Goal: Task Accomplishment & Management: Manage account settings

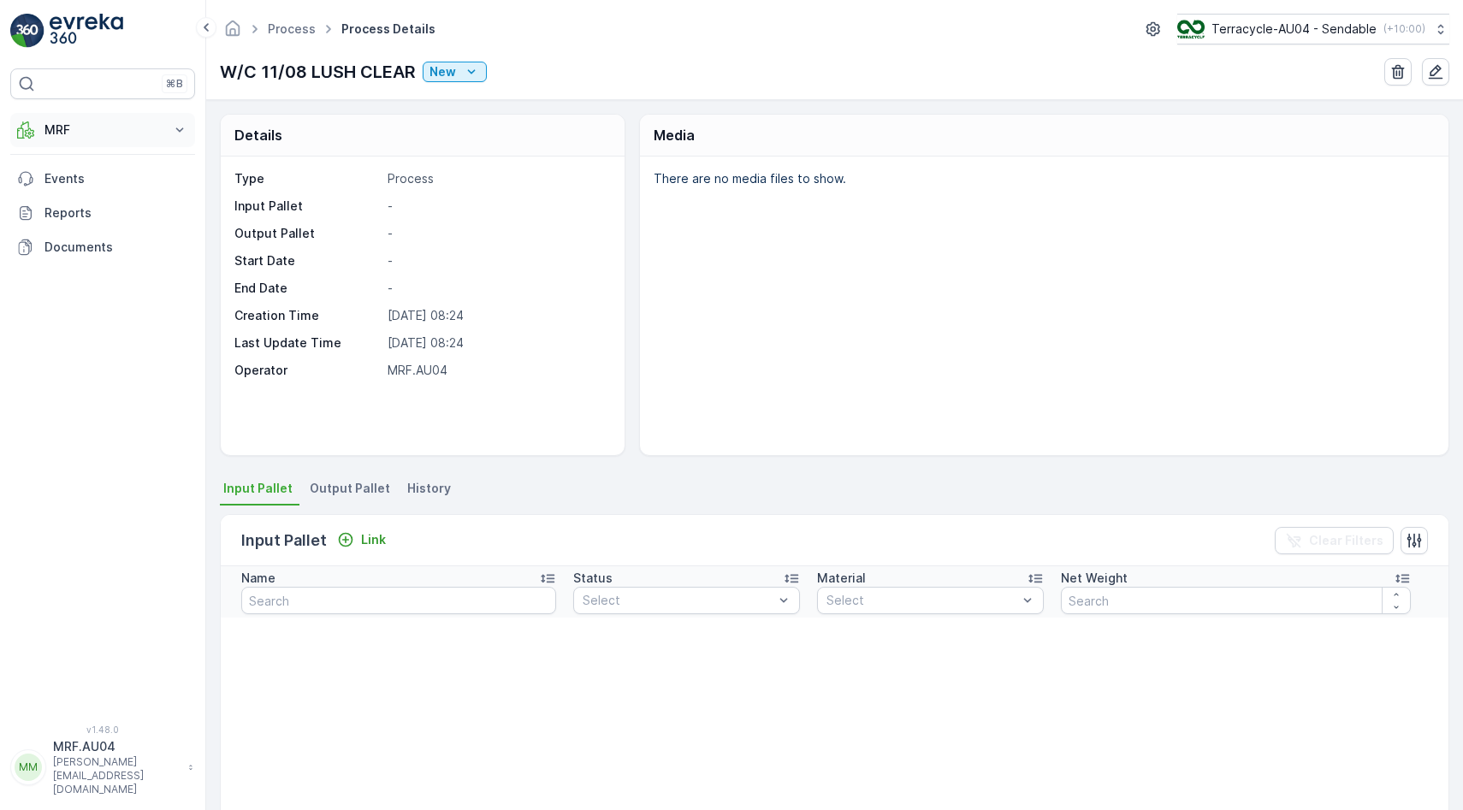
click at [123, 123] on p "MRF" at bounding box center [102, 129] width 116 height 17
click at [90, 206] on link "Pallet" at bounding box center [116, 207] width 158 height 24
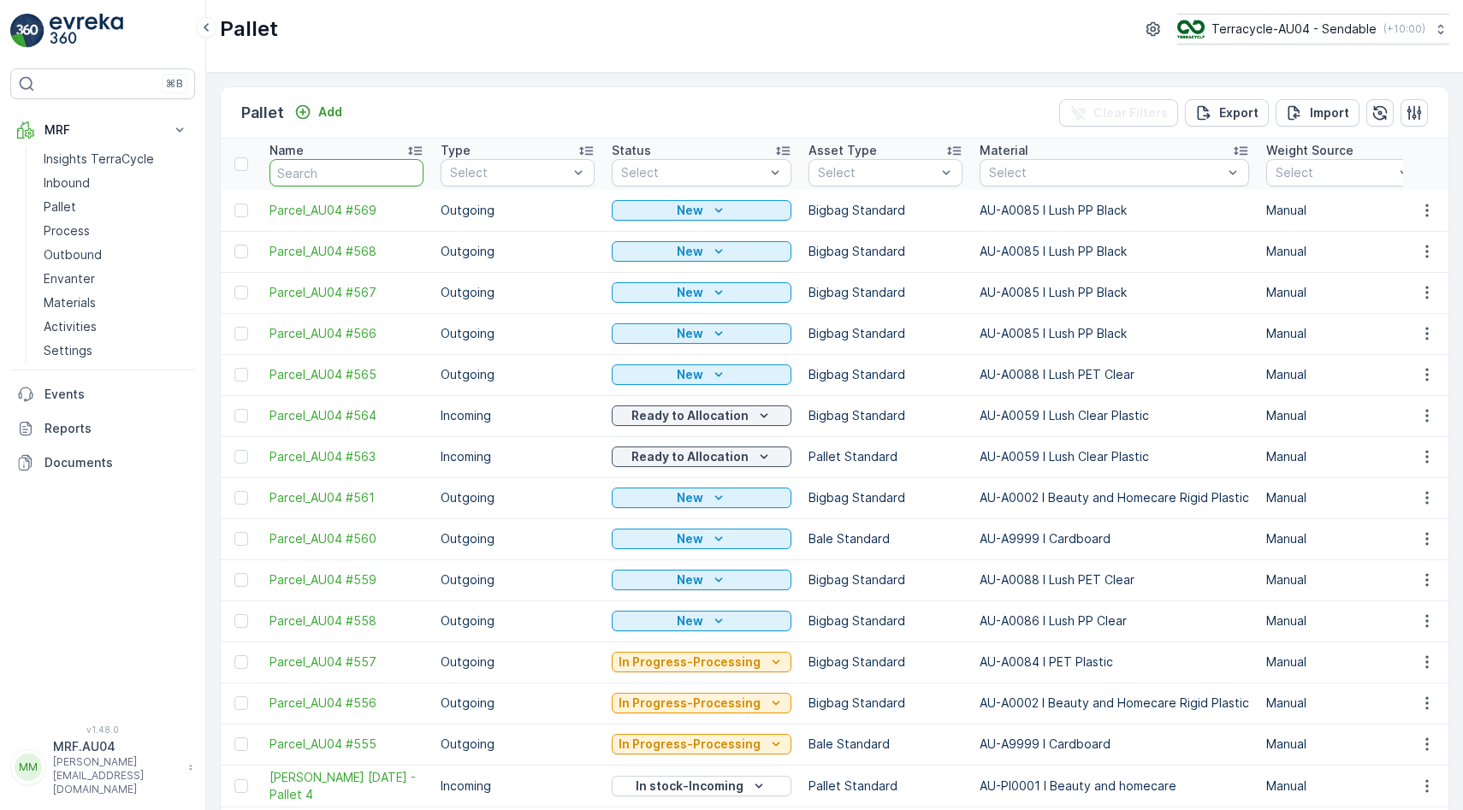
click at [342, 169] on input "text" at bounding box center [346, 172] width 154 height 27
type input "598"
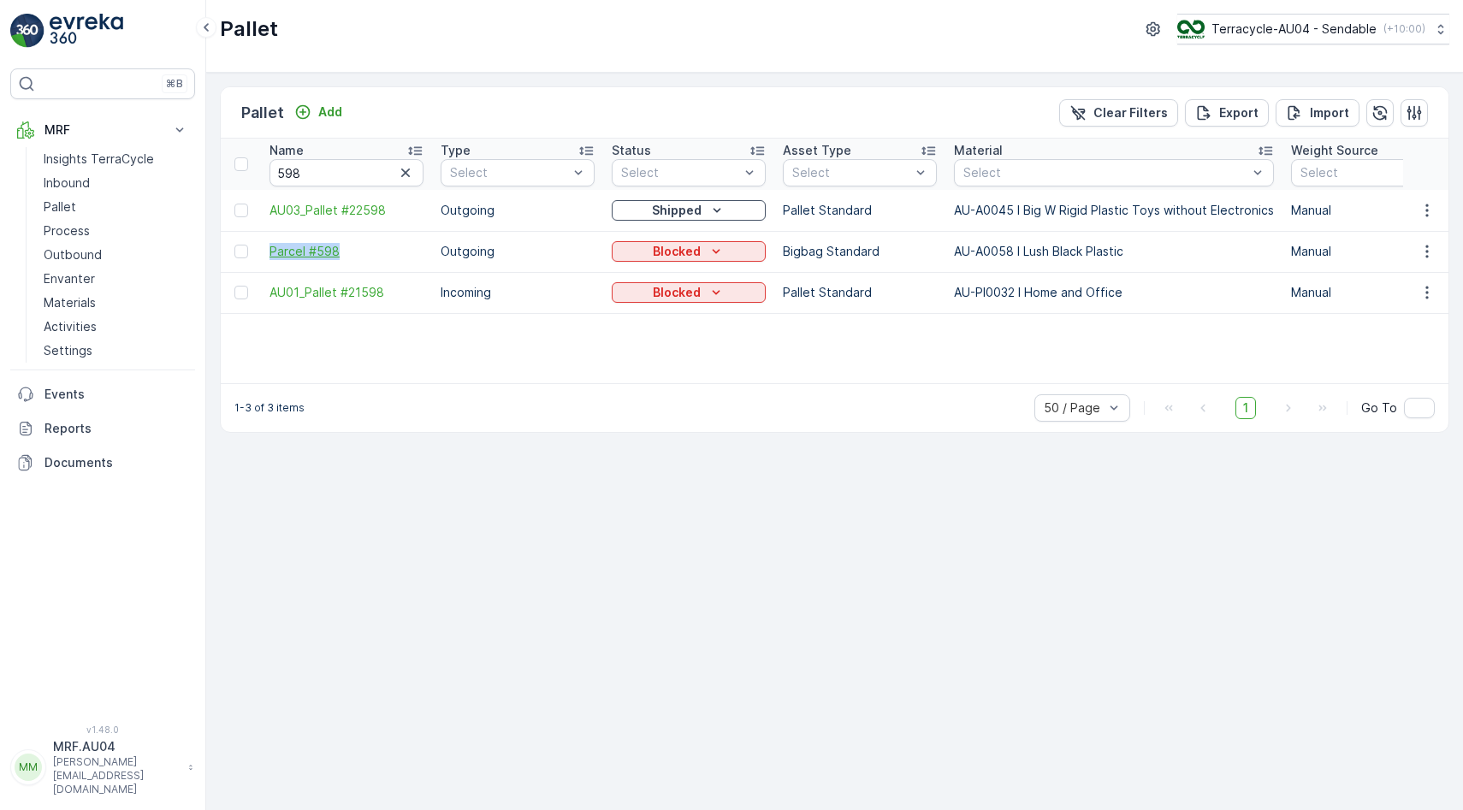
drag, startPoint x: 259, startPoint y: 251, endPoint x: 370, endPoint y: 251, distance: 110.3
copy span "Parcel #598"
click at [346, 171] on input "598" at bounding box center [346, 172] width 154 height 27
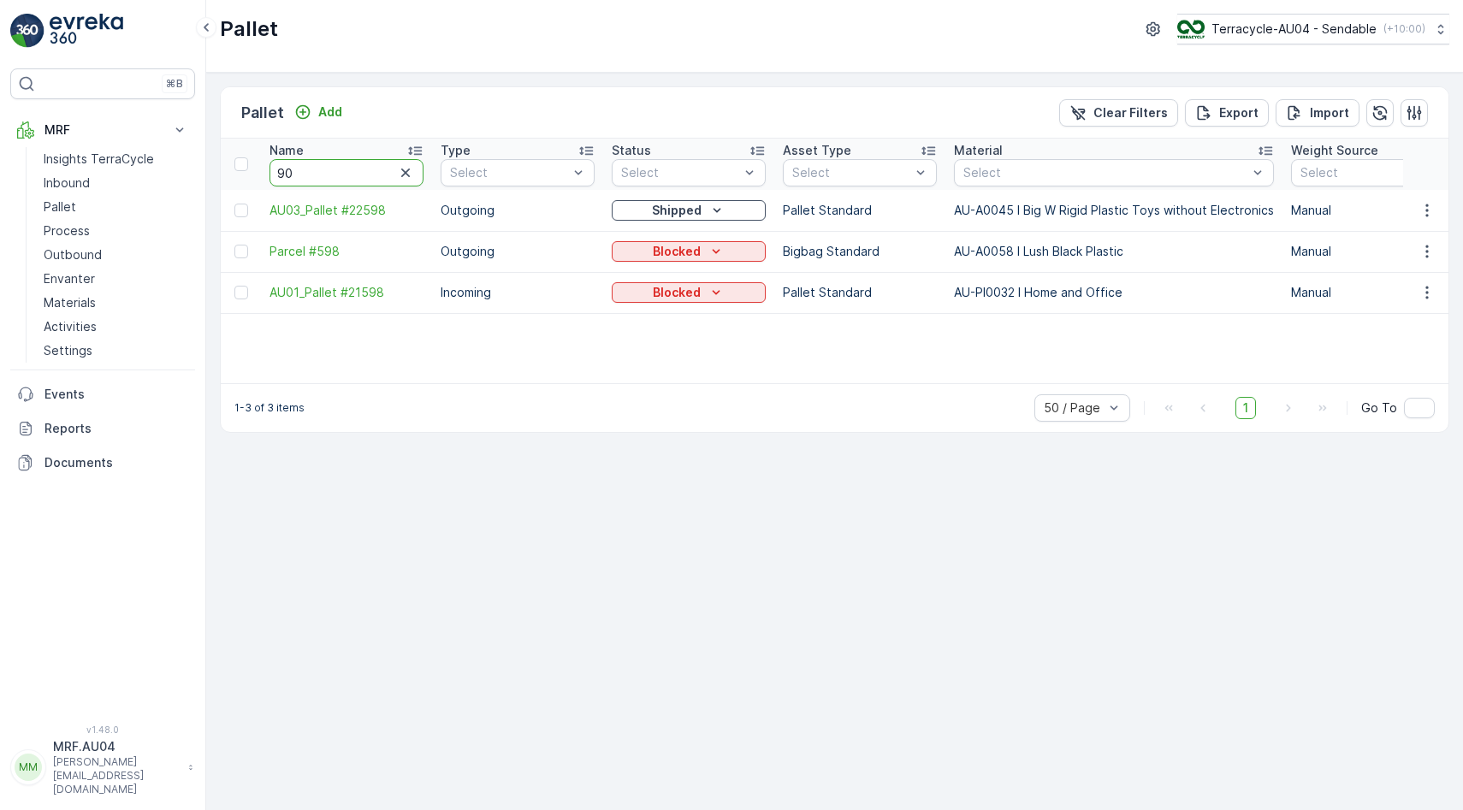
type input "907"
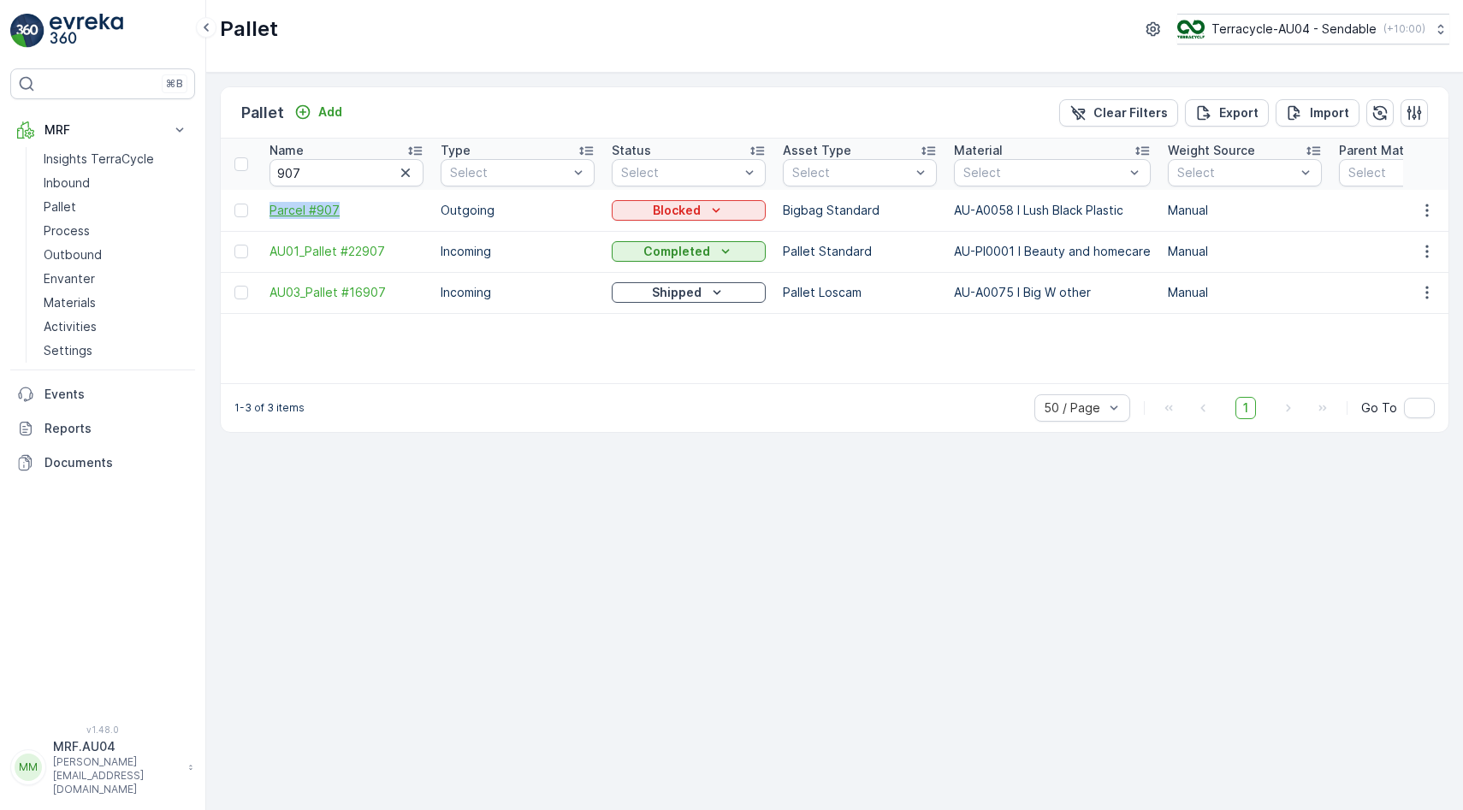
drag, startPoint x: 257, startPoint y: 210, endPoint x: 407, endPoint y: 210, distance: 149.7
copy span "Parcel #907"
drag, startPoint x: 337, startPoint y: 173, endPoint x: 159, endPoint y: 173, distance: 177.9
click at [164, 173] on div "⌘B MRF Insights TerraCycle Inbound Pallet Process Outbound Envanter Materials A…" at bounding box center [731, 405] width 1463 height 810
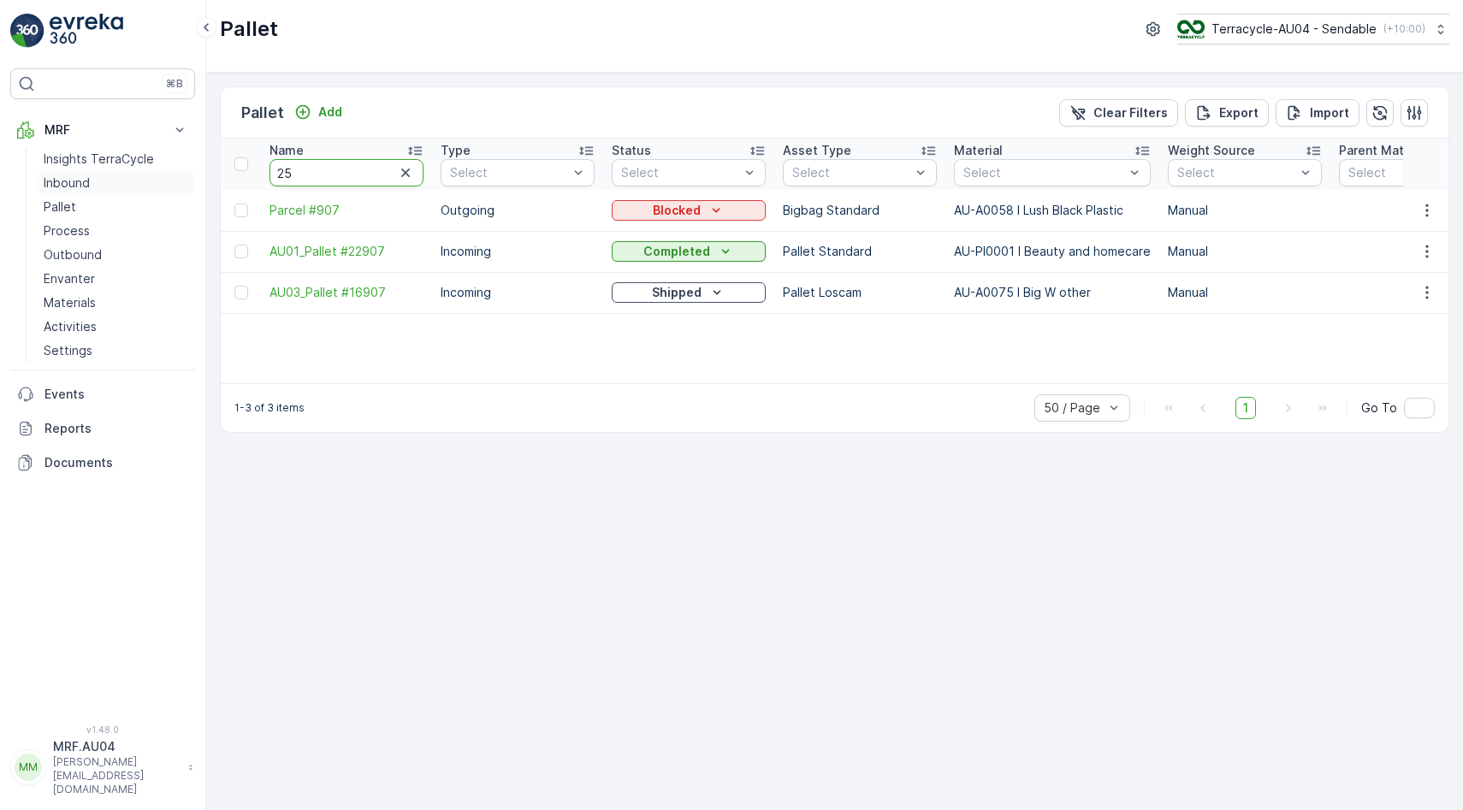
type input "254"
click at [310, 171] on input "254" at bounding box center [346, 172] width 154 height 27
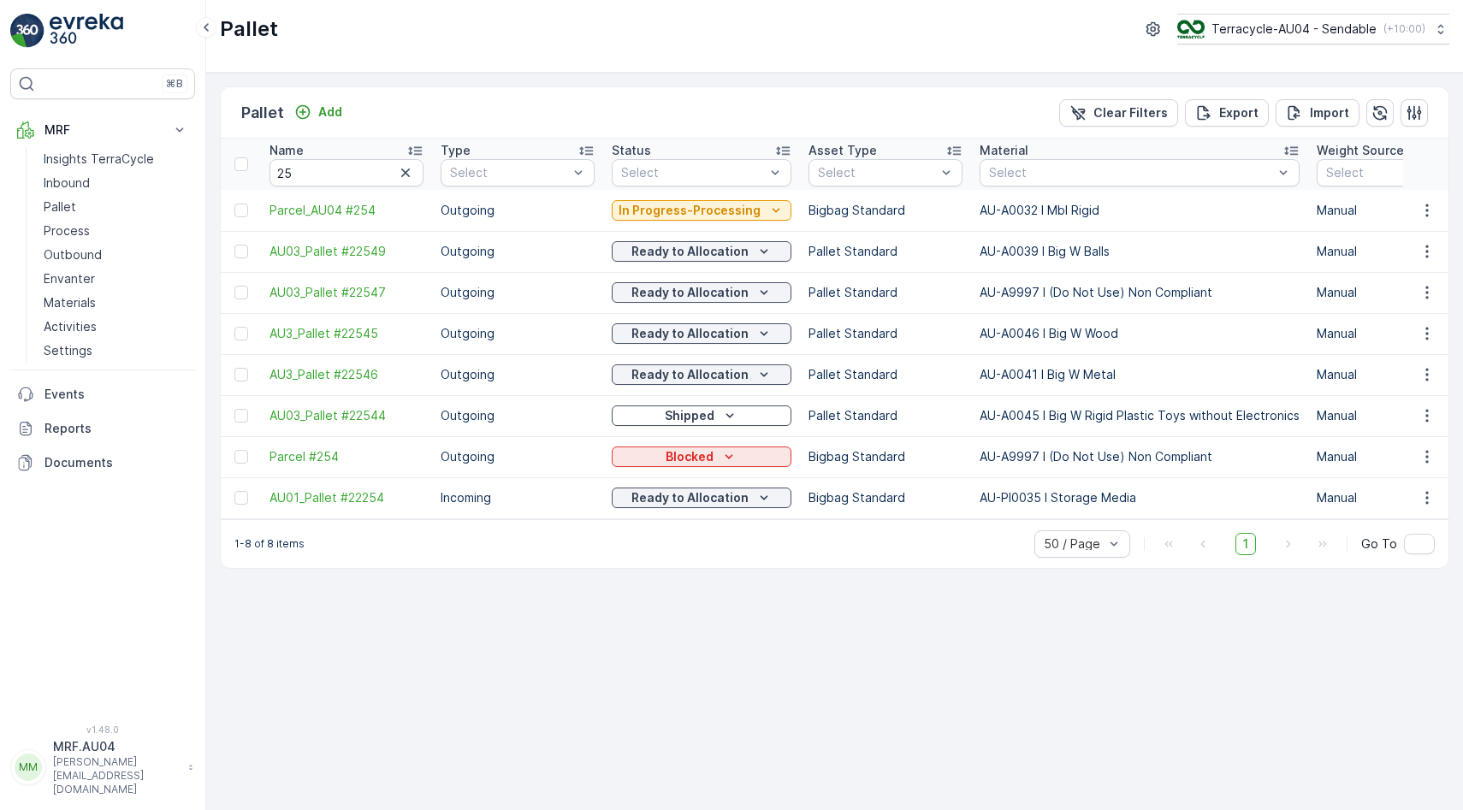
type input "254"
click at [310, 171] on input "25" at bounding box center [346, 172] width 154 height 27
type input "245"
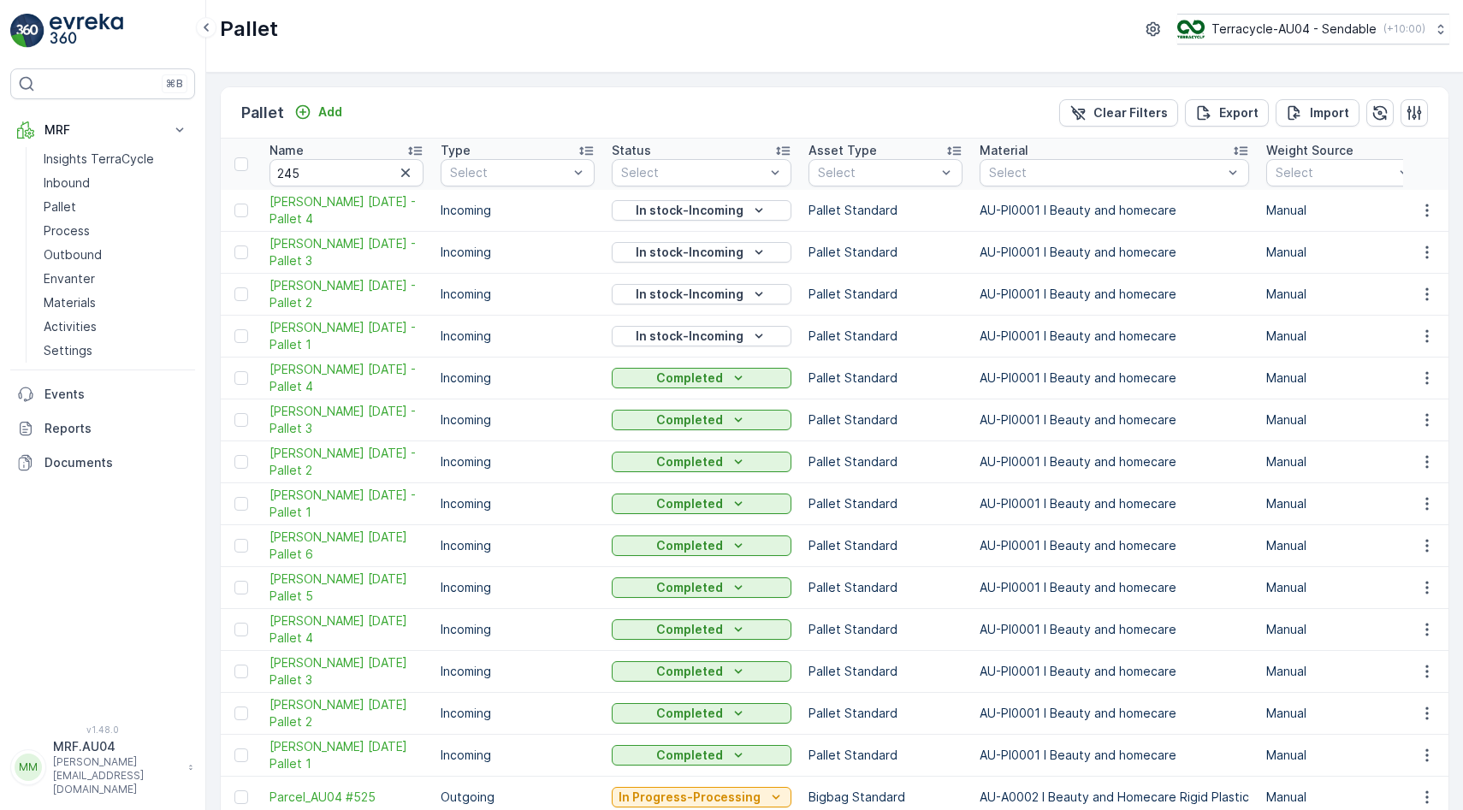
type input "25"
type input "245"
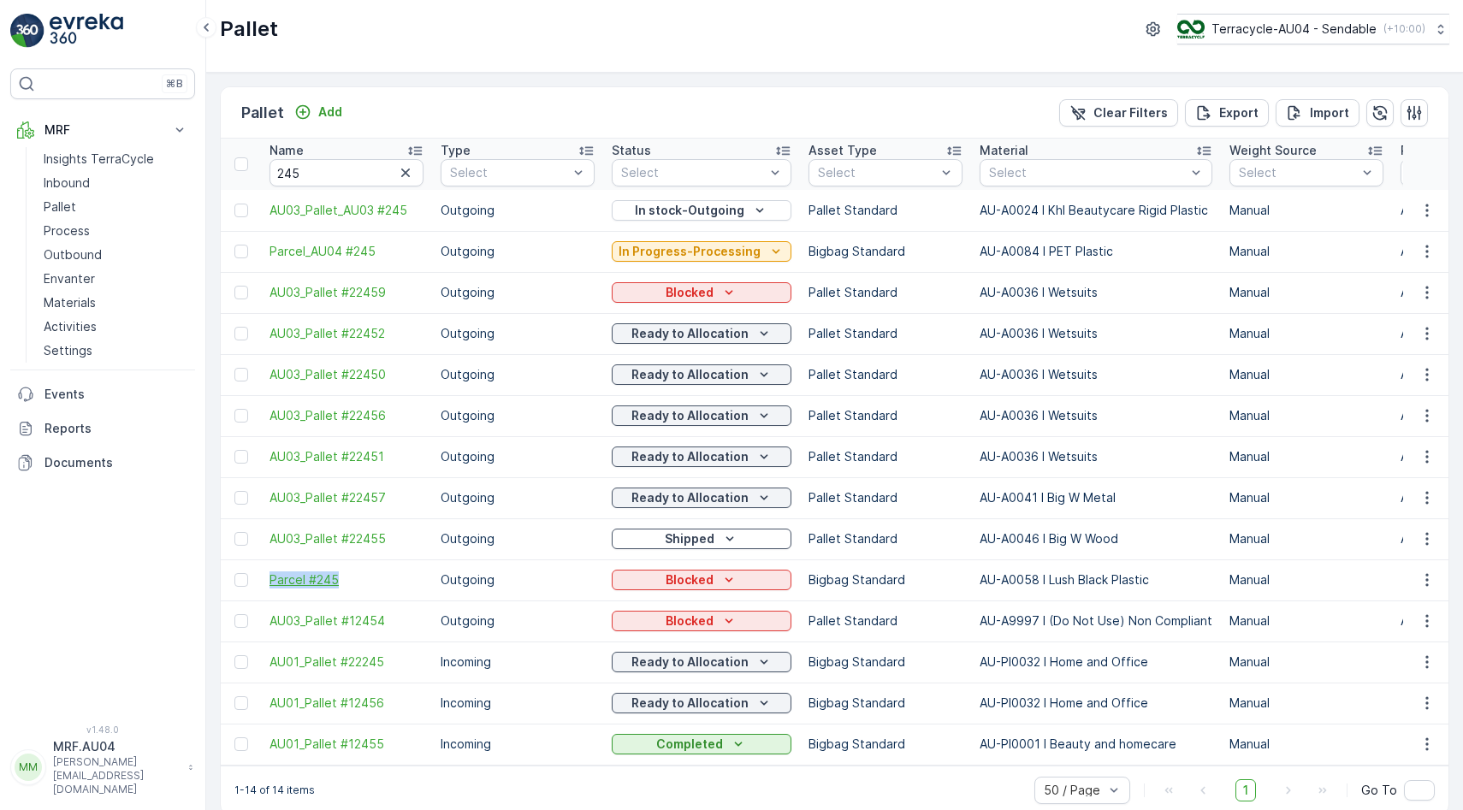
drag, startPoint x: 263, startPoint y: 581, endPoint x: 391, endPoint y: 582, distance: 128.3
click at [391, 582] on td "Parcel #245" at bounding box center [346, 579] width 171 height 41
copy span "Parcel #245"
click at [343, 176] on input "245" at bounding box center [346, 172] width 154 height 27
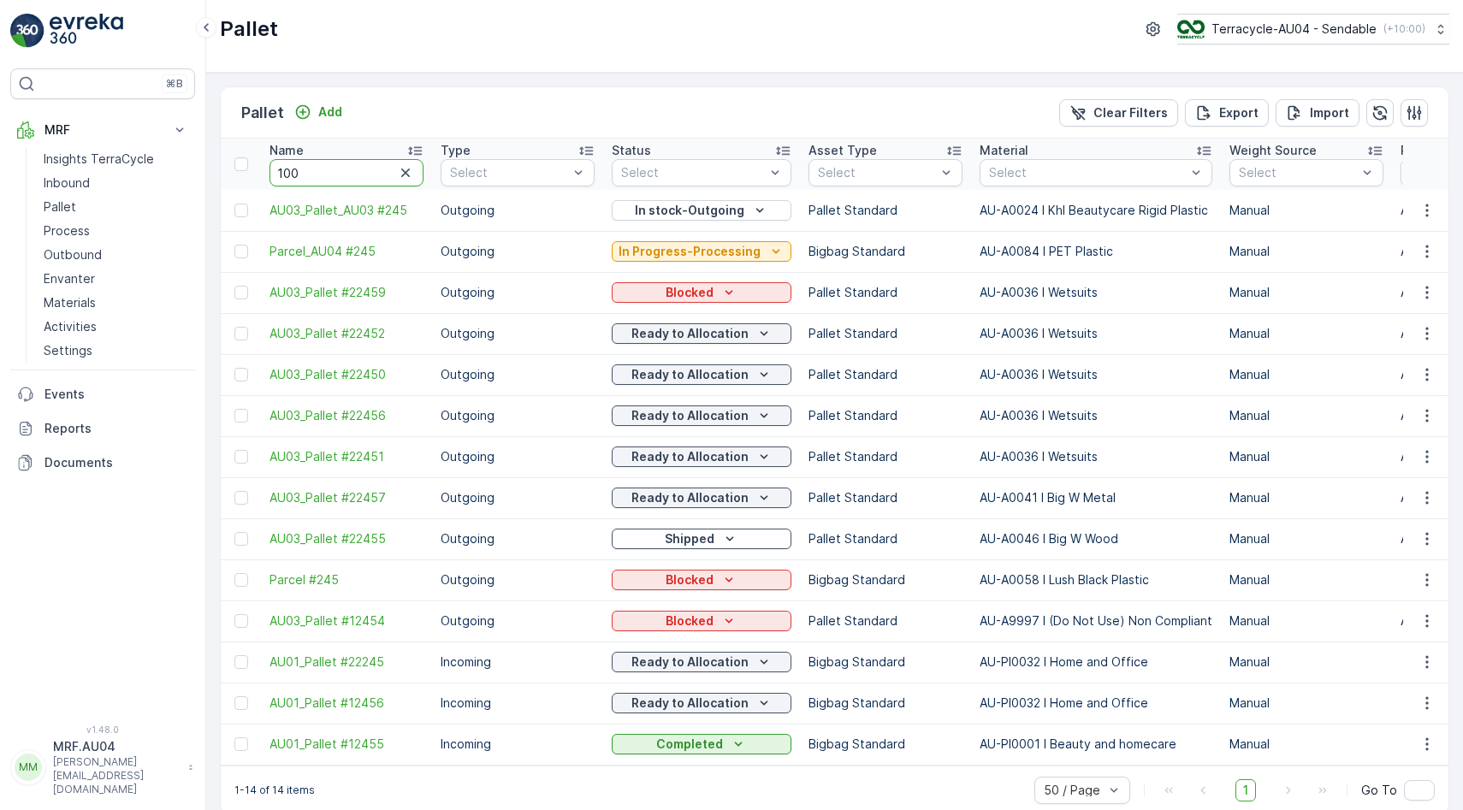
type input "1006"
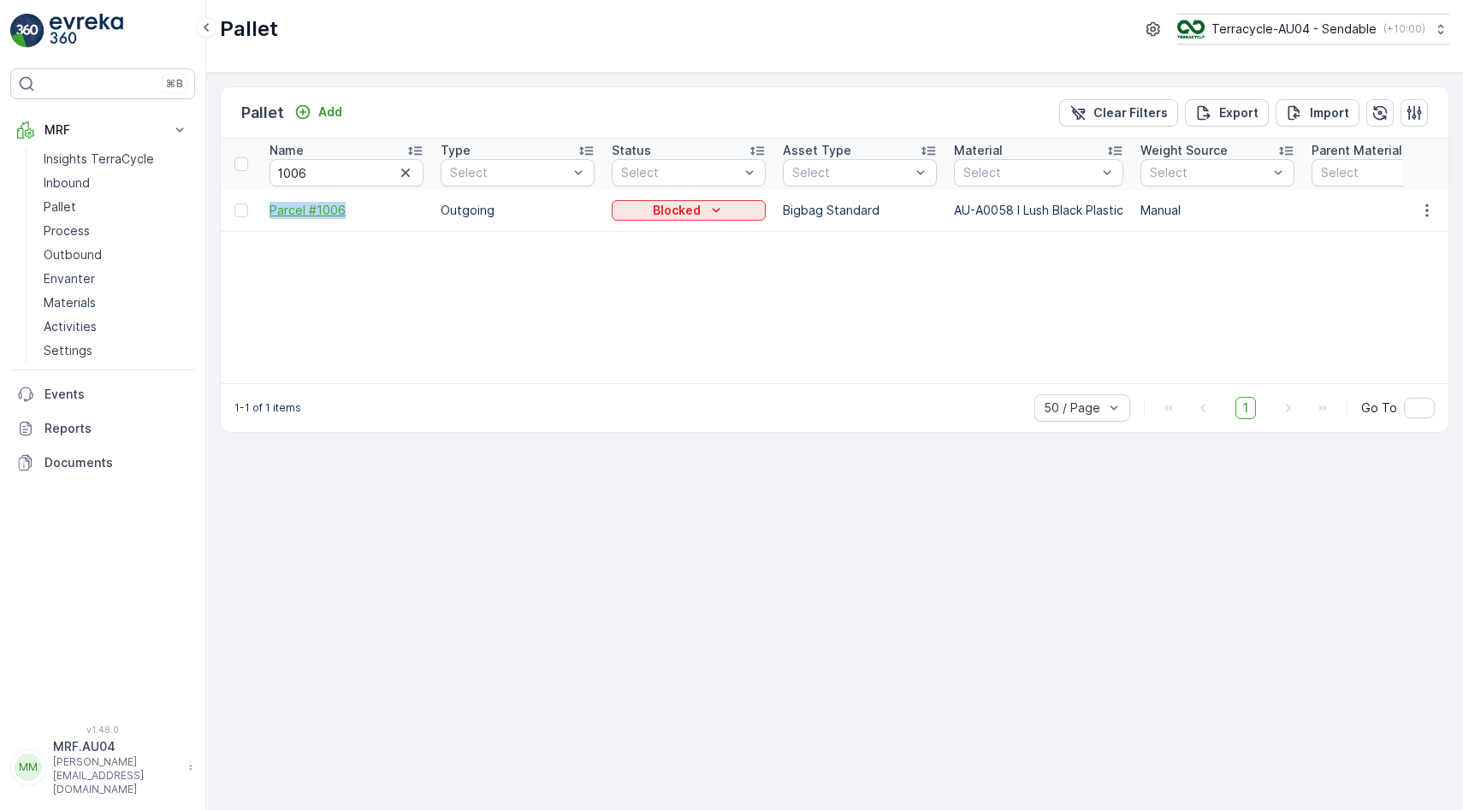
drag, startPoint x: 263, startPoint y: 212, endPoint x: 355, endPoint y: 210, distance: 91.5
click at [355, 210] on td "Parcel #1006" at bounding box center [346, 210] width 171 height 41
copy span "Parcel #1006"
click at [338, 173] on input "1006" at bounding box center [346, 172] width 154 height 27
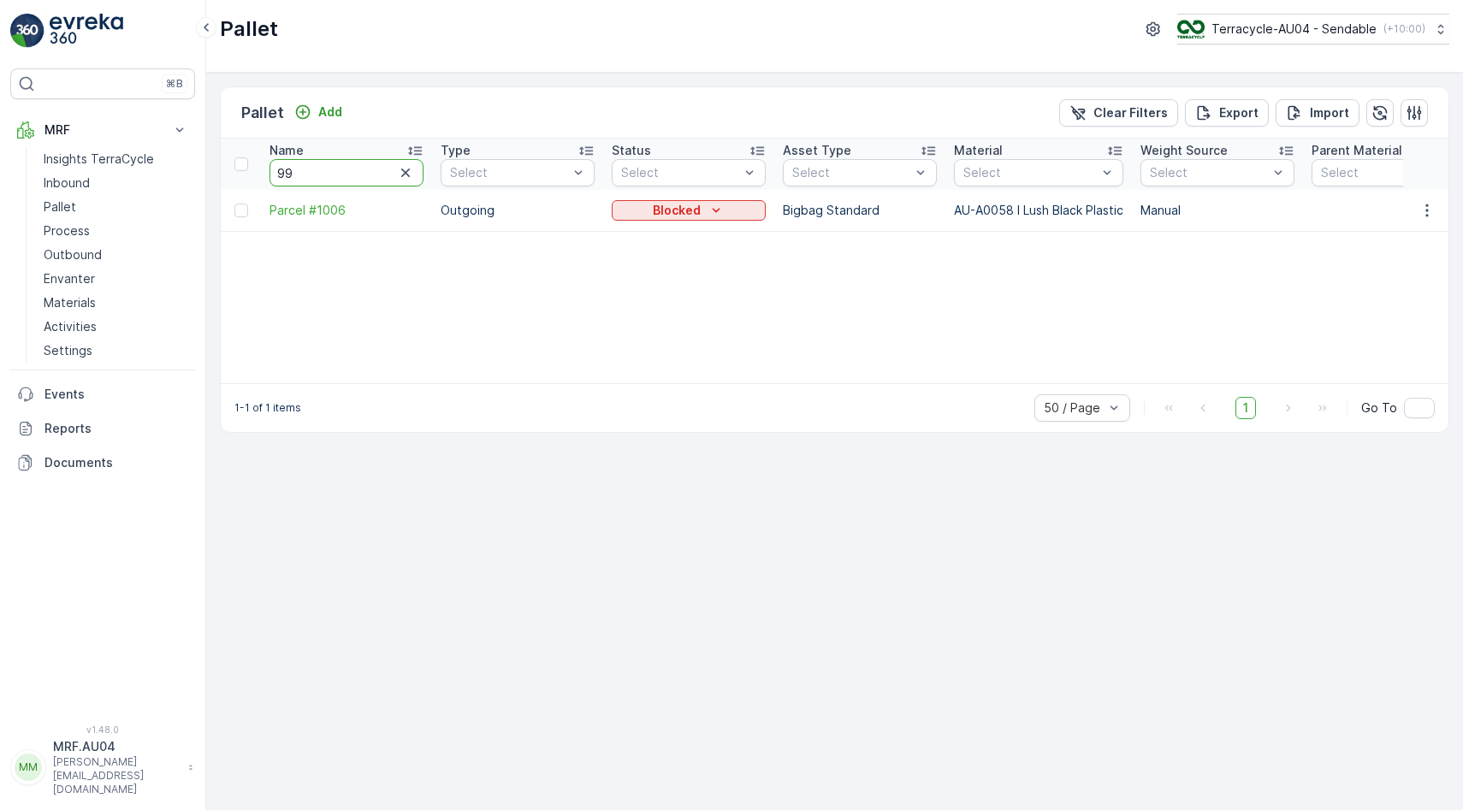
type input "995"
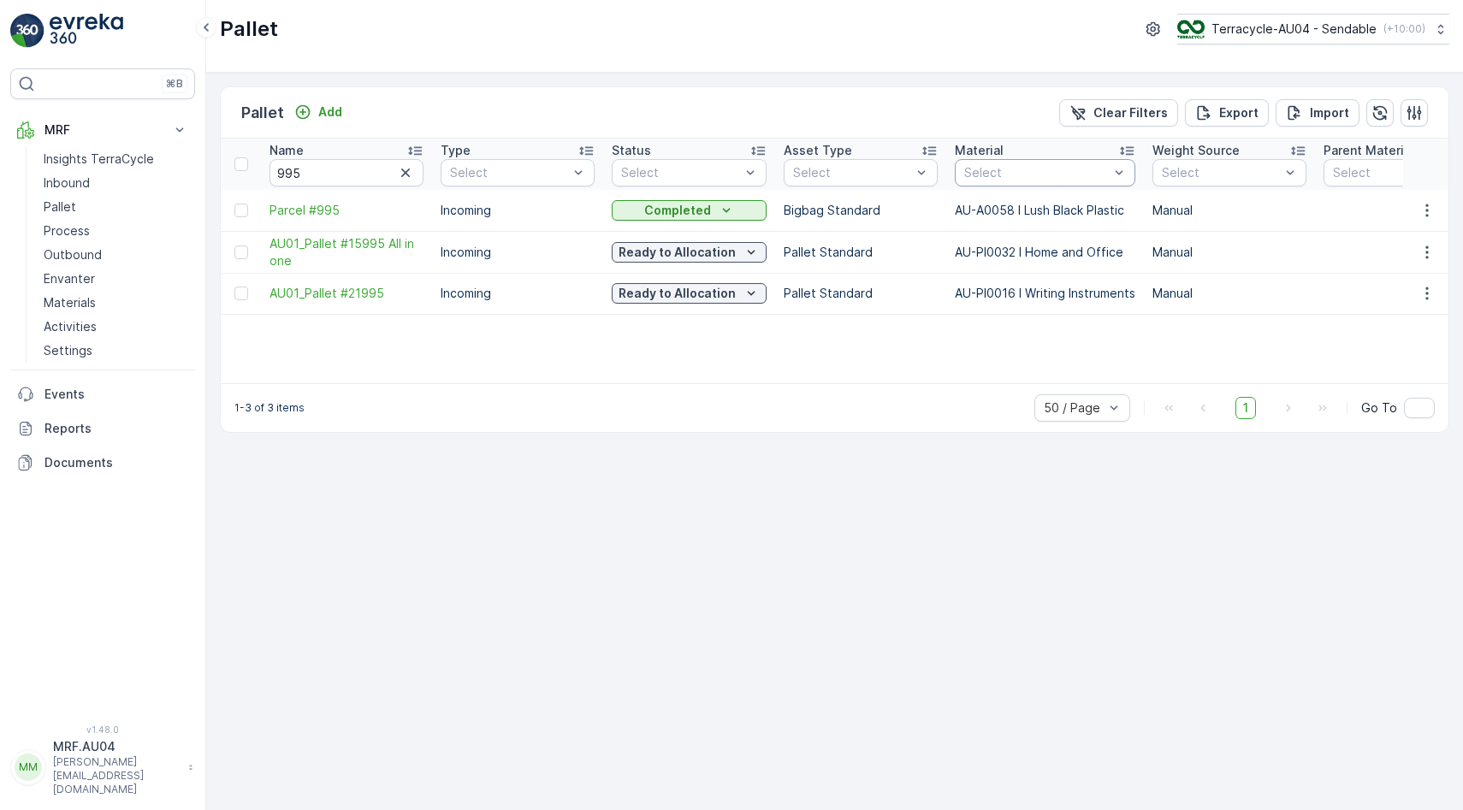
click at [1014, 174] on div at bounding box center [1036, 173] width 148 height 14
type input "AU-A0058"
click at [405, 175] on icon "button" at bounding box center [405, 172] width 17 height 17
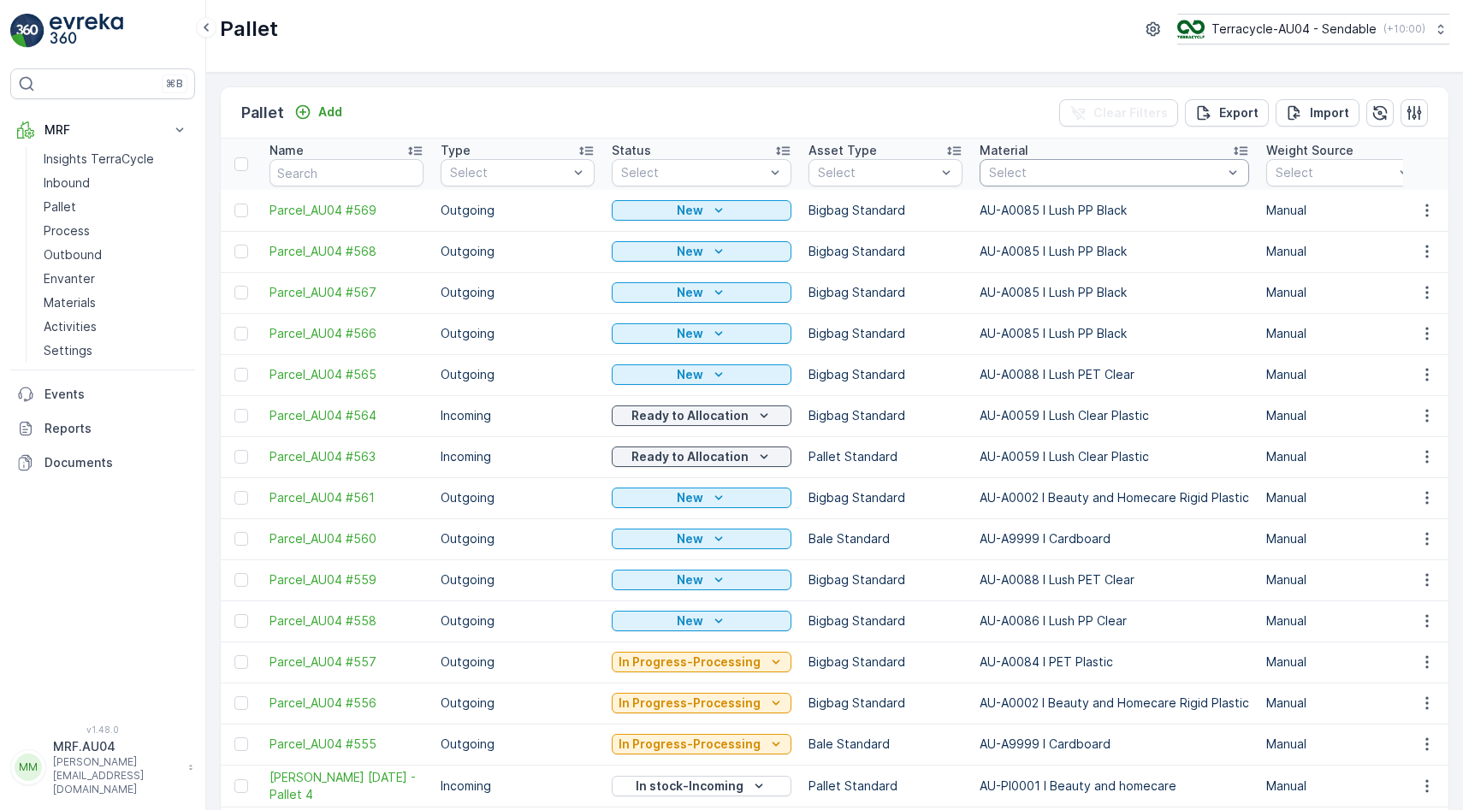
click at [1050, 174] on div at bounding box center [1105, 173] width 237 height 14
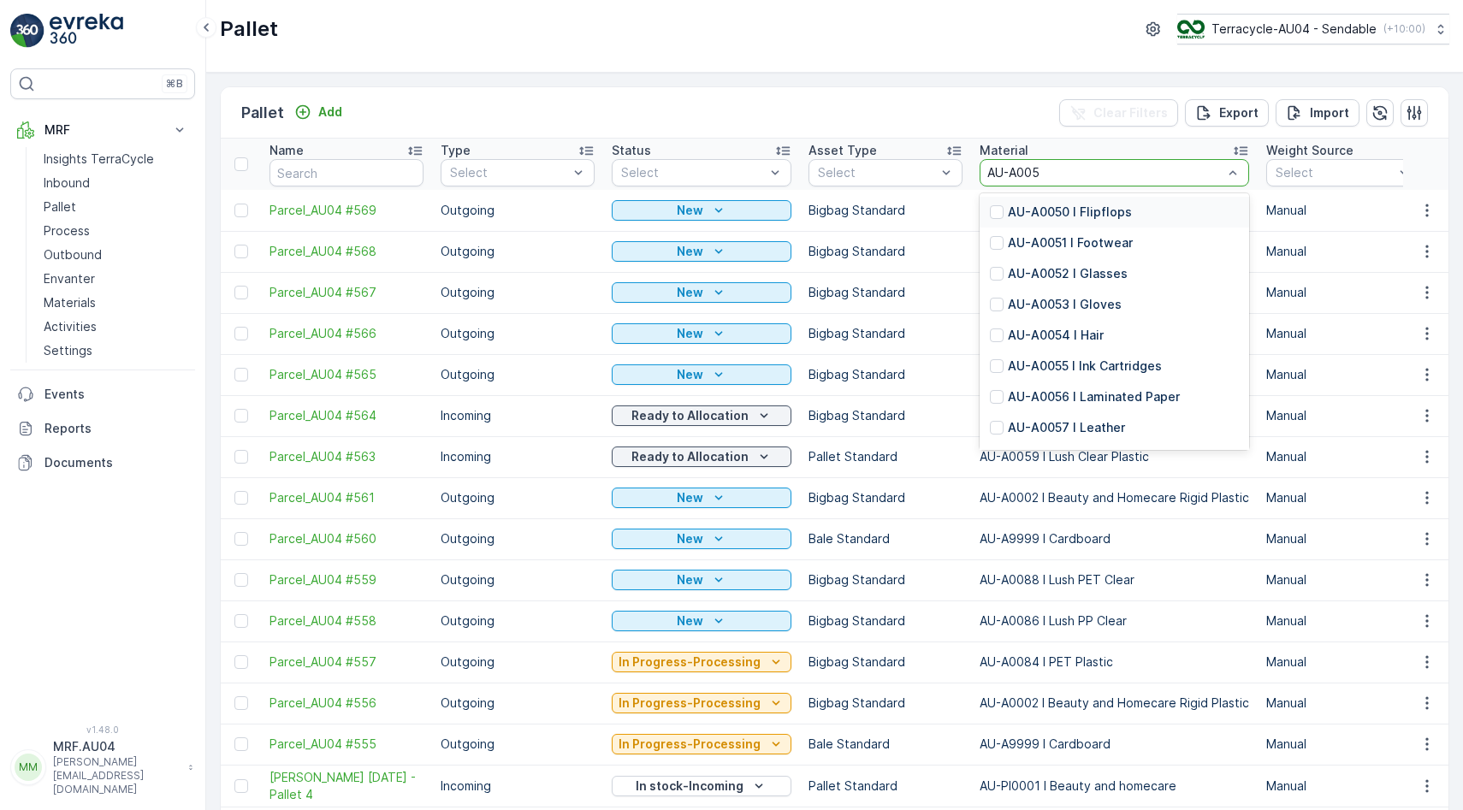
type input "AU-A0058"
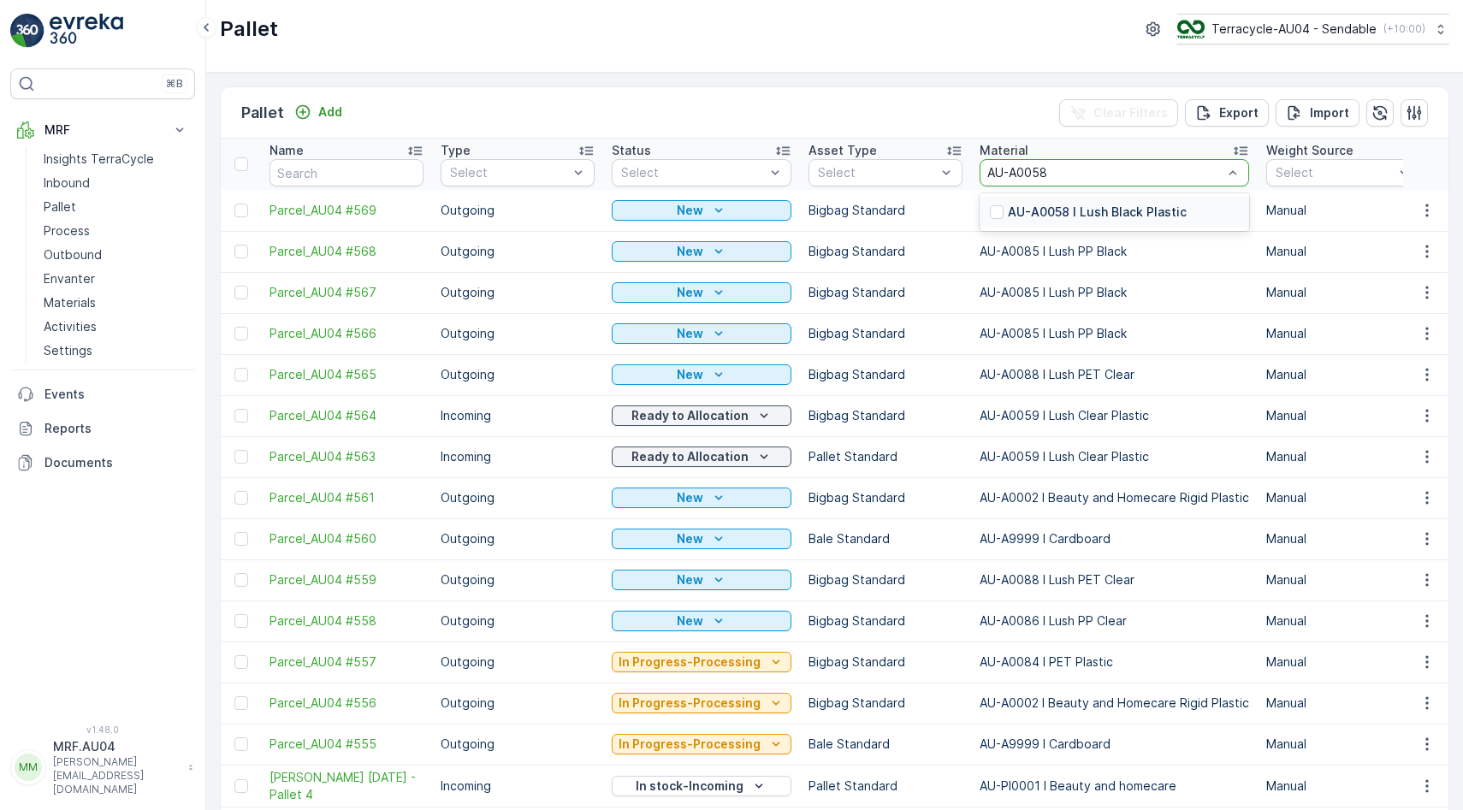
click at [1111, 214] on p "AU-A0058 I Lush Black Plastic" at bounding box center [1097, 212] width 179 height 17
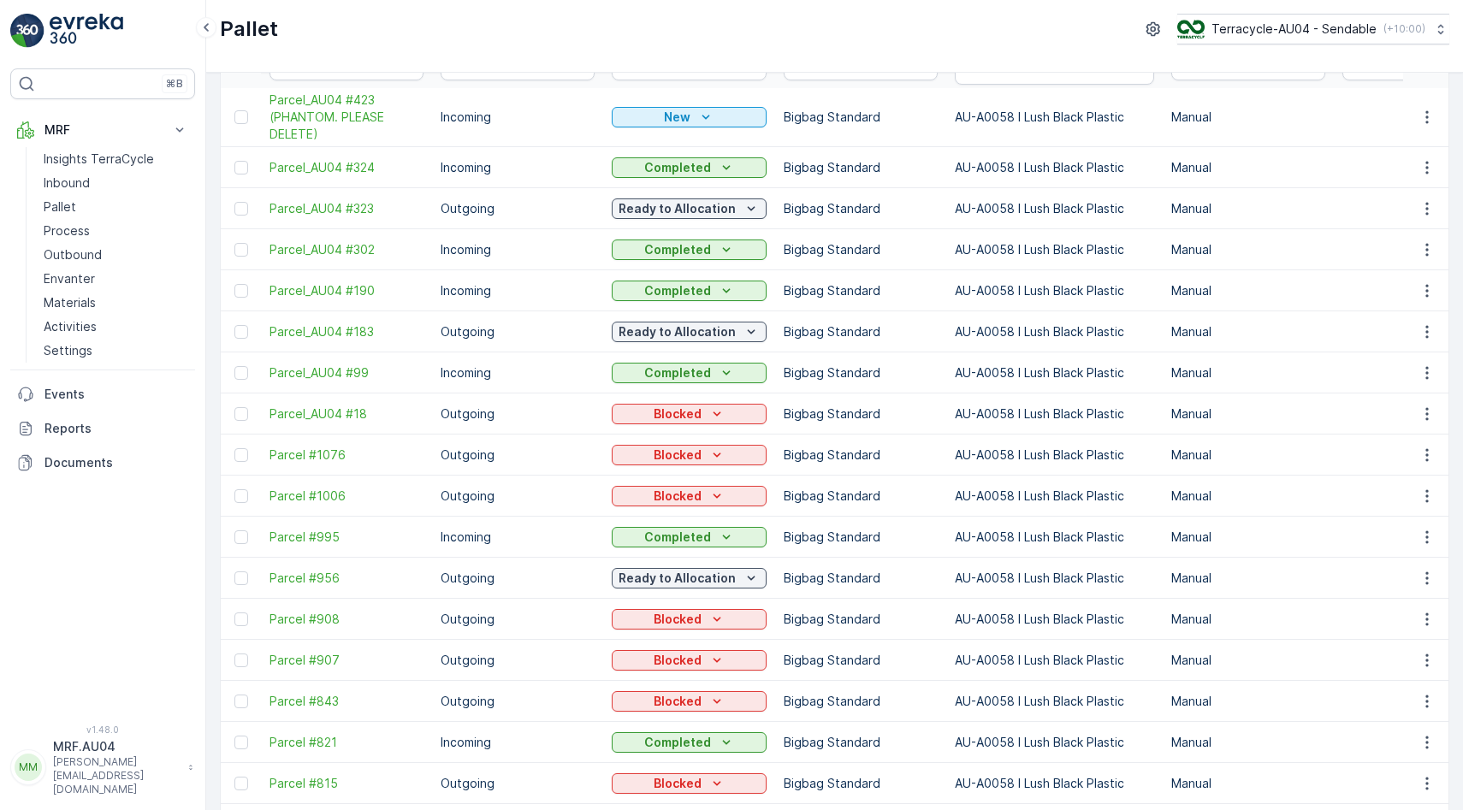
scroll to position [91, 0]
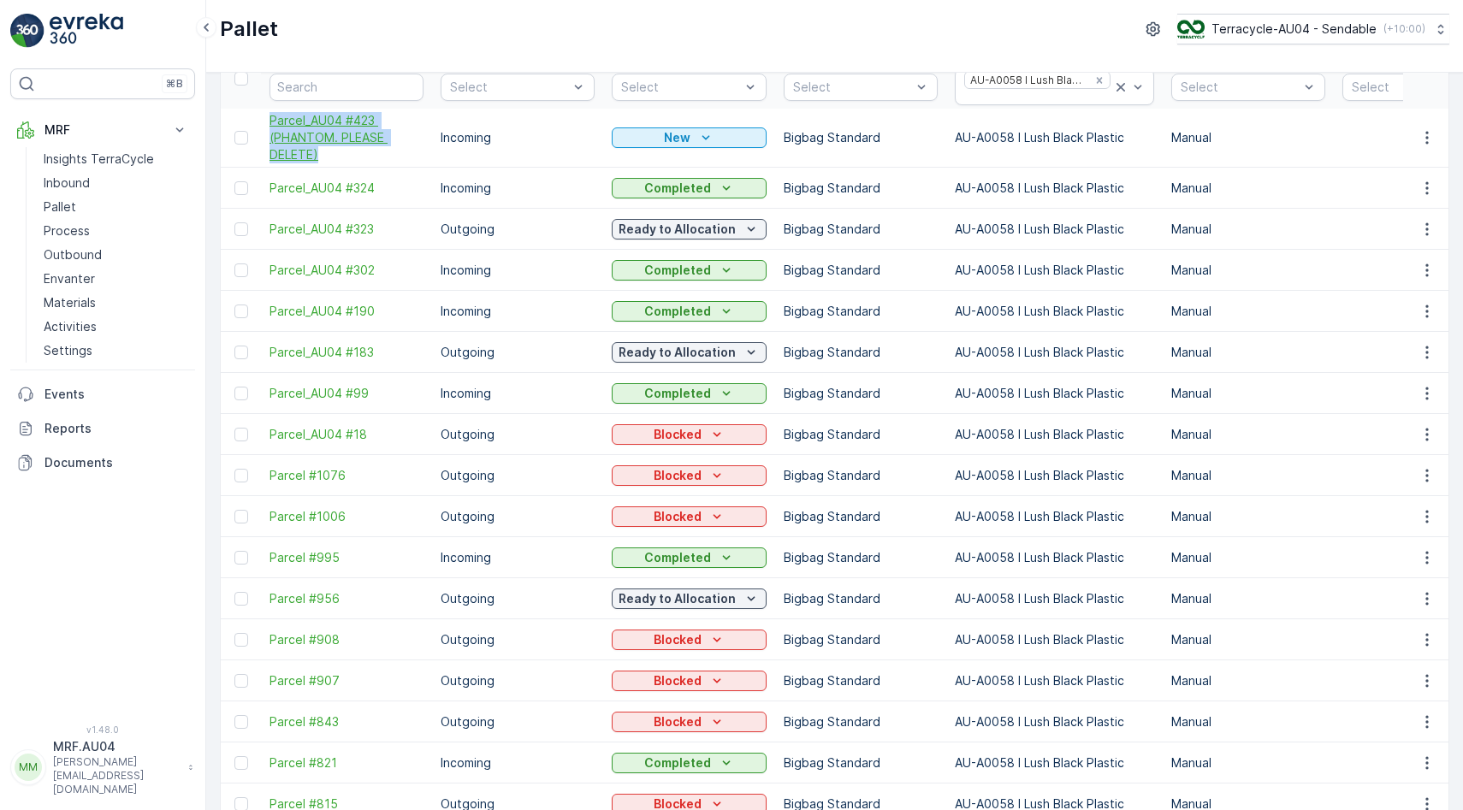
drag, startPoint x: 262, startPoint y: 121, endPoint x: 345, endPoint y: 156, distance: 90.1
click at [345, 156] on td "Parcel_AU04 #423 (PHANTOM. PLEASE DELETE)" at bounding box center [346, 138] width 171 height 59
click at [292, 133] on span "Parcel_AU04 #423 (PHANTOM. PLEASE DELETE)" at bounding box center [346, 137] width 154 height 51
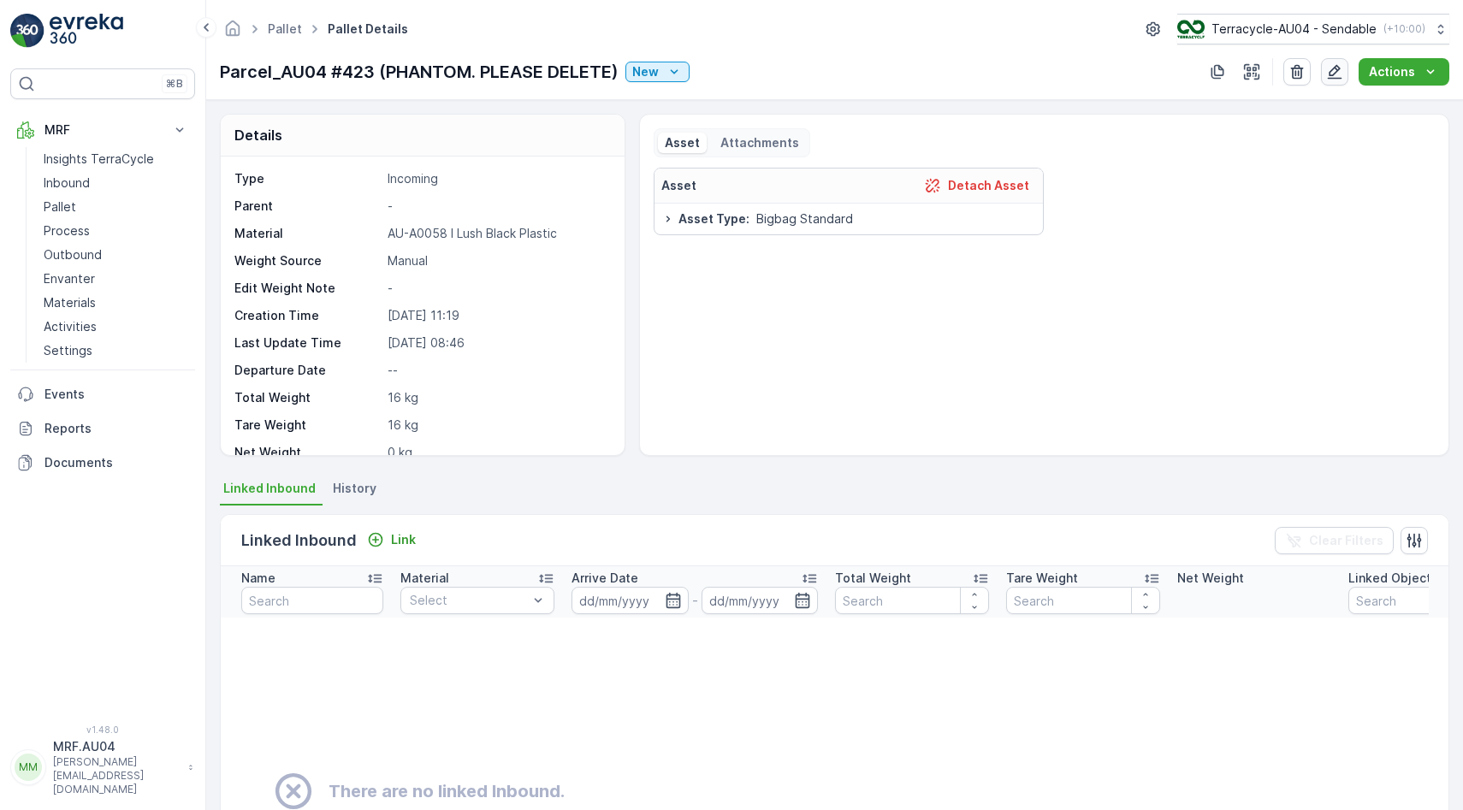
click at [1330, 65] on icon "button" at bounding box center [1334, 71] width 17 height 17
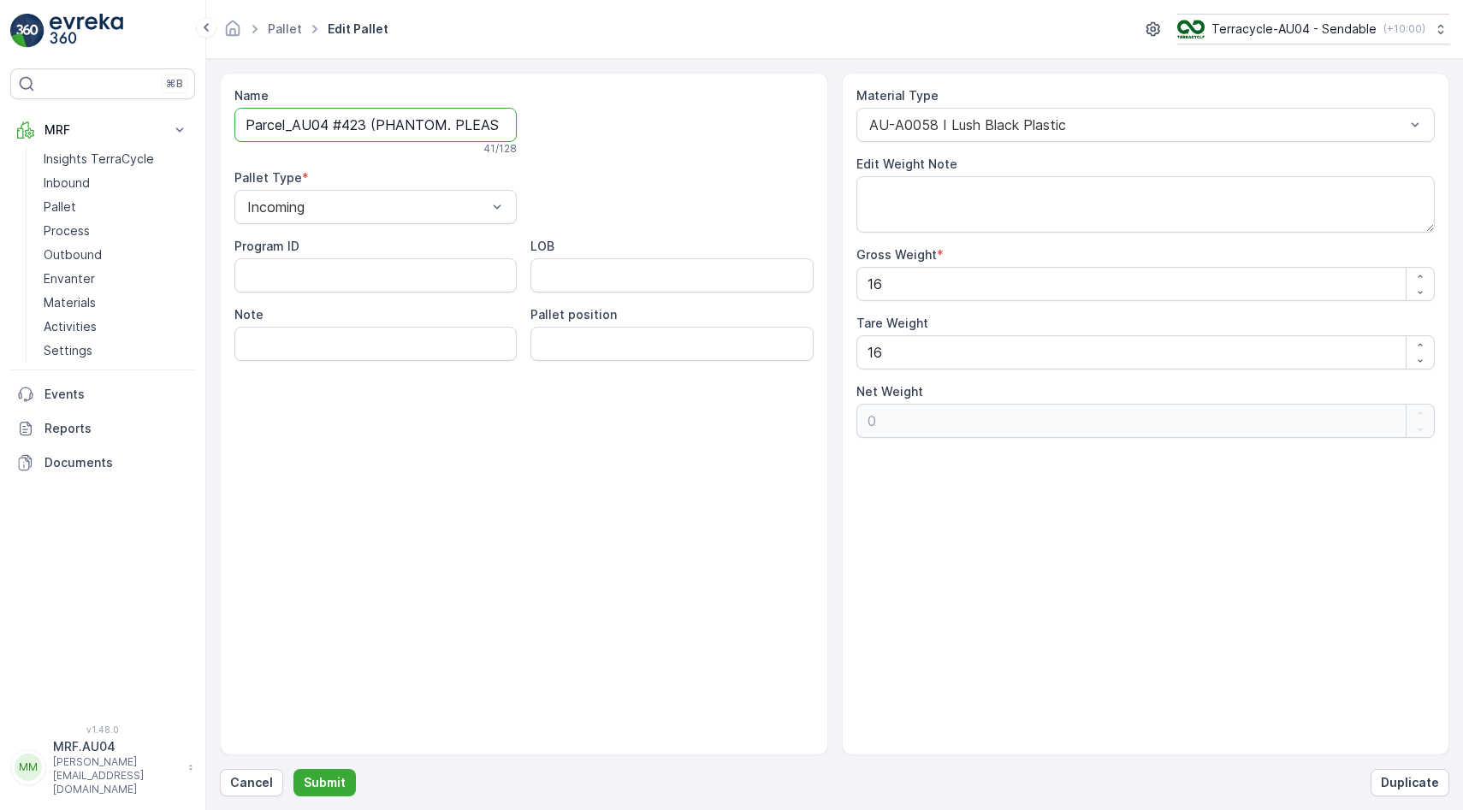
scroll to position [0, 65]
drag, startPoint x: 373, startPoint y: 121, endPoint x: 802, endPoint y: 151, distance: 429.6
click at [786, 145] on div "Name Parcel_AU04 #423 (PHANTOM. PLEASE DELETE) 41 / 128 Pallet Type * Incoming …" at bounding box center [523, 224] width 579 height 274
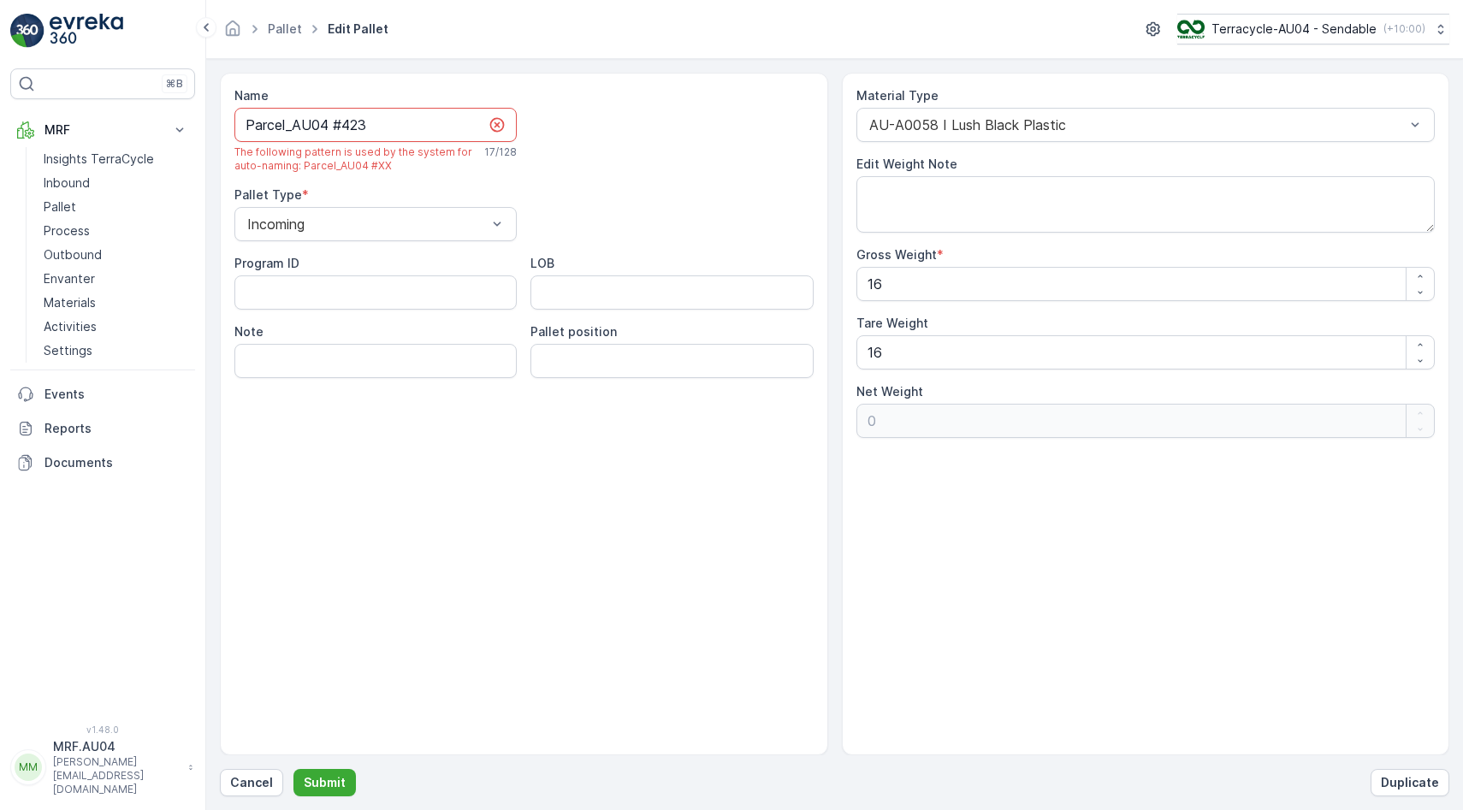
scroll to position [0, 0]
type input "Parcel_AU04 #423"
click at [479, 197] on div "Pallet Type *" at bounding box center [375, 194] width 282 height 17
click at [440, 131] on input "Parcel_AU04 #423" at bounding box center [375, 125] width 282 height 34
click at [213, 28] on icon at bounding box center [206, 27] width 19 height 21
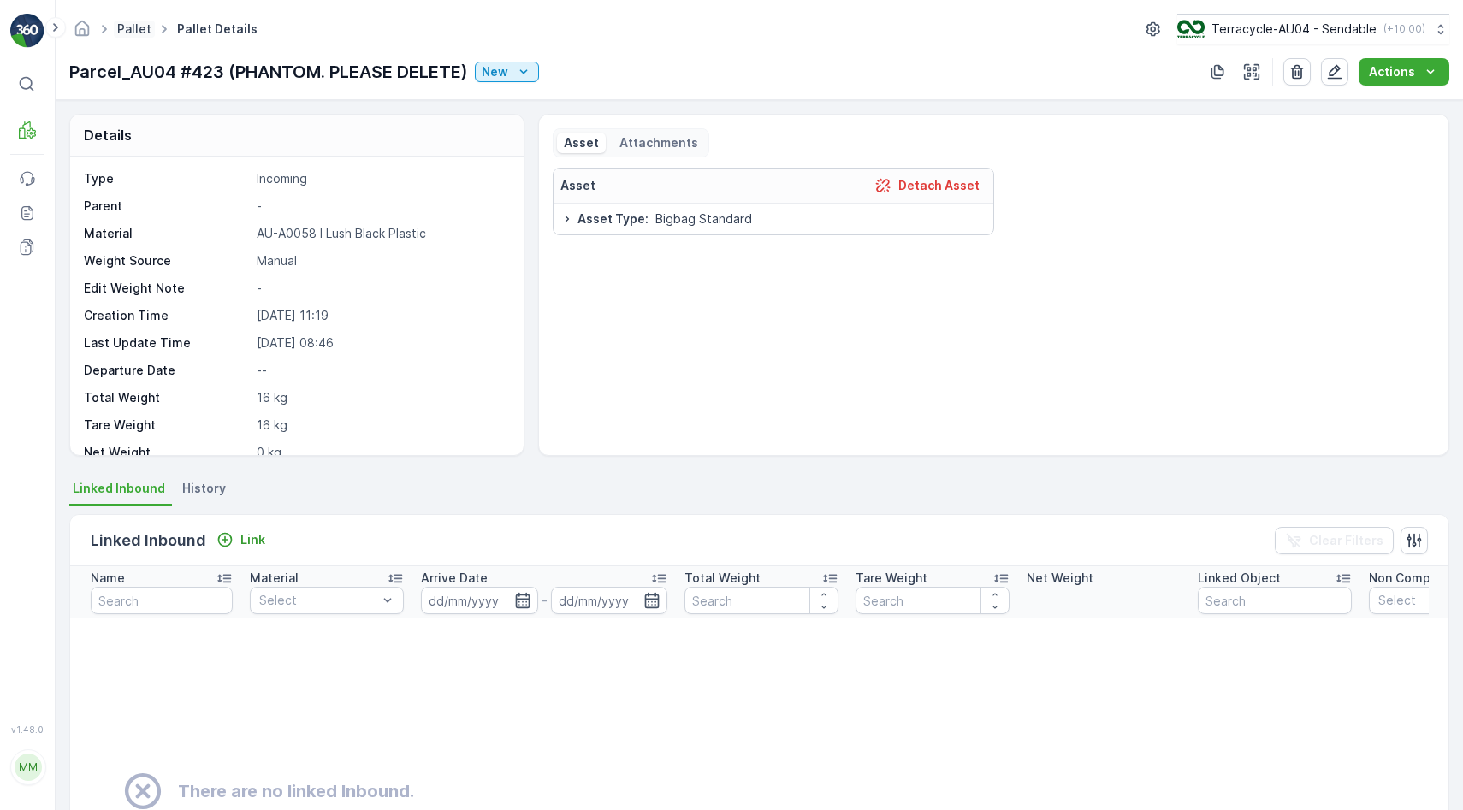
click at [139, 29] on link "Pallet" at bounding box center [134, 28] width 34 height 15
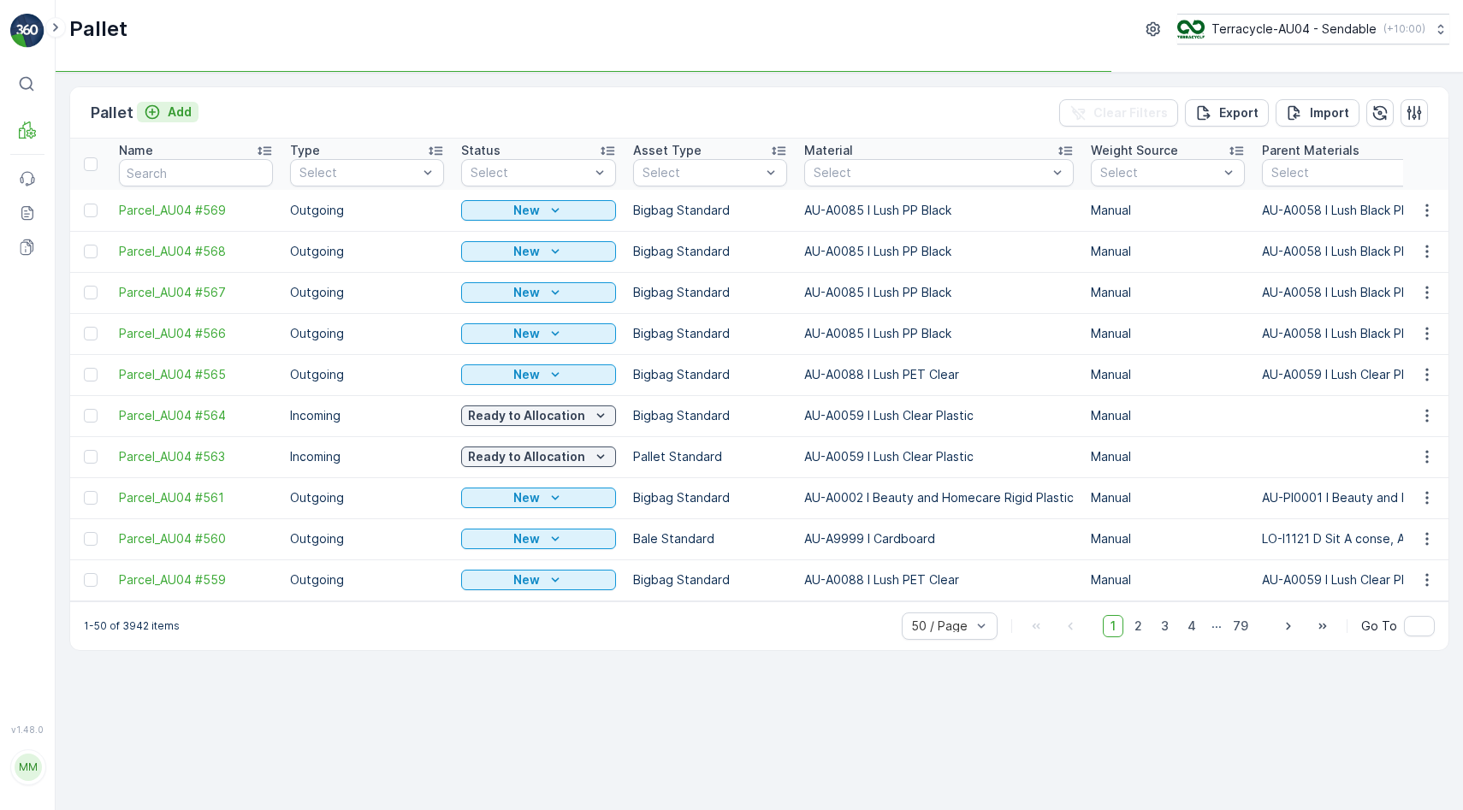
click at [169, 115] on p "Add" at bounding box center [180, 112] width 24 height 17
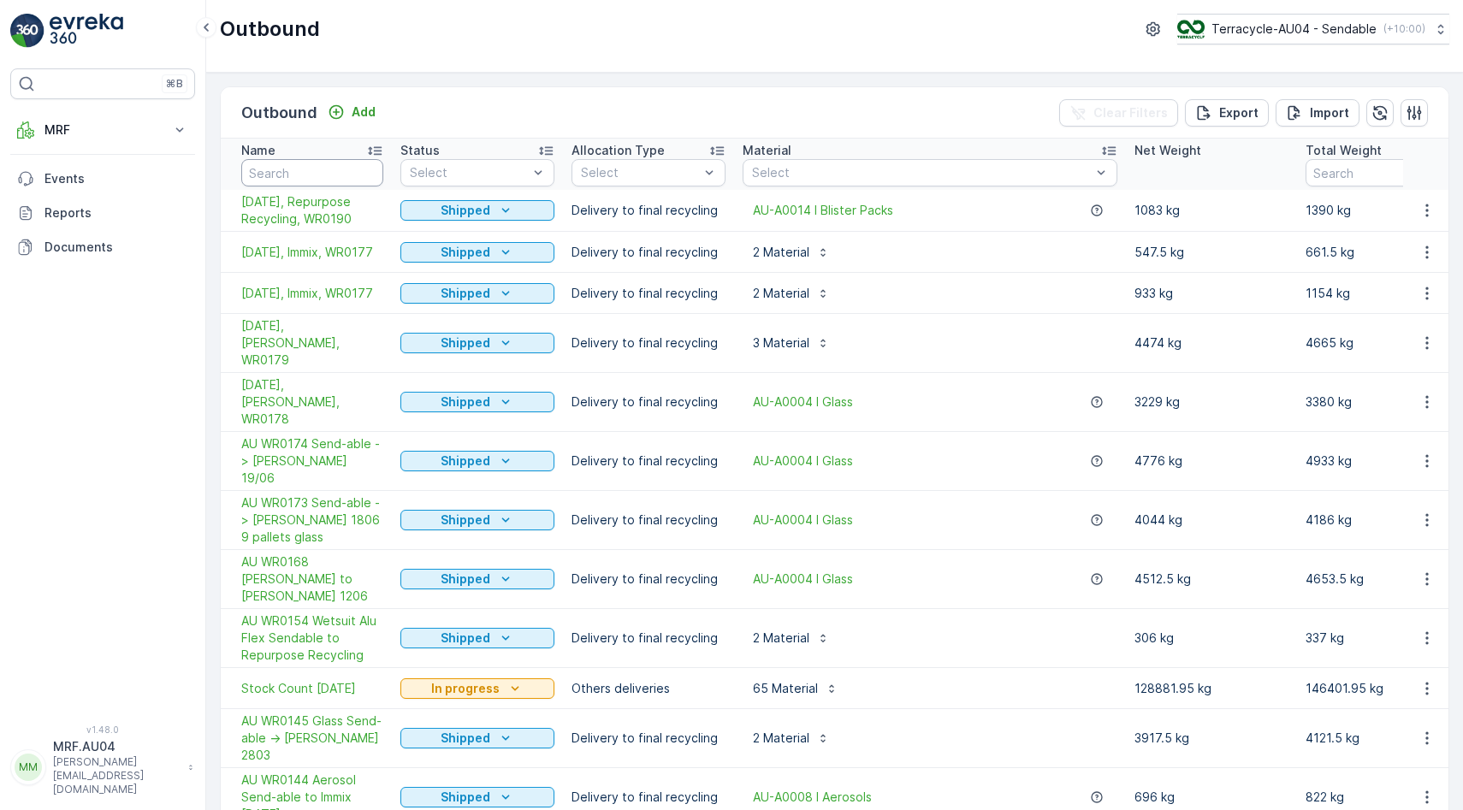
click at [322, 175] on input "text" at bounding box center [312, 172] width 142 height 27
type input "995"
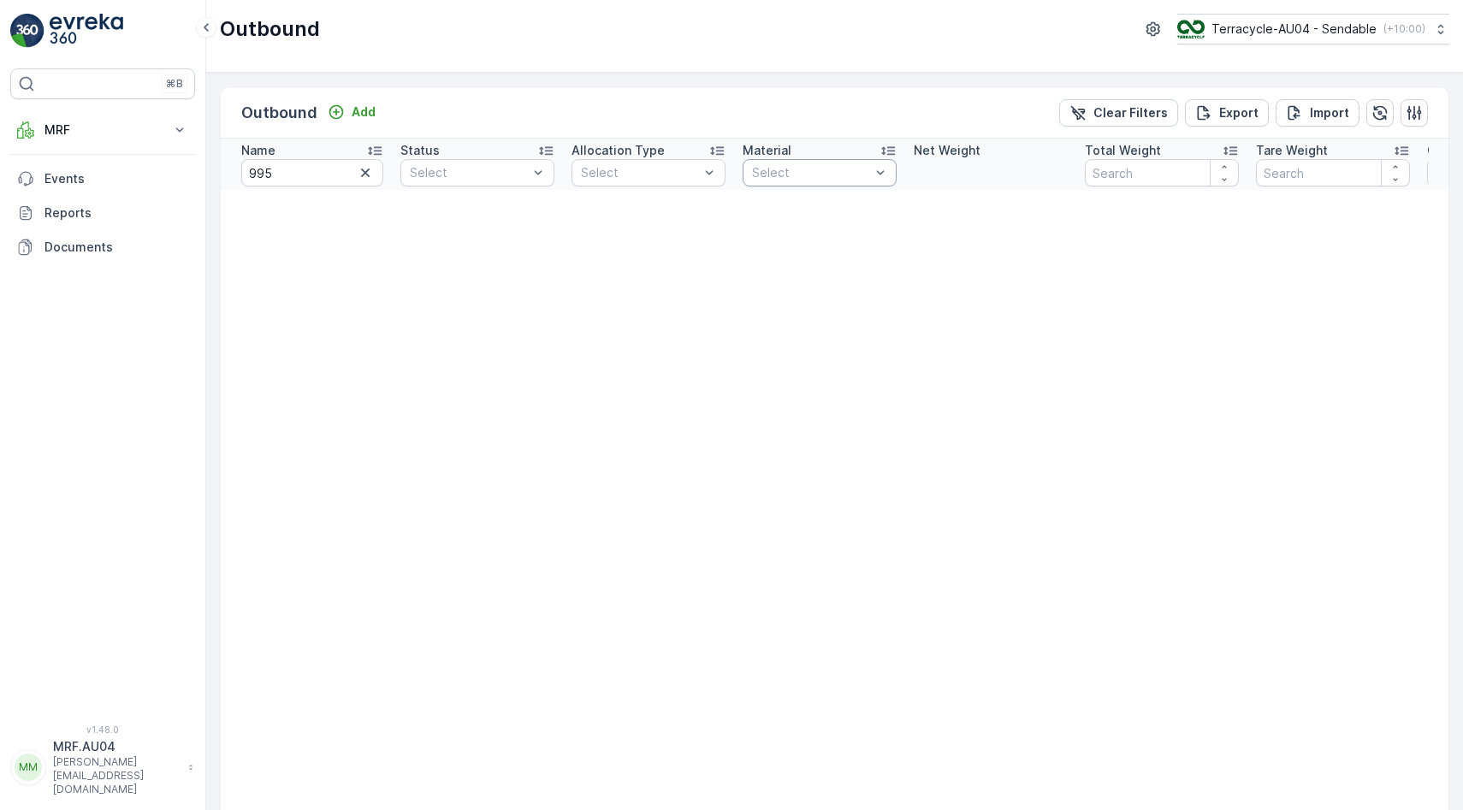
click at [845, 170] on div at bounding box center [810, 173] width 121 height 14
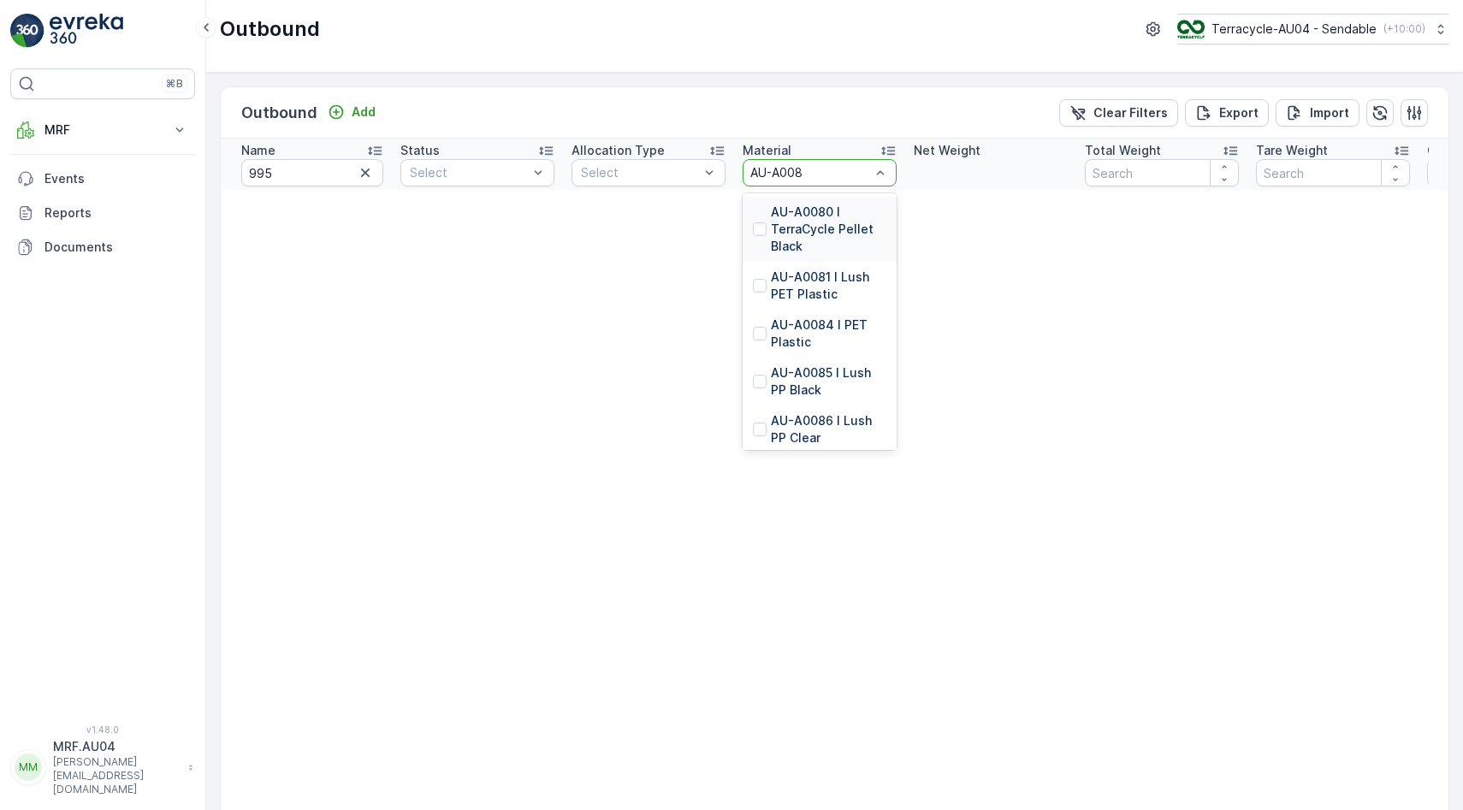
type input "AU-A0085"
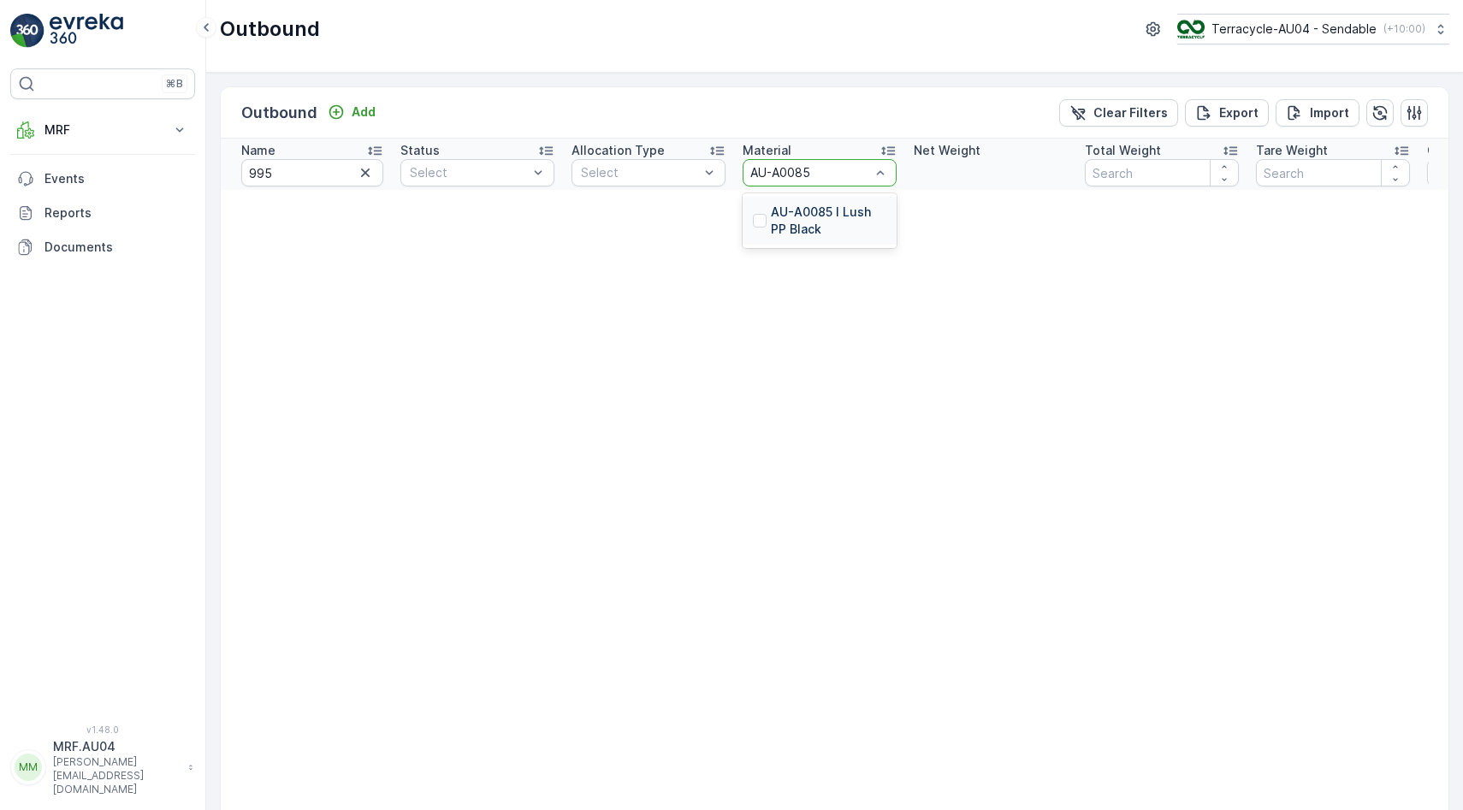
click at [837, 231] on p "AU-A0085 I Lush PP Black" at bounding box center [828, 221] width 115 height 34
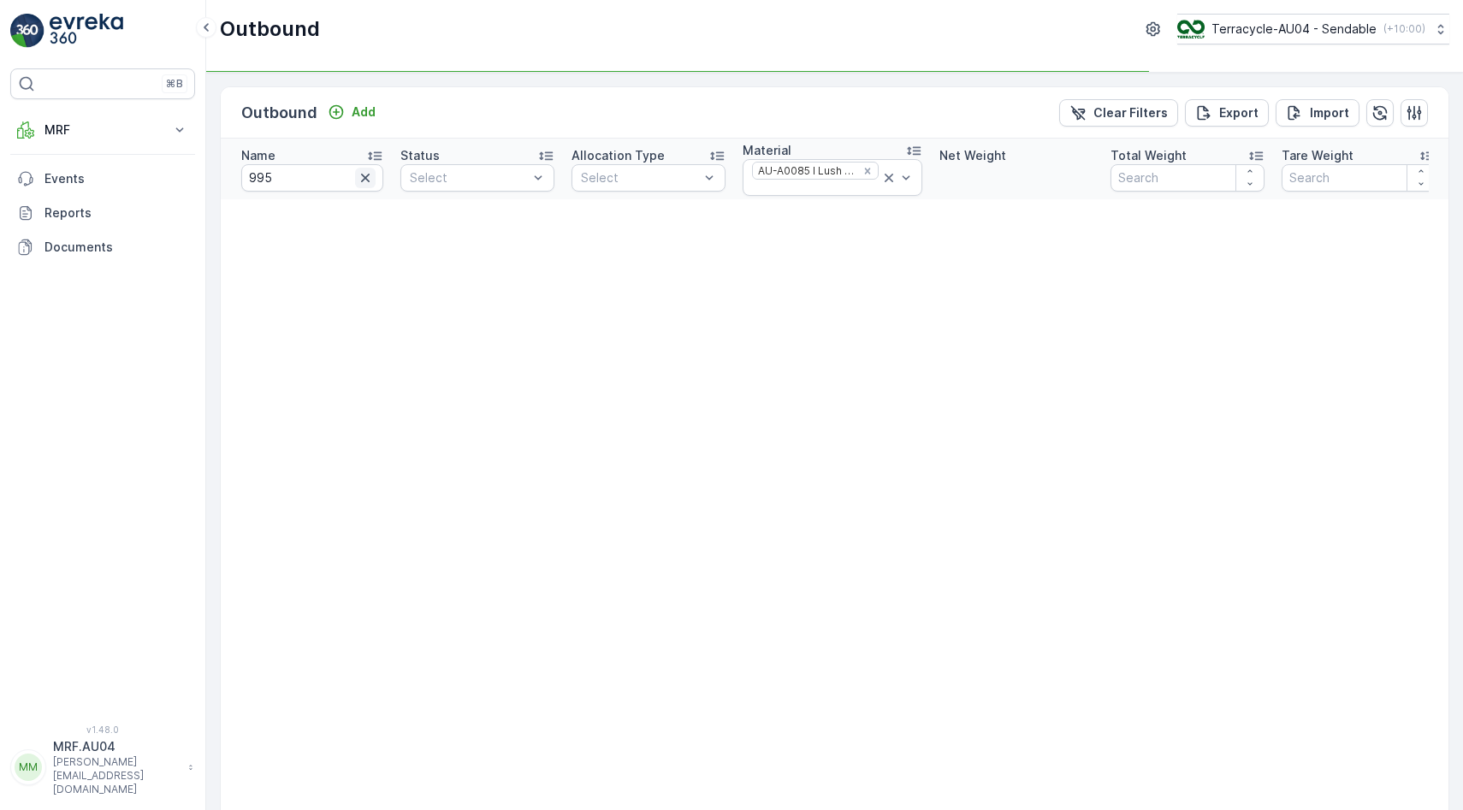
click at [365, 174] on icon "button" at bounding box center [365, 177] width 17 height 17
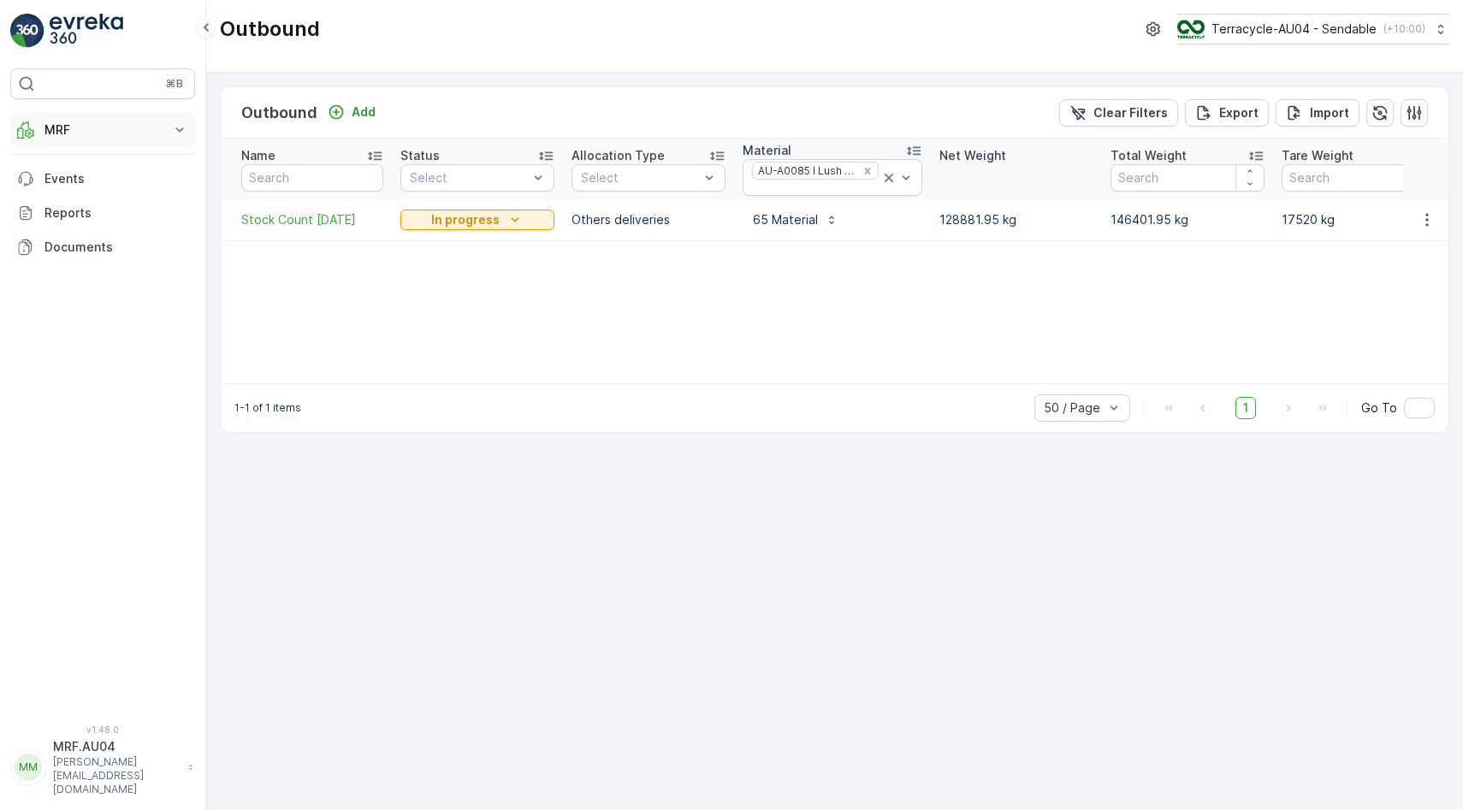
click at [126, 130] on p "MRF" at bounding box center [102, 129] width 116 height 17
click at [86, 202] on link "Pallet" at bounding box center [116, 207] width 158 height 24
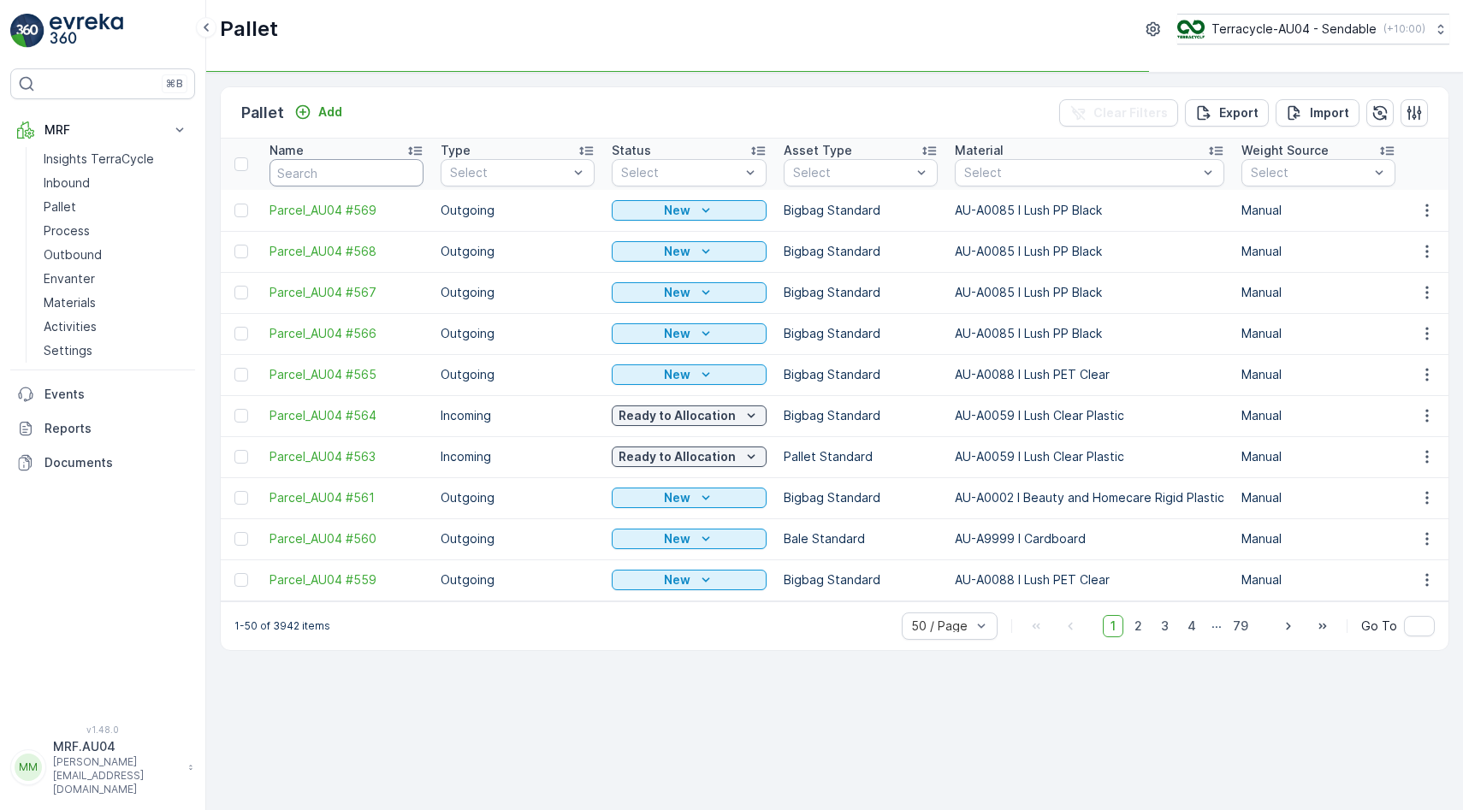
click at [296, 171] on input "text" at bounding box center [346, 172] width 154 height 27
type input "995"
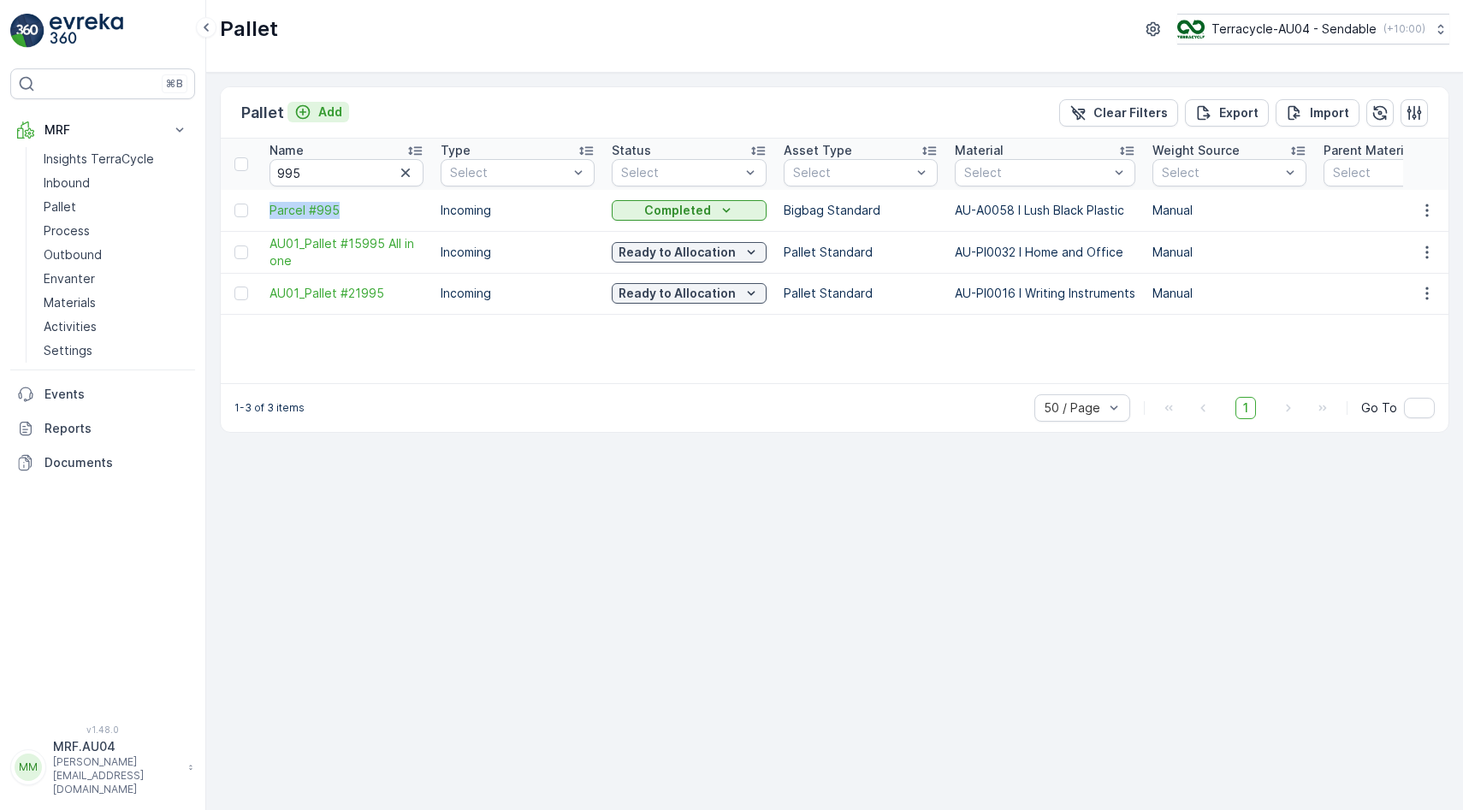
click at [330, 109] on p "Add" at bounding box center [330, 112] width 24 height 17
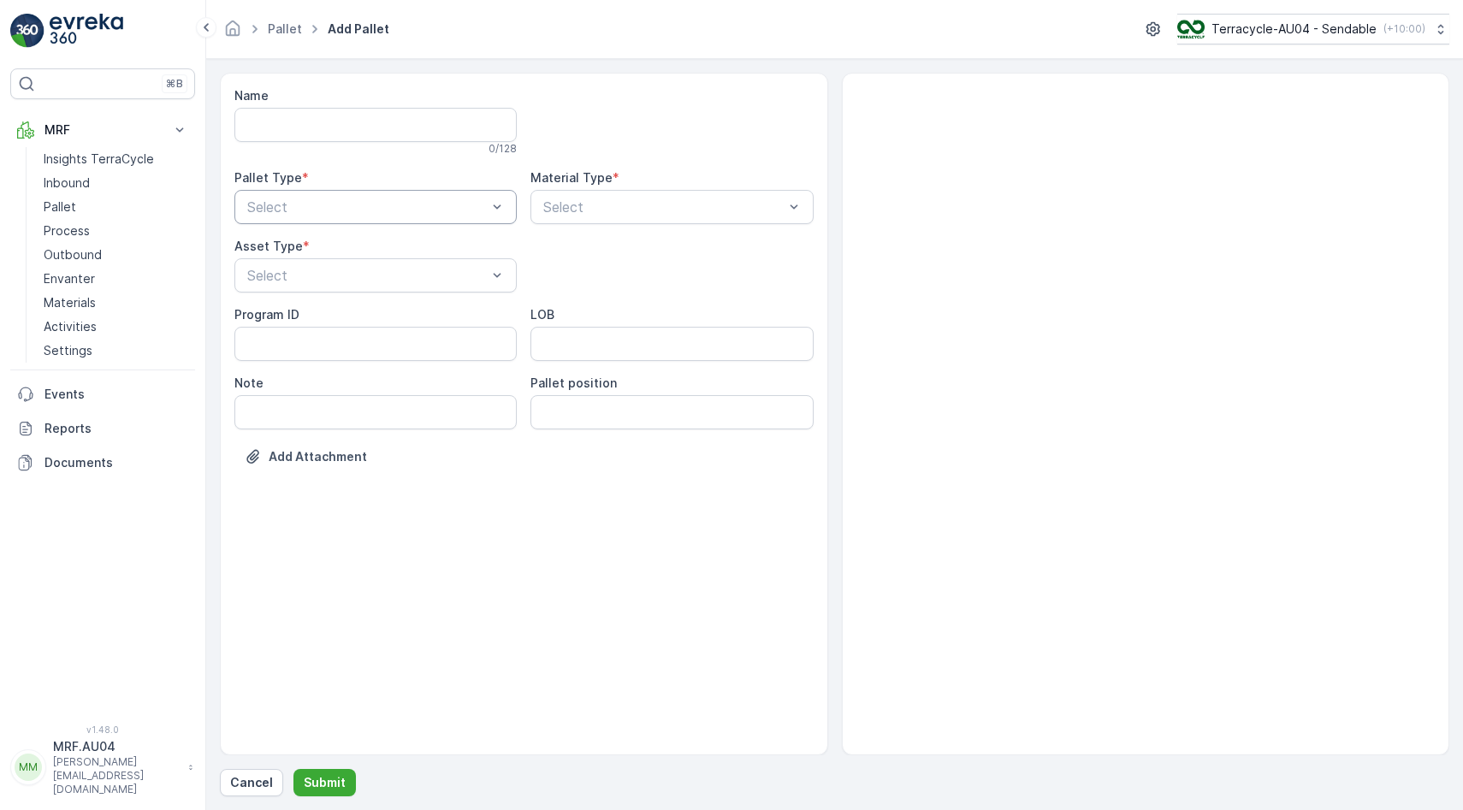
click at [306, 202] on div at bounding box center [366, 206] width 243 height 15
click at [307, 255] on div "Incoming" at bounding box center [376, 248] width 262 height 15
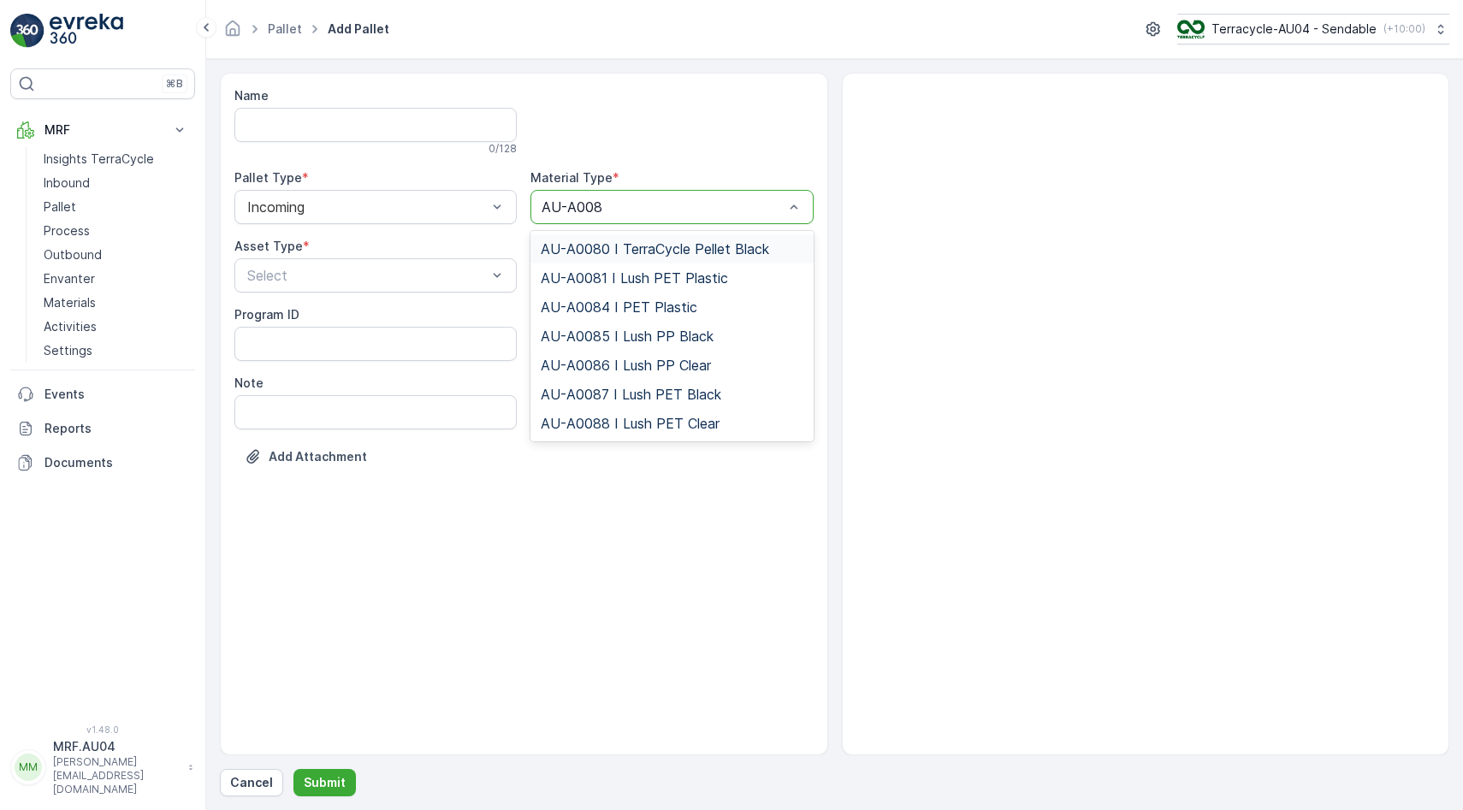
type input "AU-A0085"
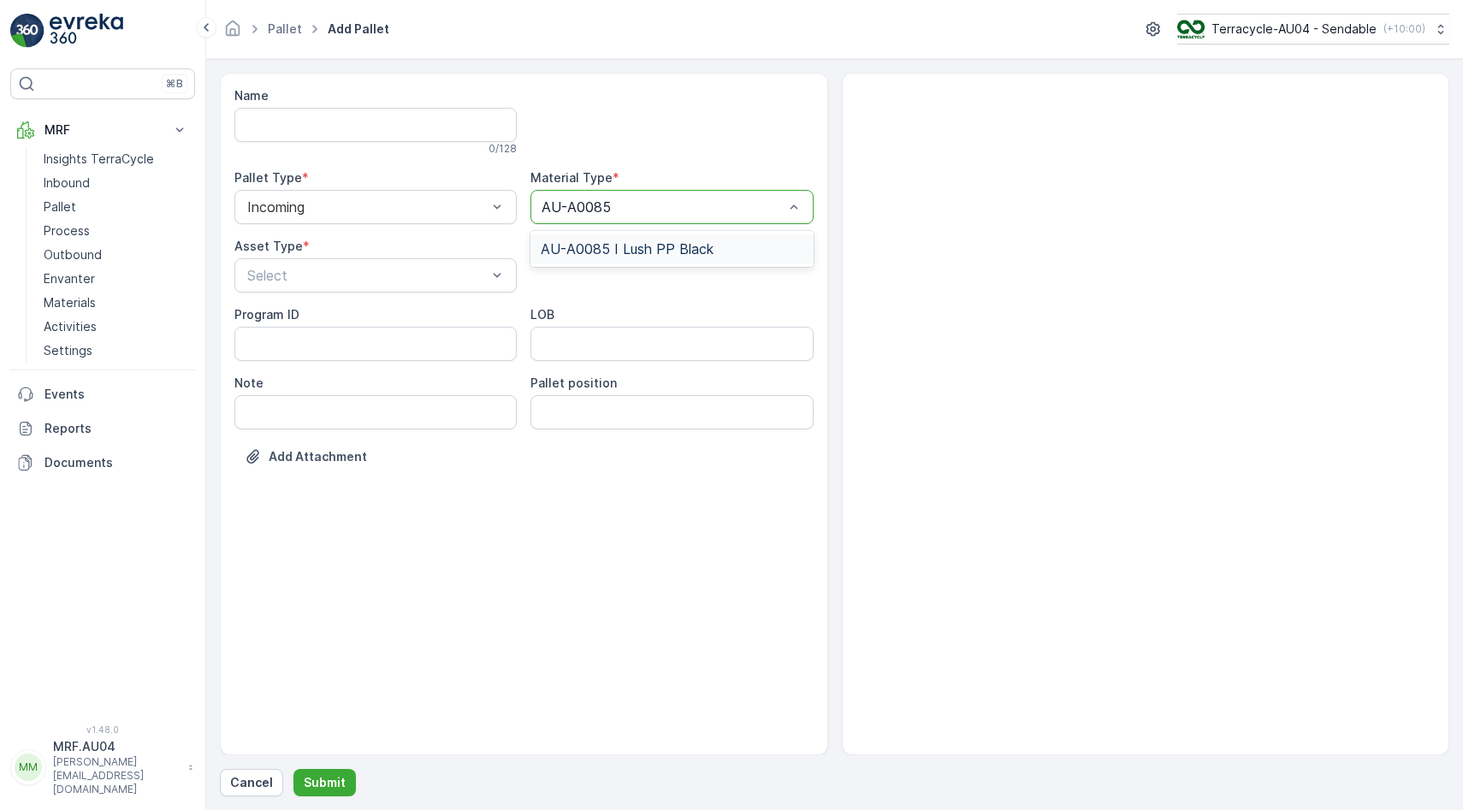
click at [618, 245] on span "AU-A0085 I Lush PP Black" at bounding box center [627, 248] width 173 height 15
click at [329, 282] on div at bounding box center [366, 275] width 243 height 15
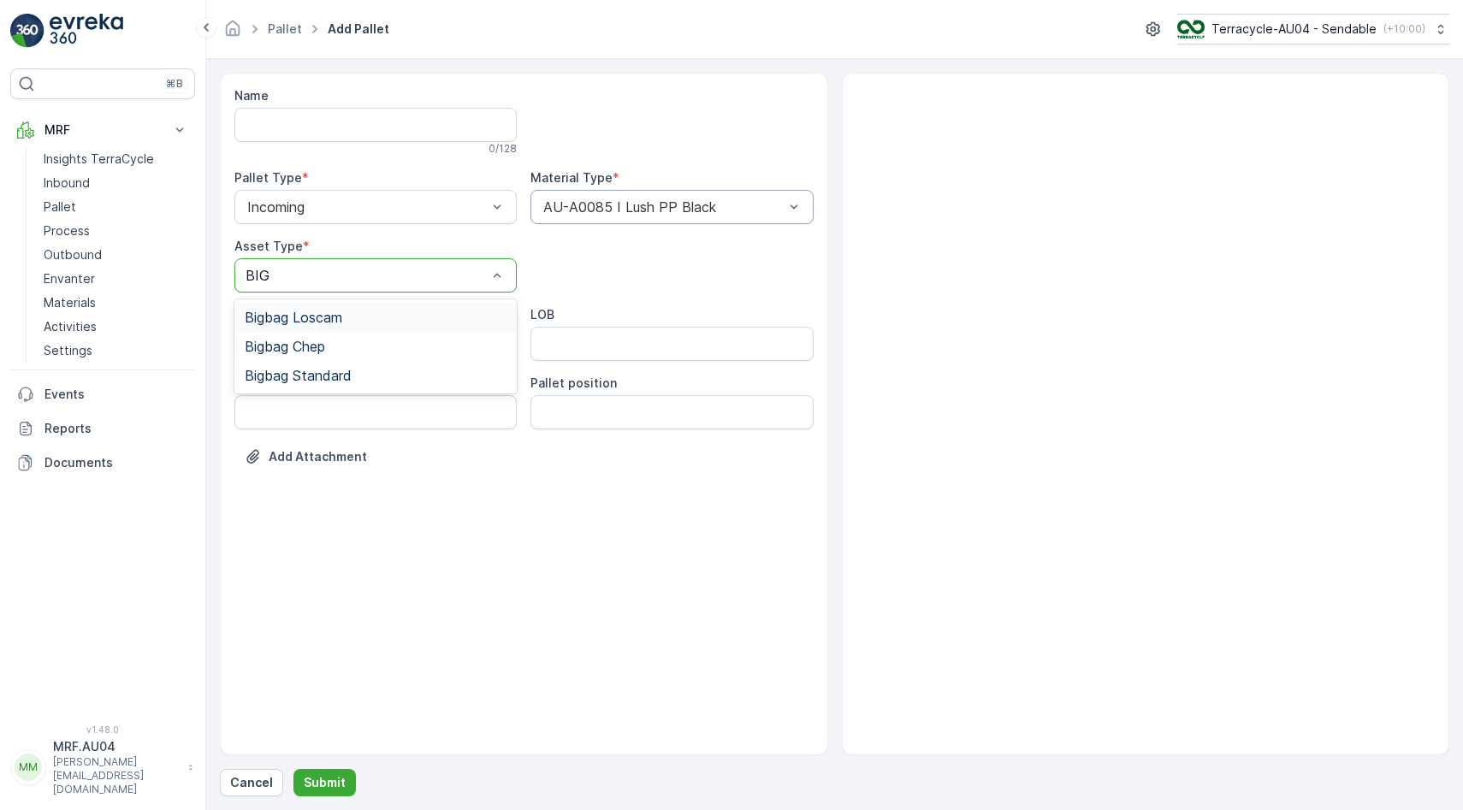
type input "BIG"
click at [337, 373] on span "Bigbag Standard" at bounding box center [298, 375] width 107 height 15
click at [325, 771] on button "Submit" at bounding box center [324, 782] width 62 height 27
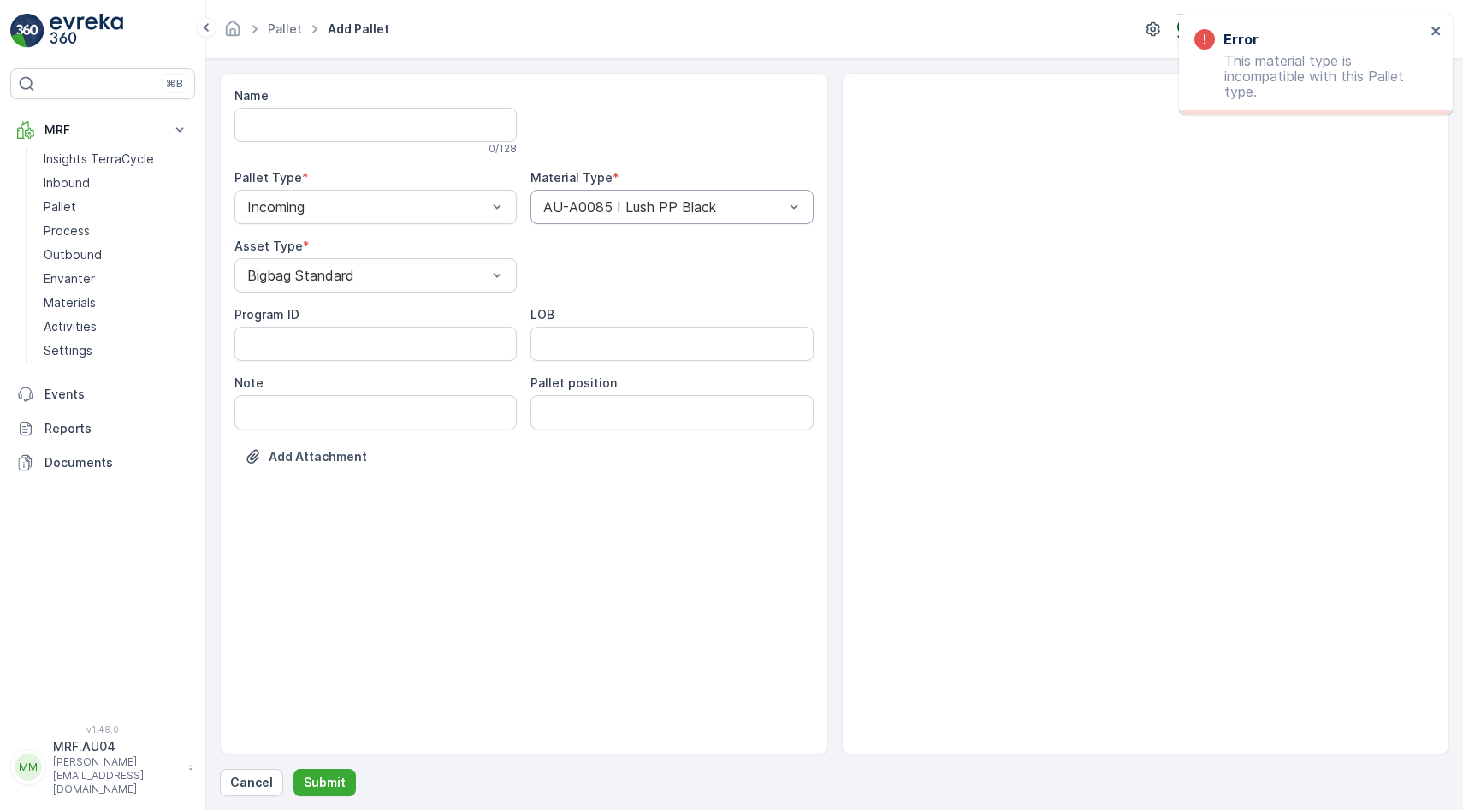
click at [357, 228] on div "Name 0 / 128 Pallet Type * Incoming Material Type * AU-A0085 I Lush PP Black As…" at bounding box center [523, 289] width 579 height 404
click at [367, 207] on div at bounding box center [366, 206] width 243 height 15
click at [344, 286] on div "Outgoing" at bounding box center [375, 277] width 282 height 29
click at [336, 774] on p "Submit" at bounding box center [325, 782] width 42 height 17
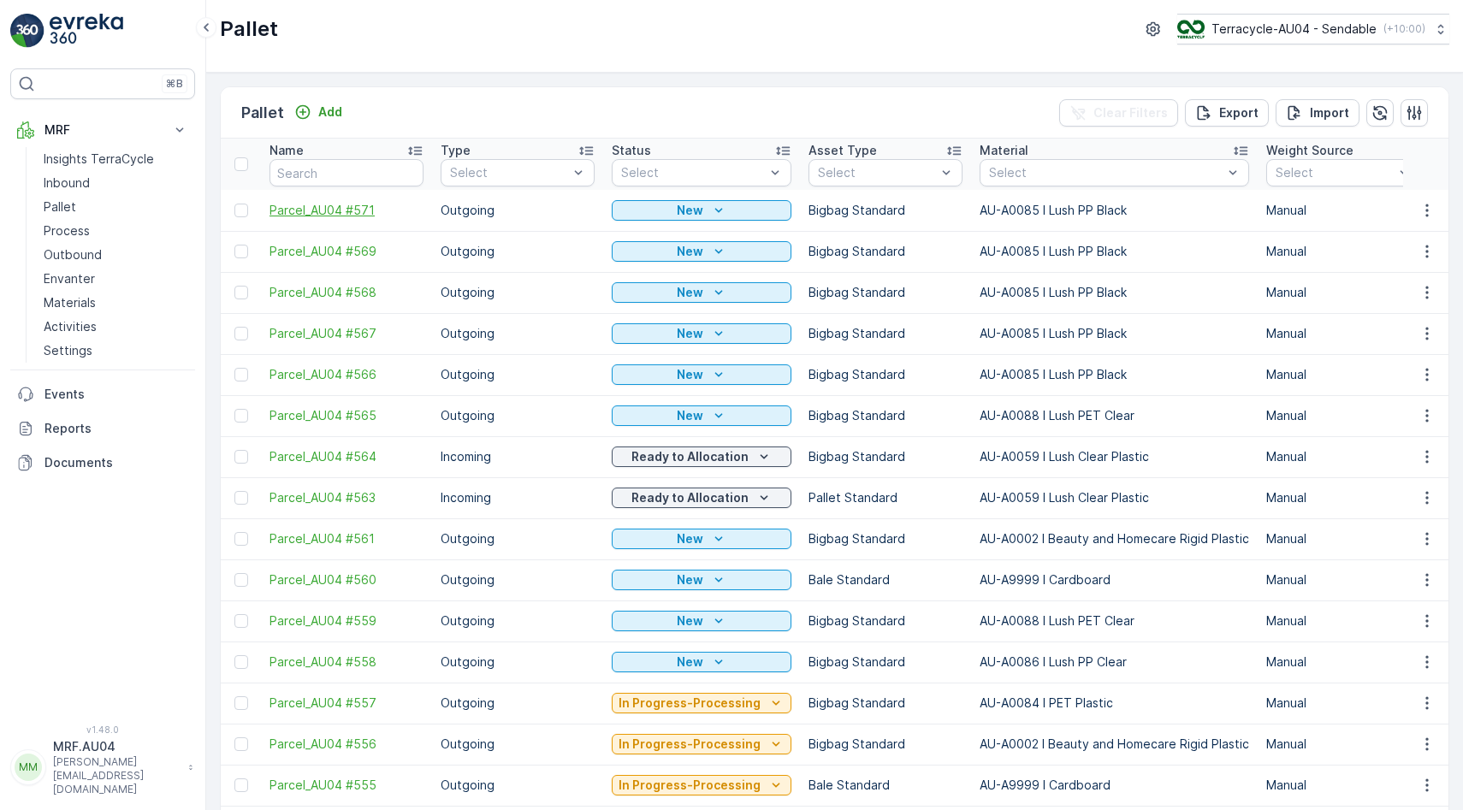
click at [339, 216] on span "Parcel_AU04 #571" at bounding box center [346, 210] width 154 height 17
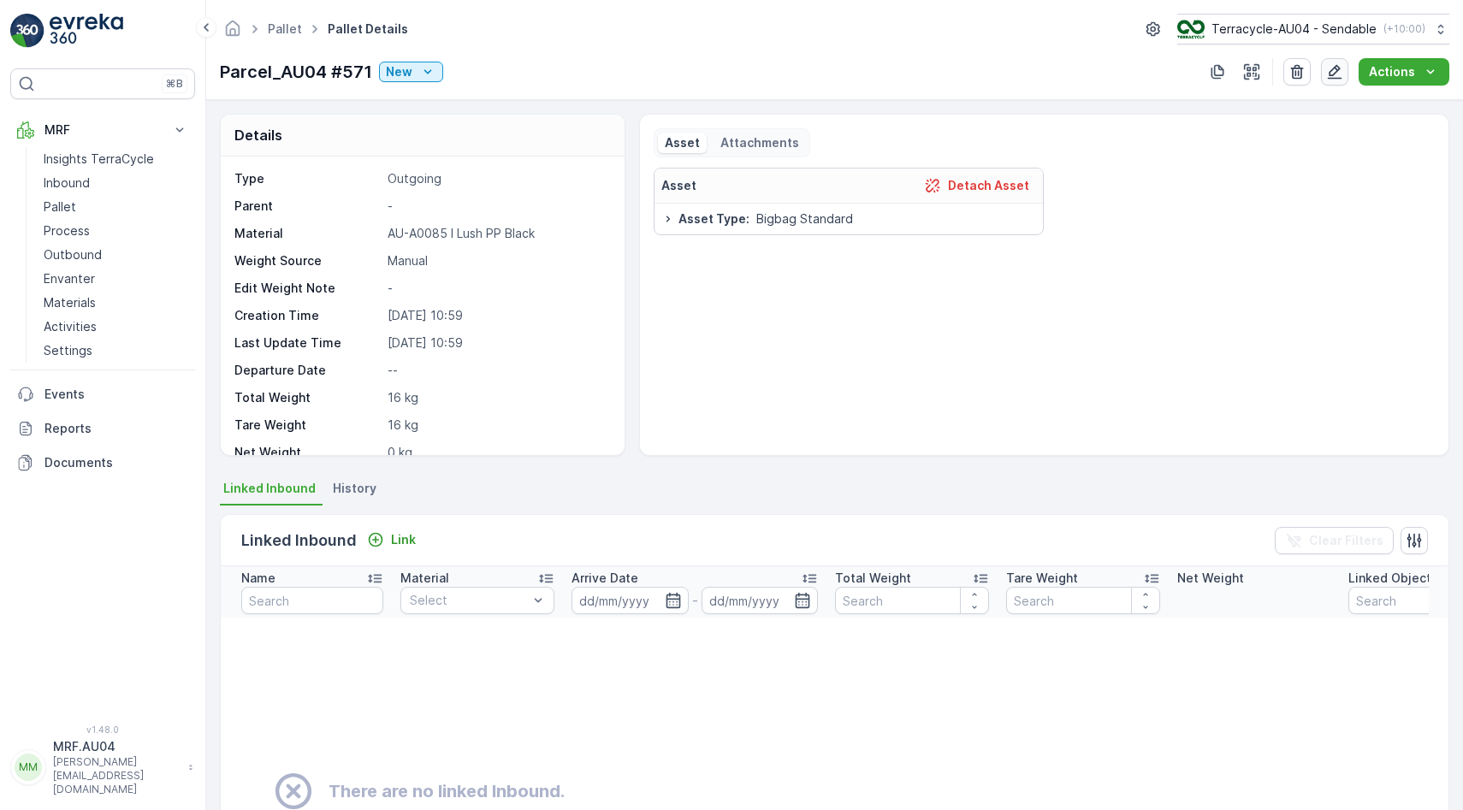
click at [1333, 72] on icon "button" at bounding box center [1334, 71] width 17 height 17
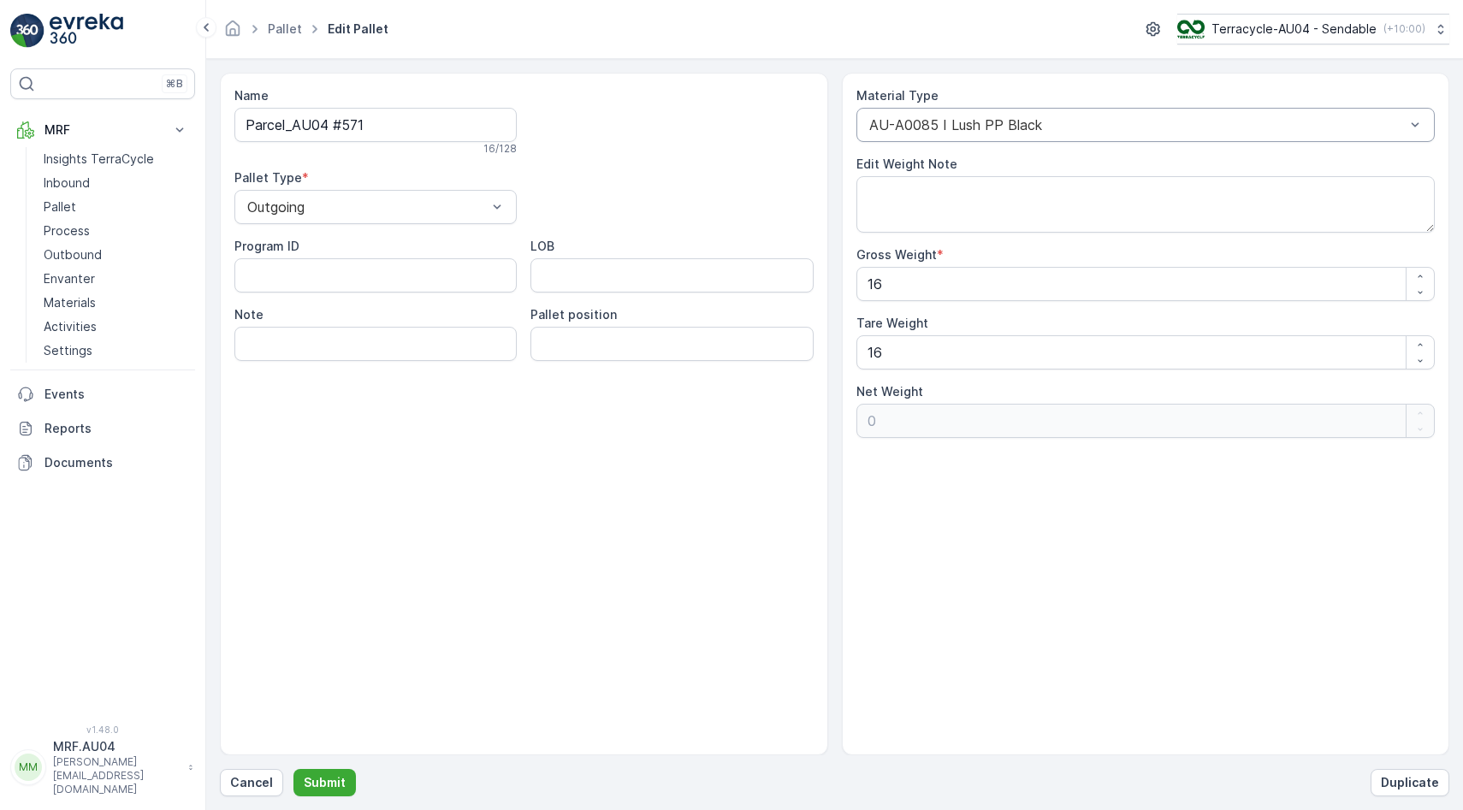
click at [983, 133] on div "AU-A0085 I Lush PP Black" at bounding box center [1145, 125] width 579 height 34
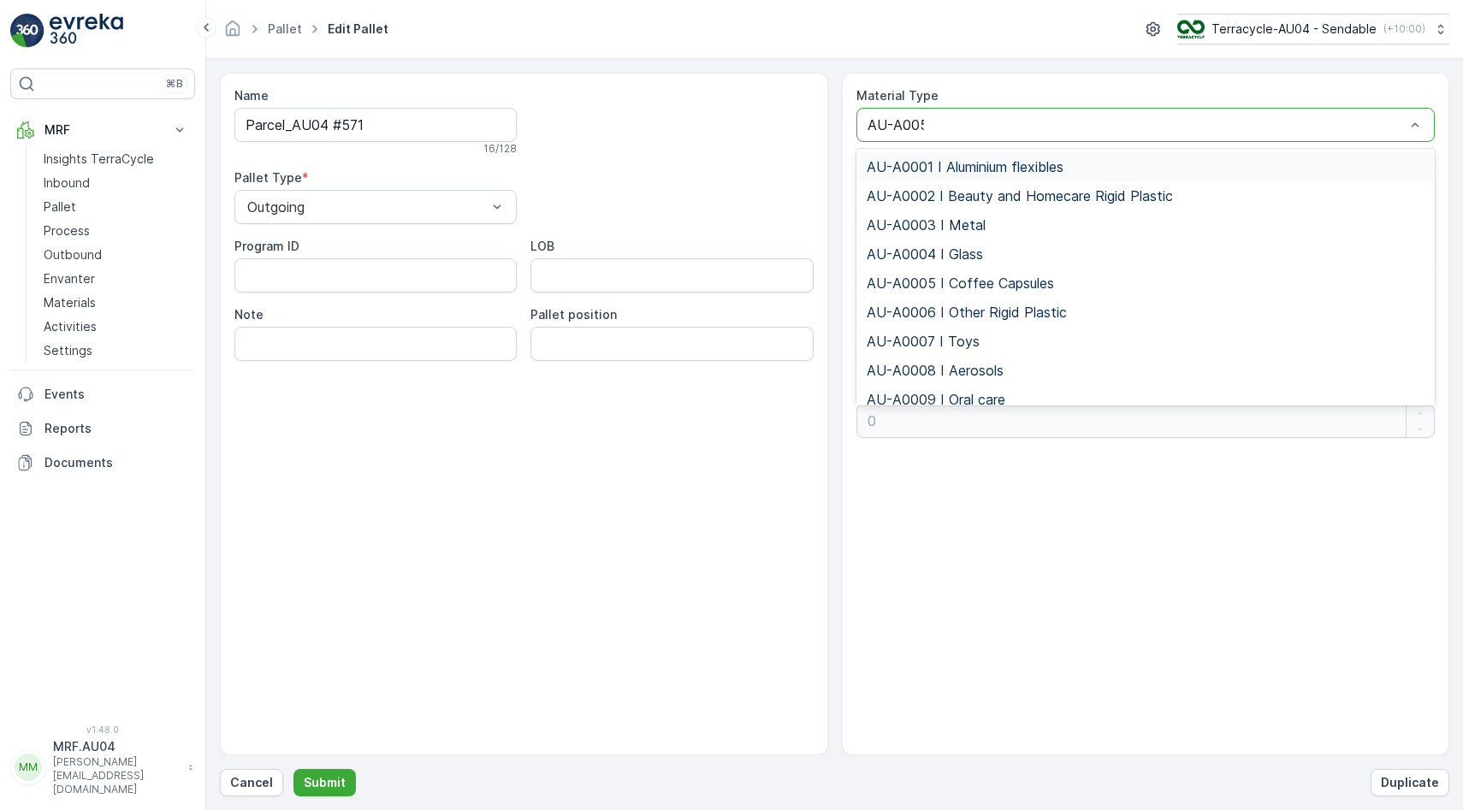
type input "AU-A0058"
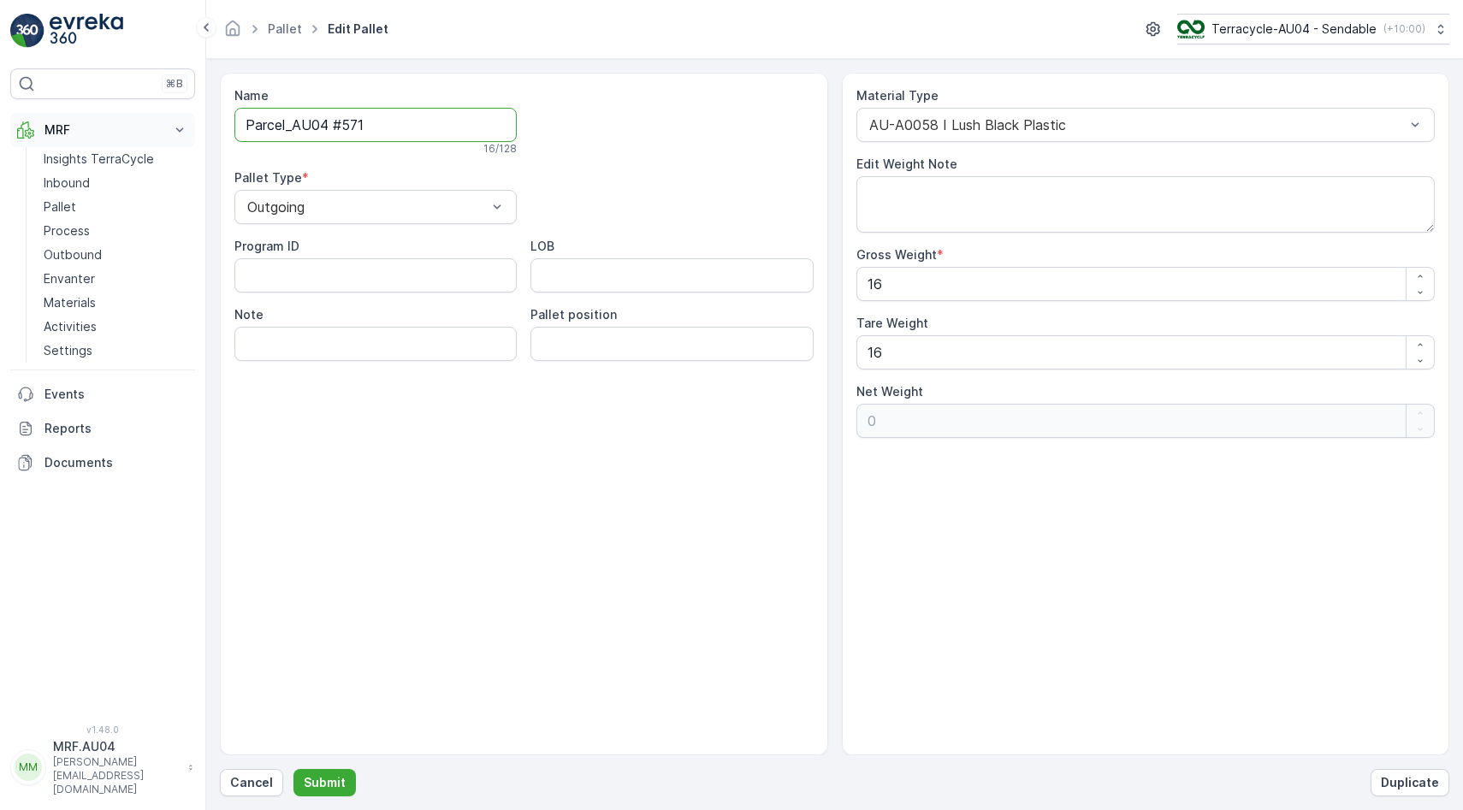
drag, startPoint x: 427, startPoint y: 121, endPoint x: 171, endPoint y: 131, distance: 255.9
click at [171, 131] on div "⌘B MRF Insights TerraCycle Inbound Pallet Process Outbound Envanter Materials A…" at bounding box center [731, 405] width 1463 height 810
click at [321, 771] on button "Submit" at bounding box center [324, 782] width 62 height 27
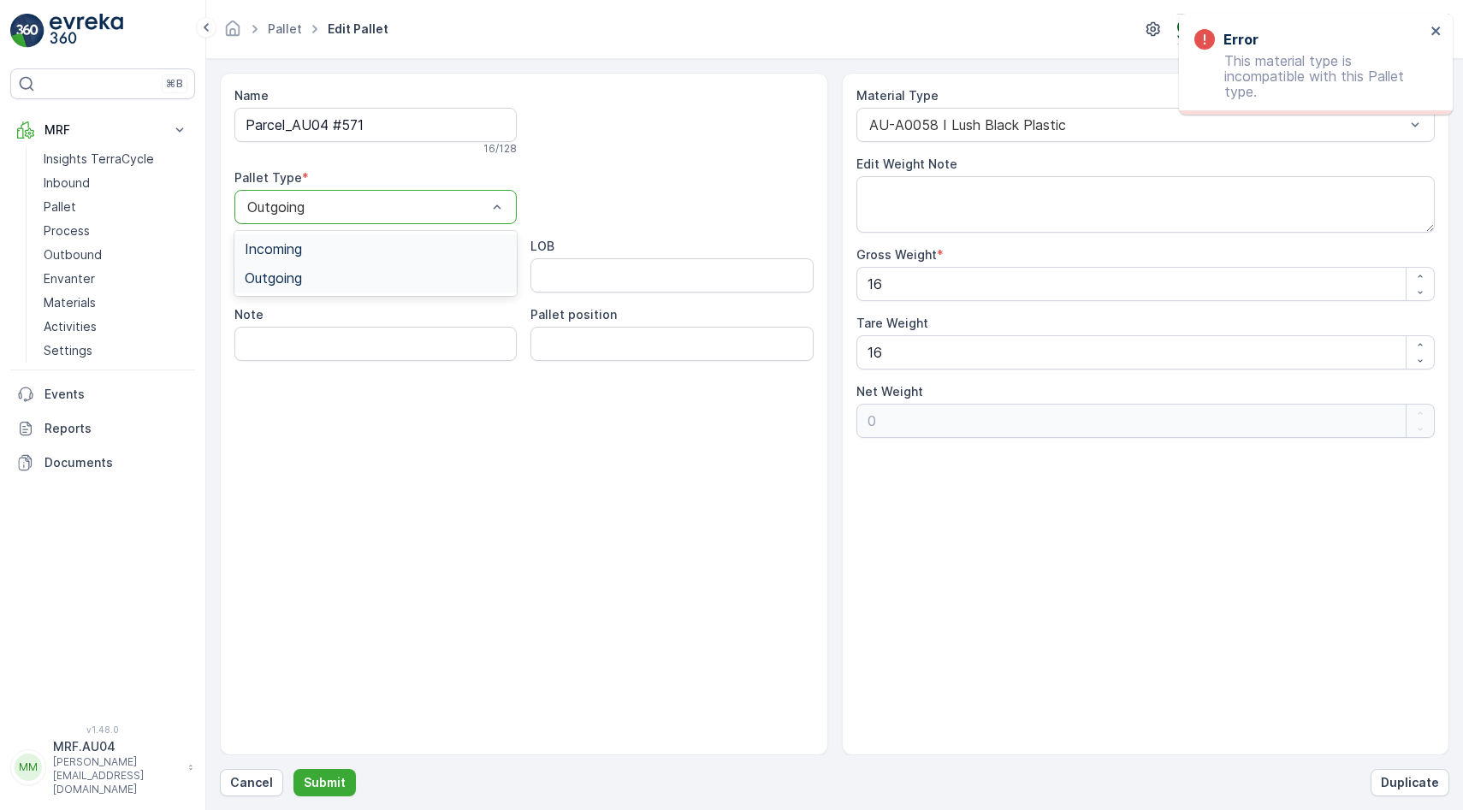
click at [393, 210] on div at bounding box center [366, 206] width 243 height 15
click at [366, 251] on div "Incoming" at bounding box center [376, 248] width 262 height 15
click at [319, 778] on p "Submit" at bounding box center [325, 782] width 42 height 17
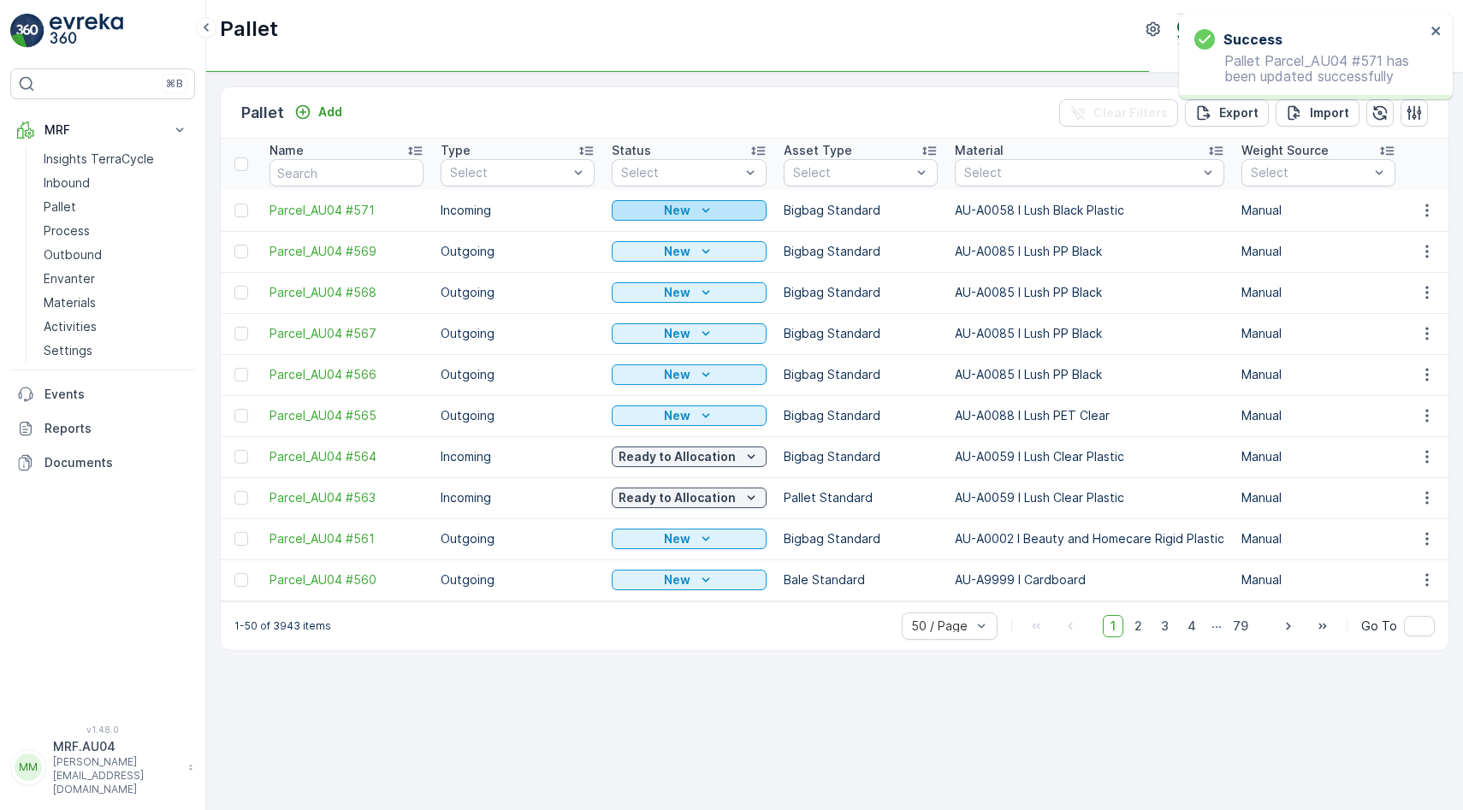
click at [713, 216] on icon "New" at bounding box center [705, 210] width 17 height 17
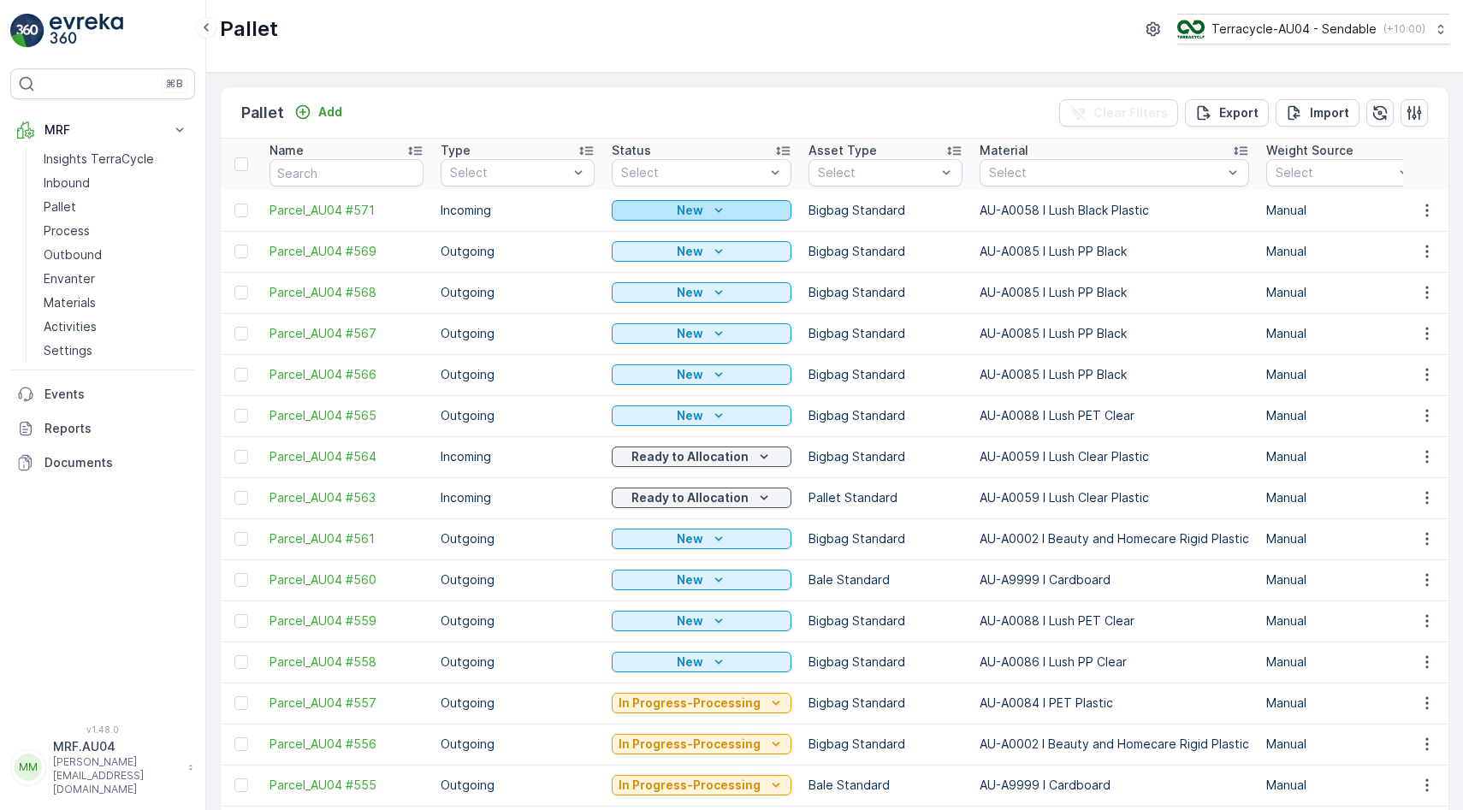
click at [725, 212] on div "New" at bounding box center [701, 210] width 166 height 17
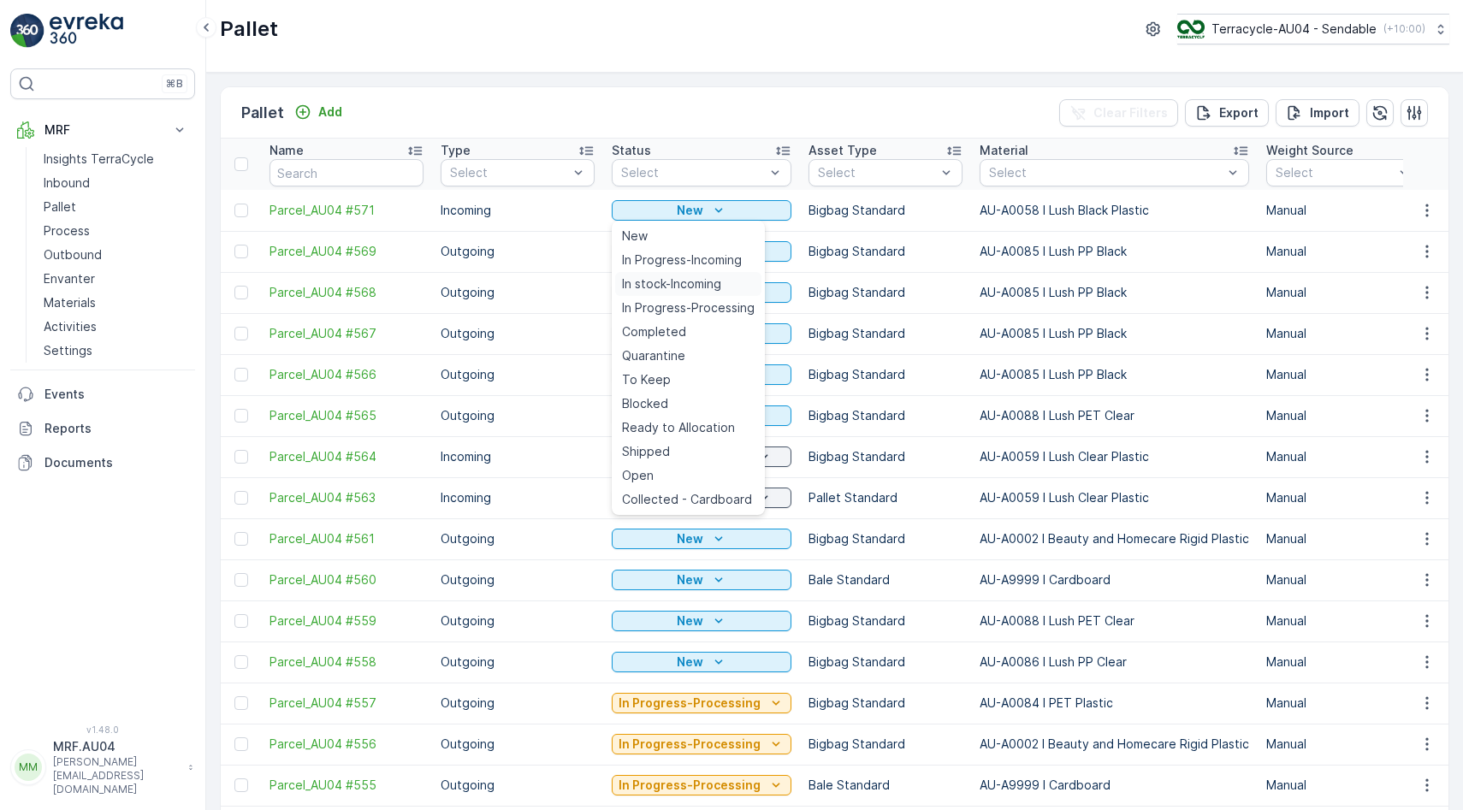
click at [712, 288] on span "In stock-Incoming" at bounding box center [671, 283] width 99 height 17
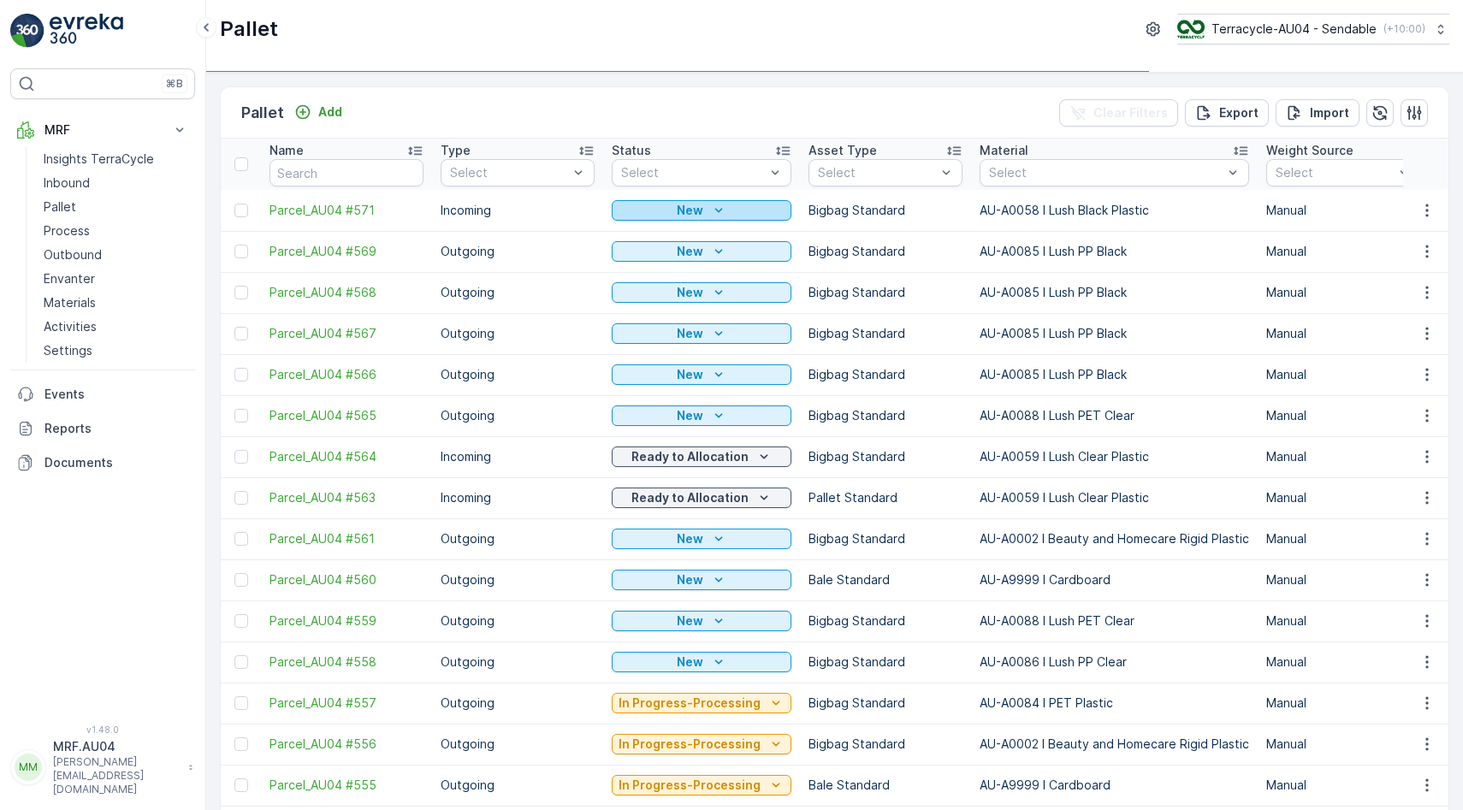
click at [735, 203] on div "New" at bounding box center [701, 210] width 166 height 17
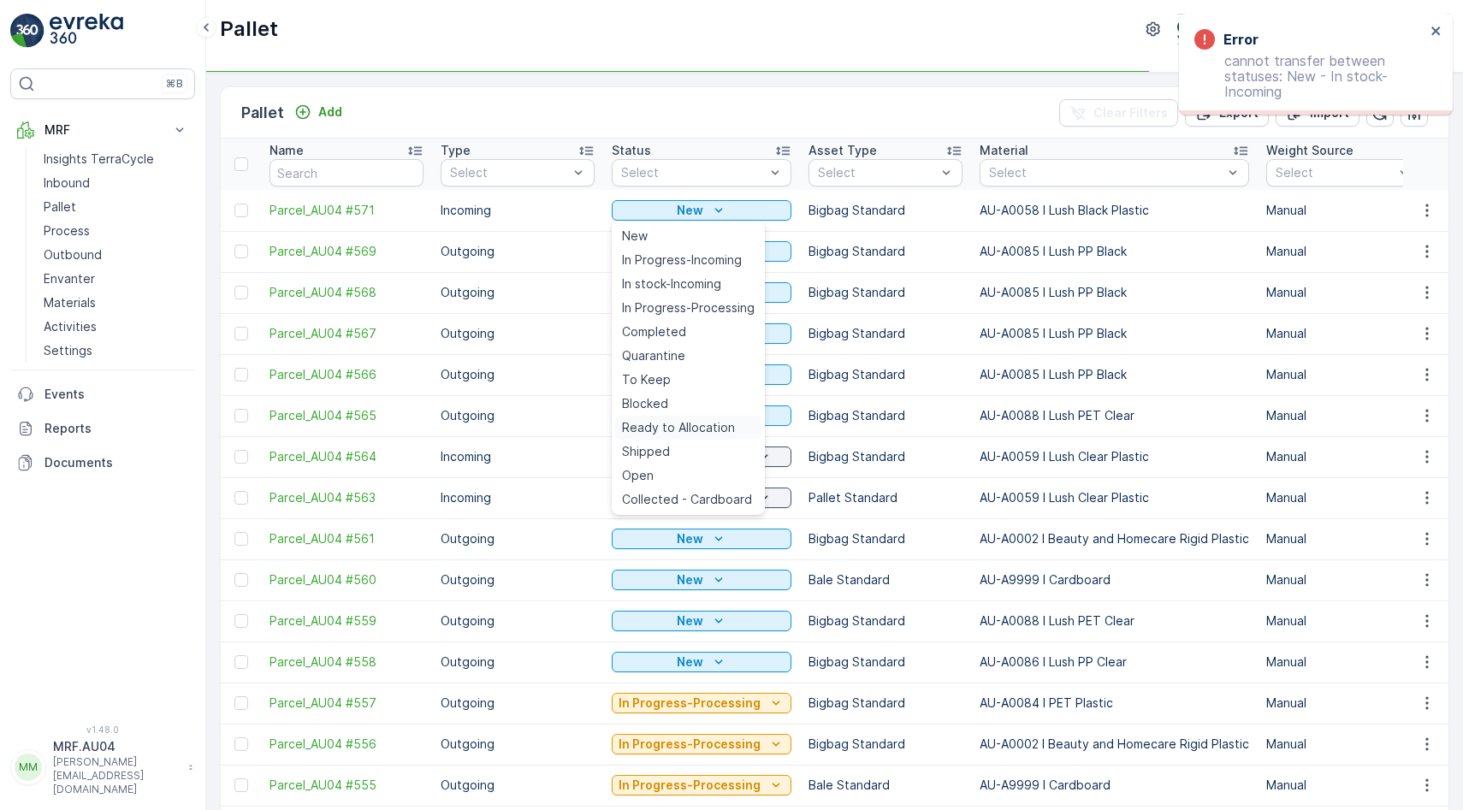
click at [707, 429] on span "Ready to Allocation" at bounding box center [678, 427] width 113 height 17
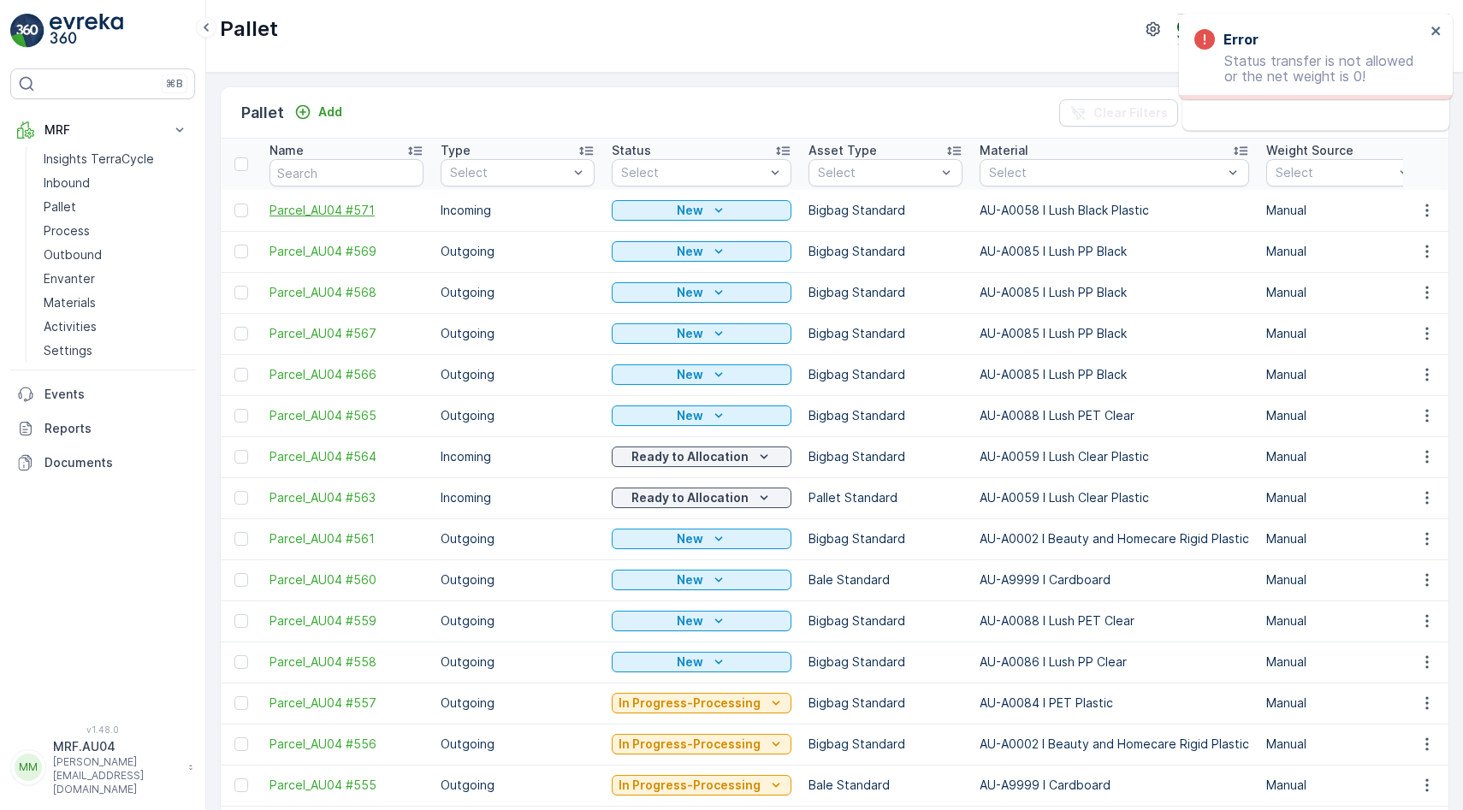
click at [344, 207] on span "Parcel_AU04 #571" at bounding box center [346, 210] width 154 height 17
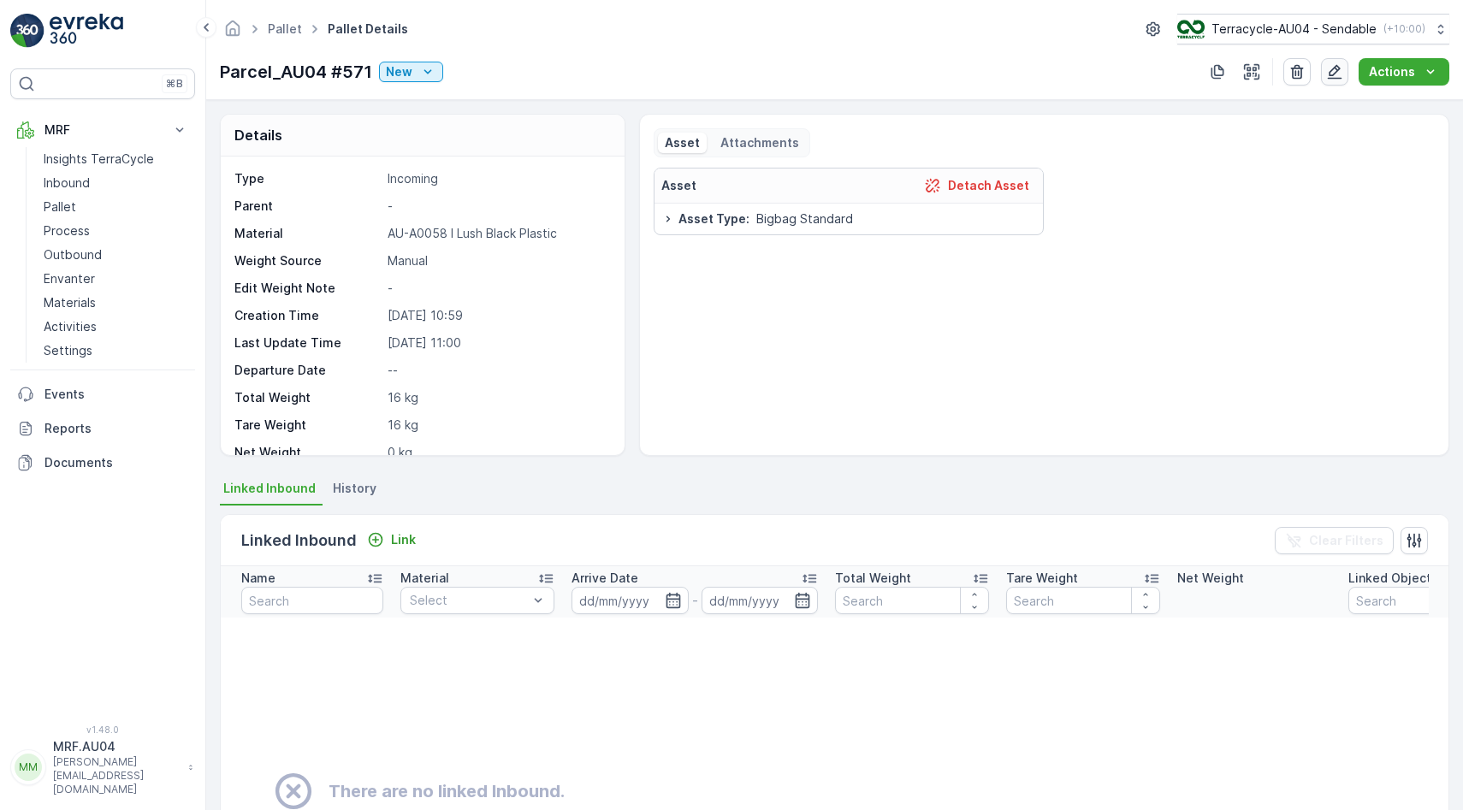
click at [1330, 68] on icon "button" at bounding box center [1334, 71] width 17 height 17
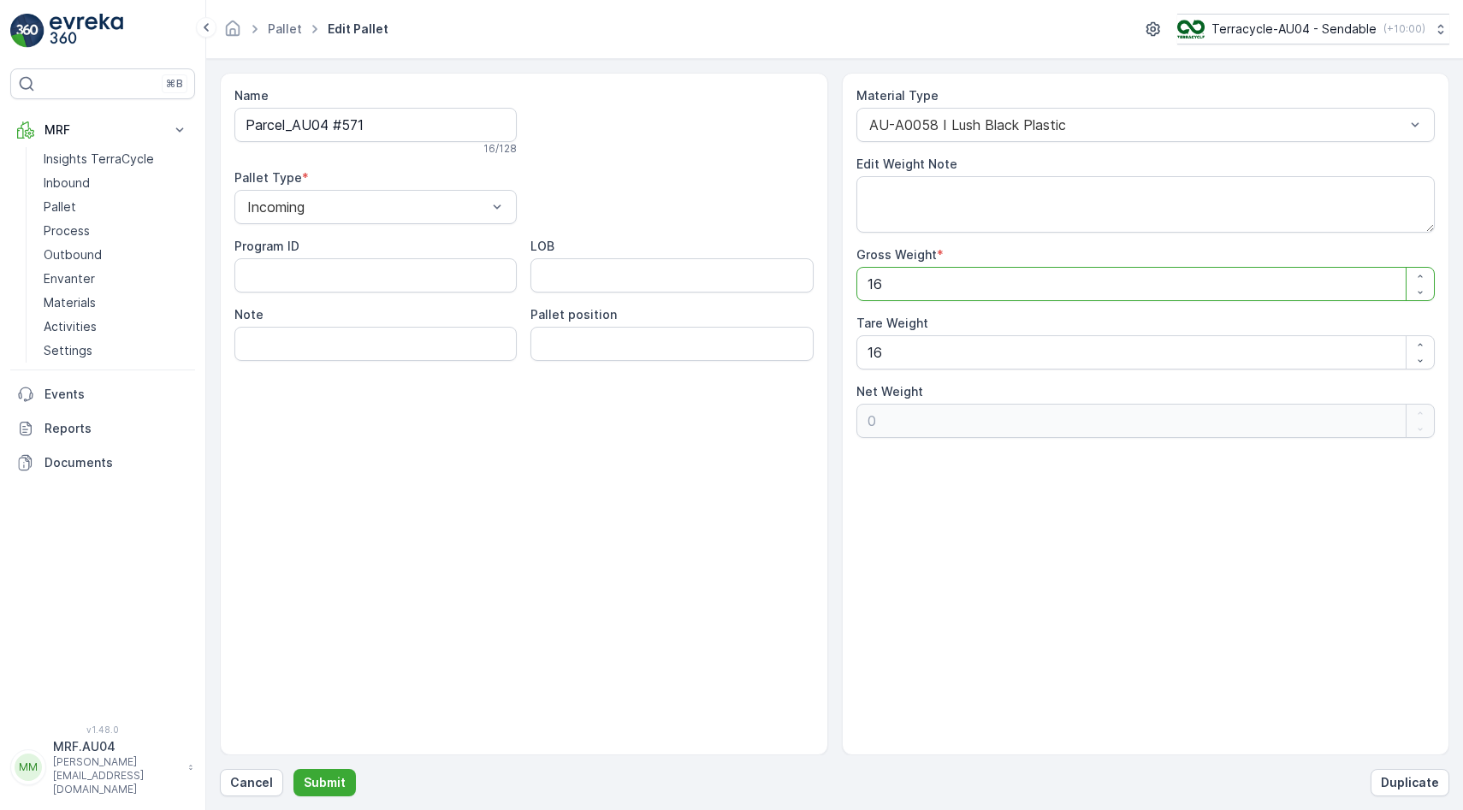
drag, startPoint x: 925, startPoint y: 292, endPoint x: 767, endPoint y: 288, distance: 157.4
click at [767, 288] on div "Name Parcel_AU04 #571 16 / 128 Pallet Type * Incoming Program ID LOB Note Palle…" at bounding box center [834, 414] width 1229 height 683
type Weight "1"
type Weight "-15"
type Weight "13"
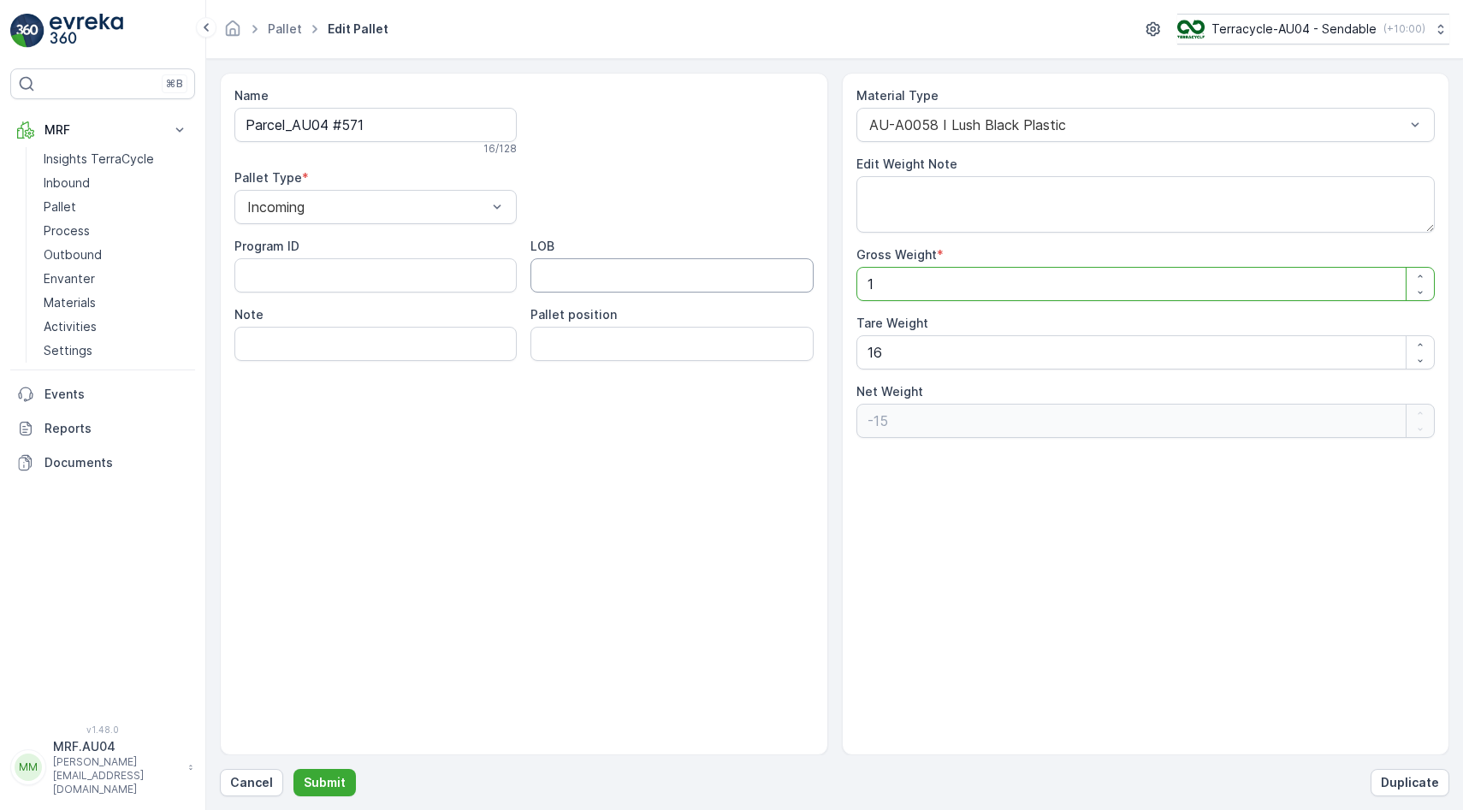
type Weight "-3"
type Weight "137"
type Weight "121"
type Weight "137"
click at [321, 776] on p "Submit" at bounding box center [325, 782] width 42 height 17
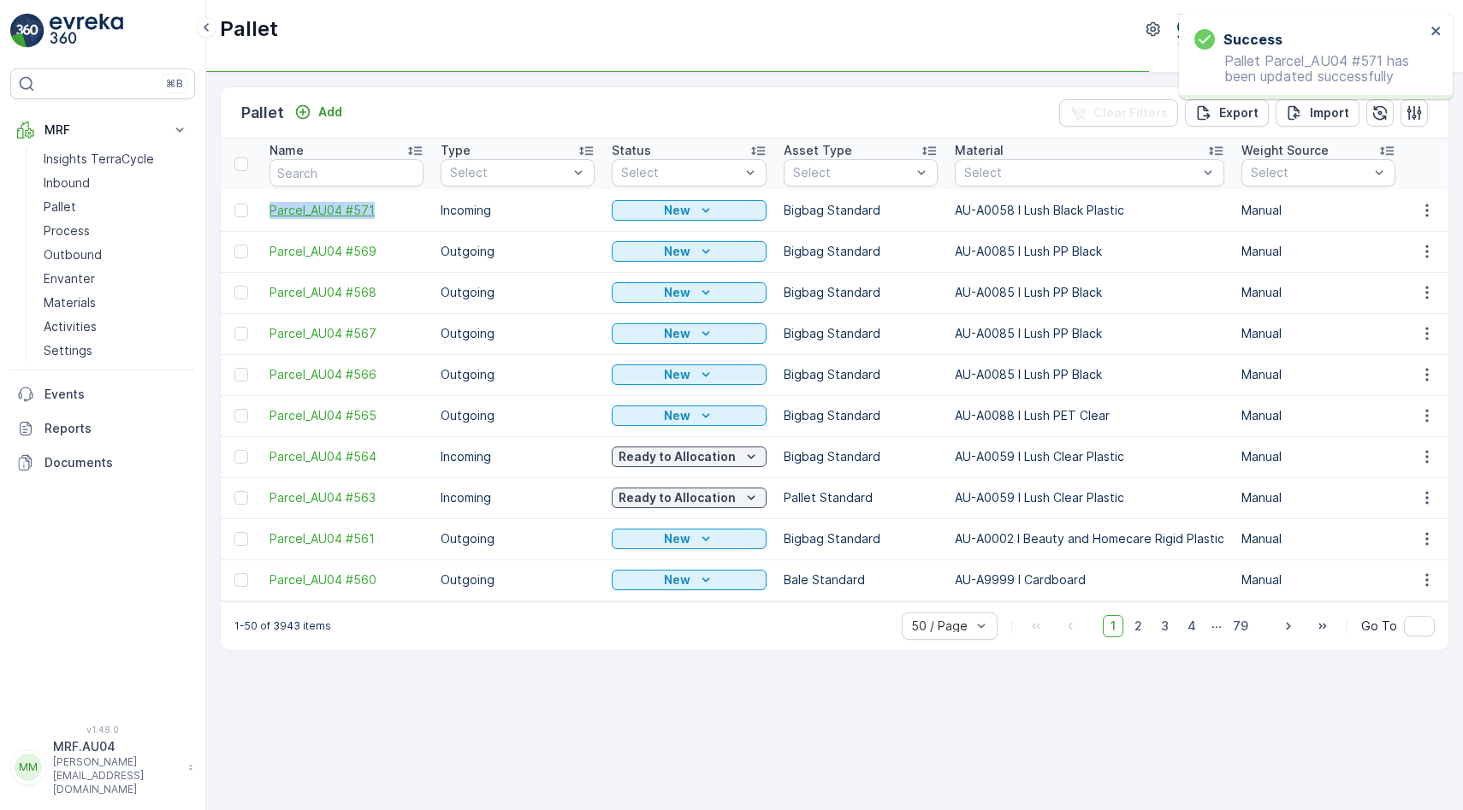
drag, startPoint x: 260, startPoint y: 213, endPoint x: 391, endPoint y: 215, distance: 130.9
copy span "Parcel_AU04 #571"
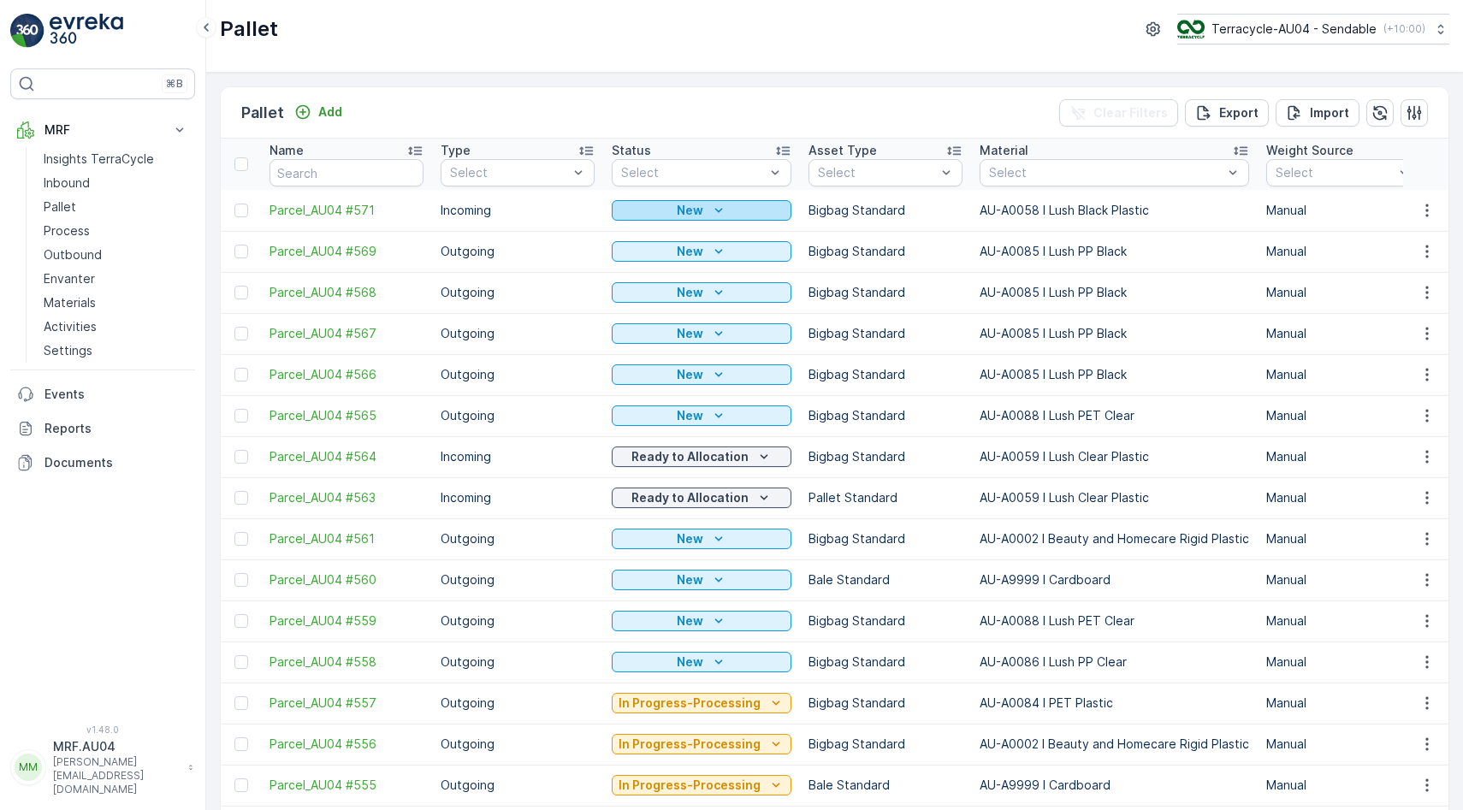
click at [700, 210] on div "New" at bounding box center [701, 210] width 166 height 17
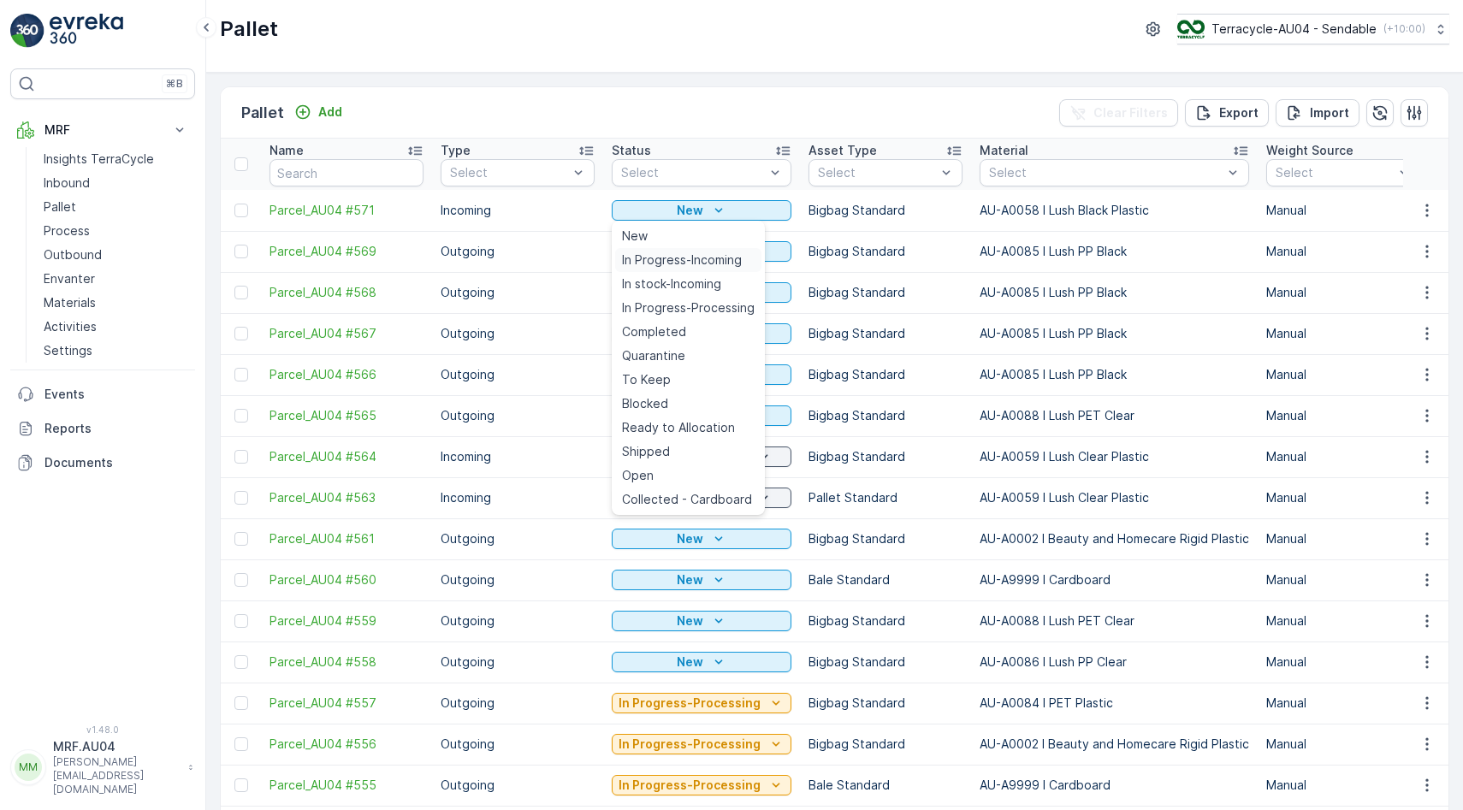
click at [702, 255] on span "In Progress-Incoming" at bounding box center [682, 259] width 120 height 17
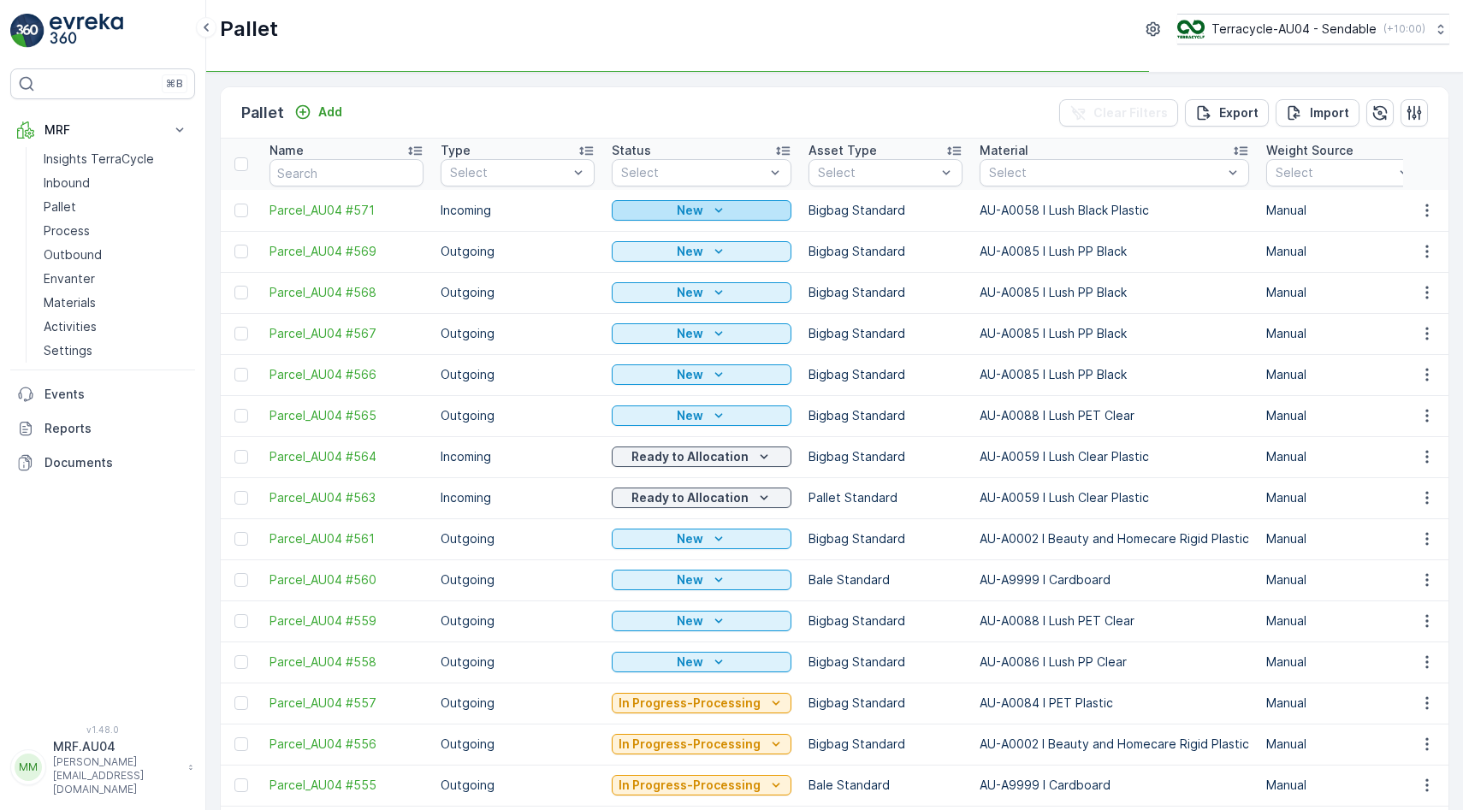
click at [713, 214] on icon "New" at bounding box center [718, 210] width 17 height 17
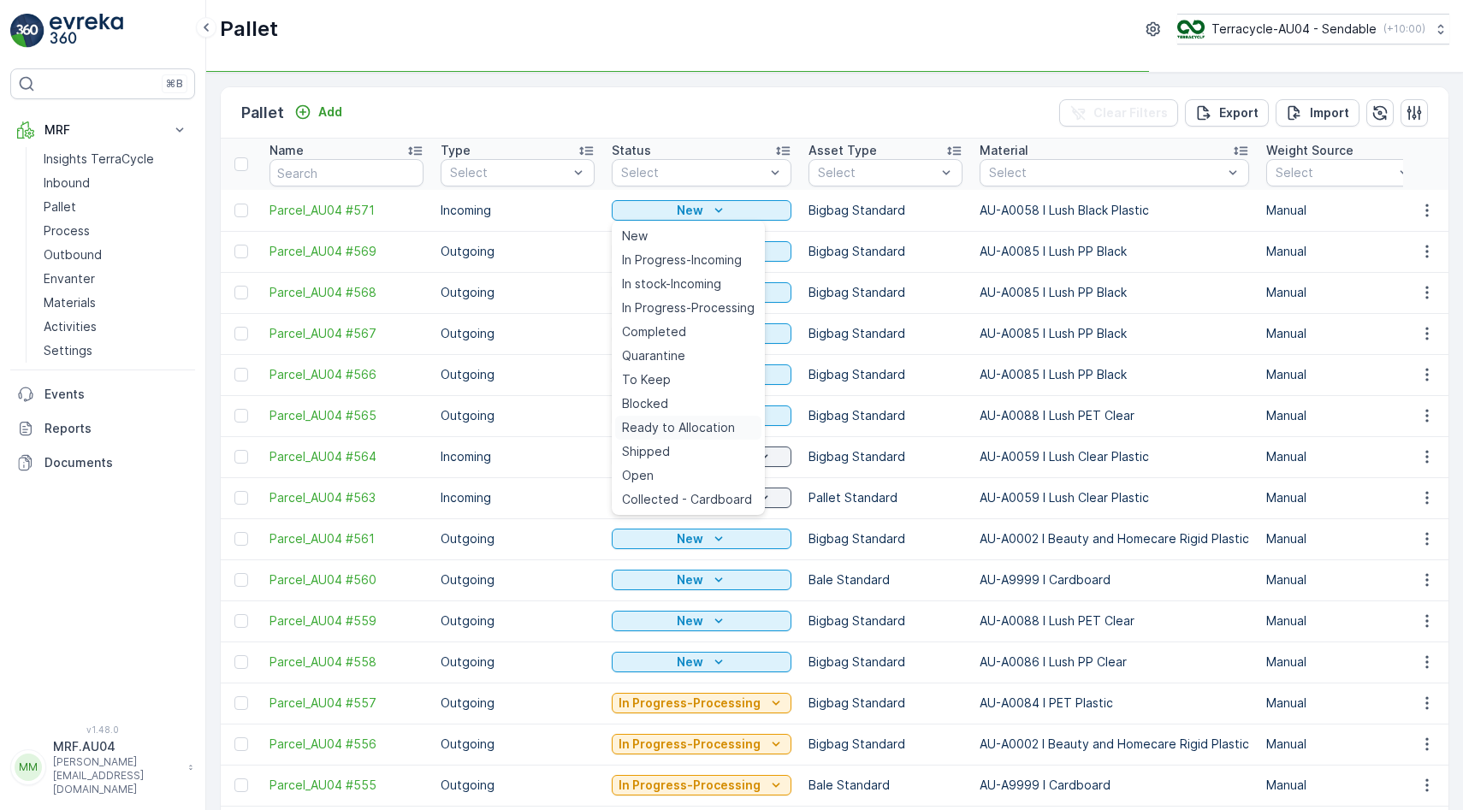
click at [705, 427] on span "Ready to Allocation" at bounding box center [678, 427] width 113 height 17
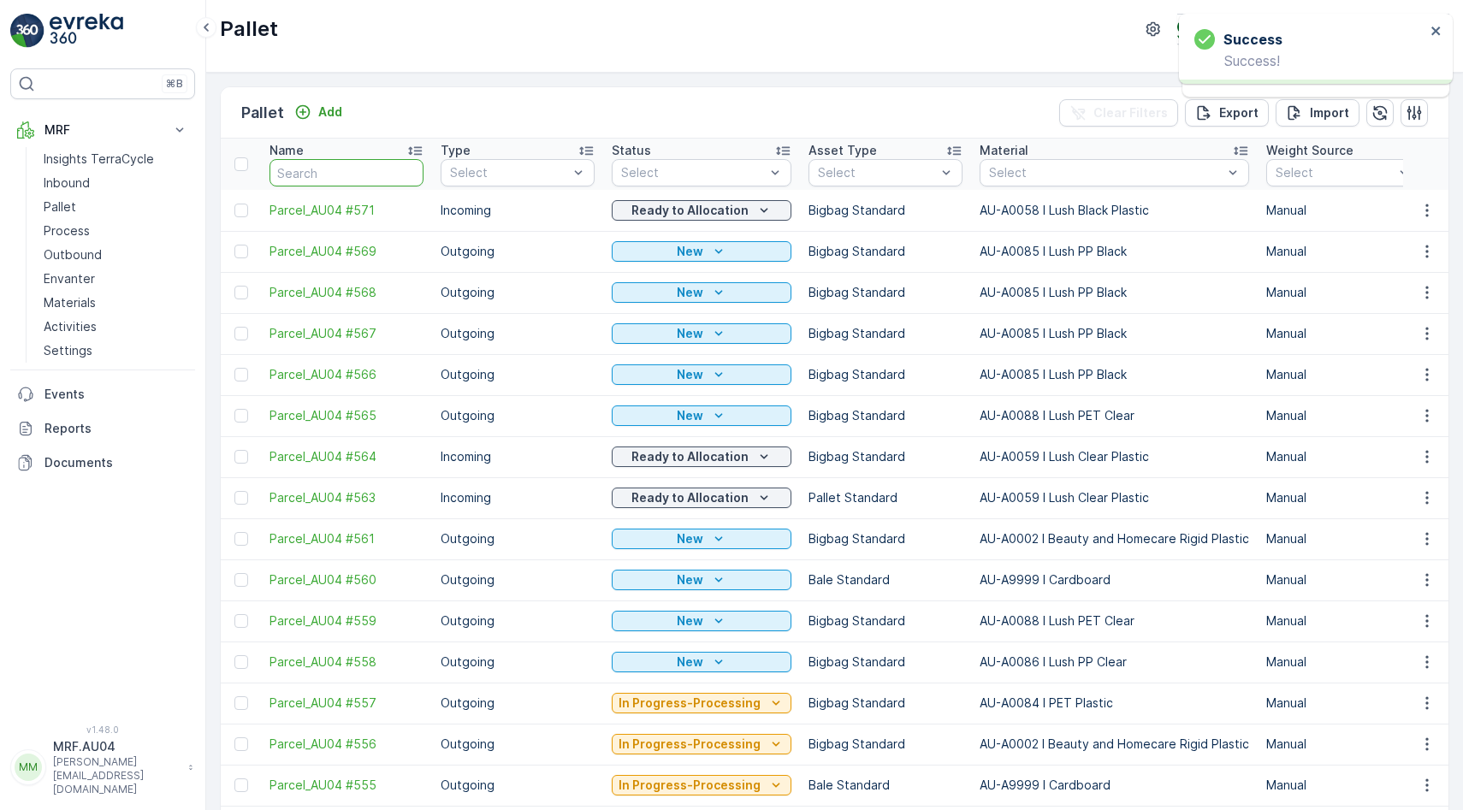
click at [321, 165] on input "text" at bounding box center [346, 172] width 154 height 27
type input "732"
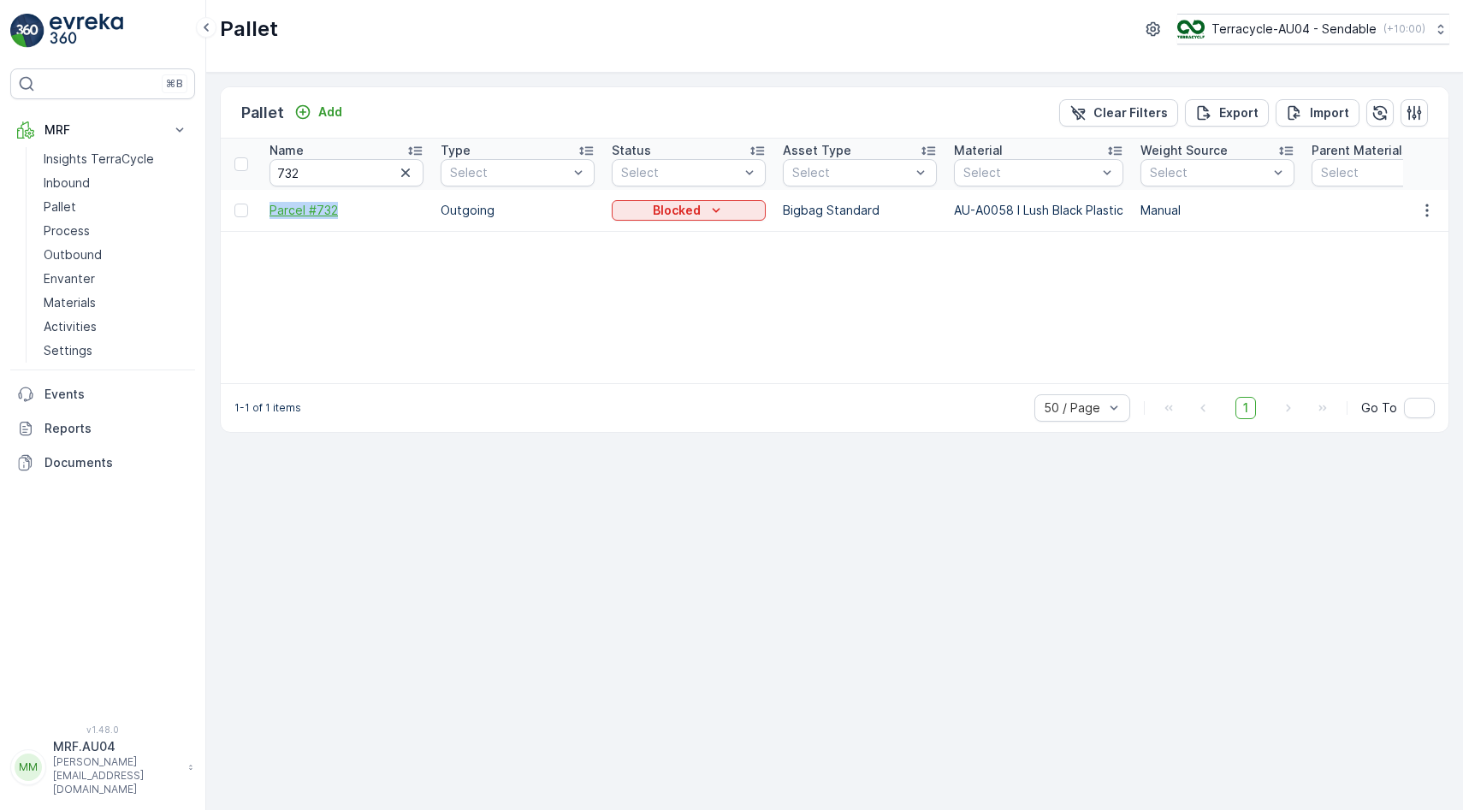
drag, startPoint x: 265, startPoint y: 210, endPoint x: 378, endPoint y: 213, distance: 112.9
click at [378, 213] on td "Parcel #732" at bounding box center [346, 210] width 171 height 41
copy span "Parcel #732"
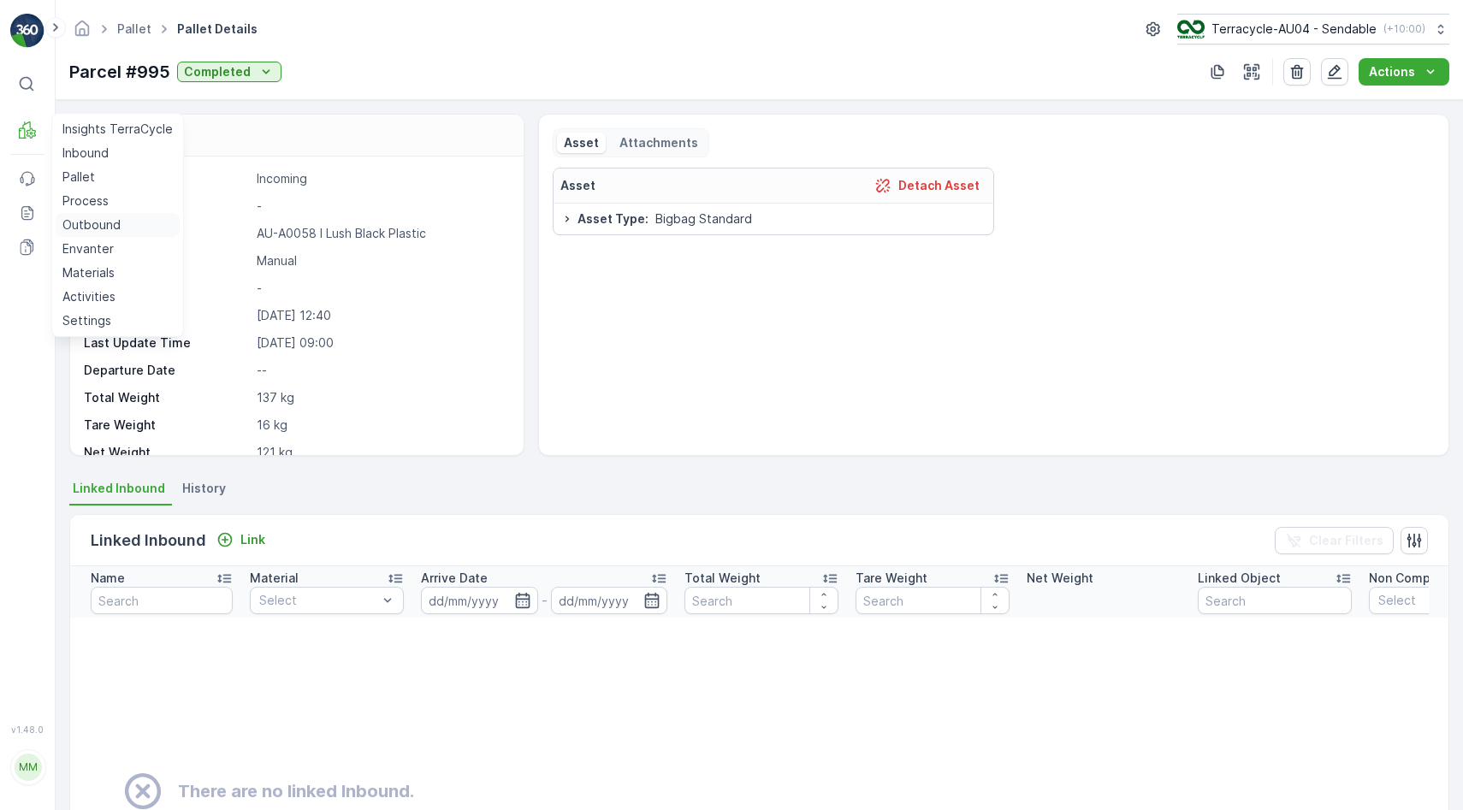
click at [112, 225] on p "Outbound" at bounding box center [91, 224] width 58 height 17
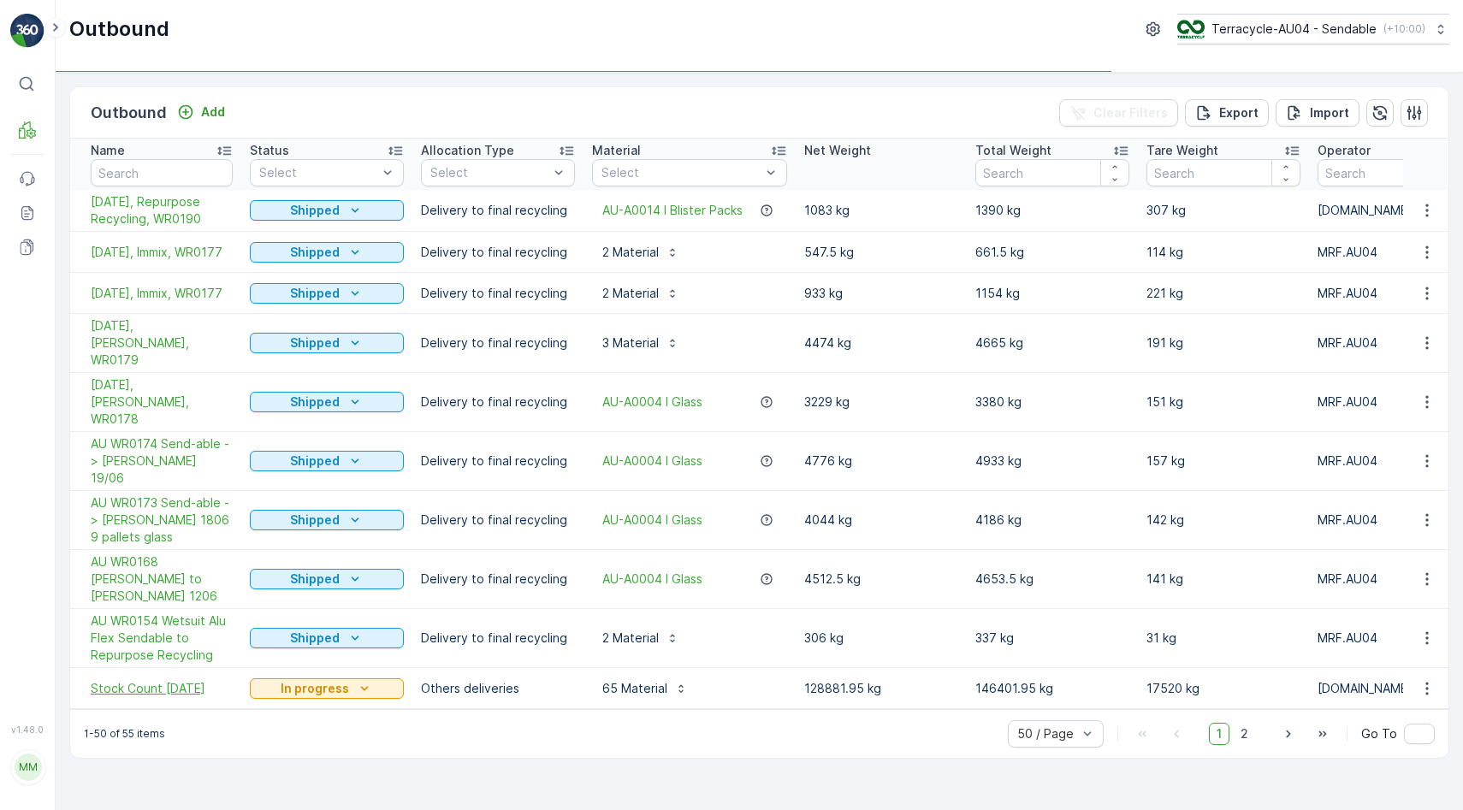
click at [147, 680] on span "Stock Count [DATE]" at bounding box center [162, 688] width 142 height 17
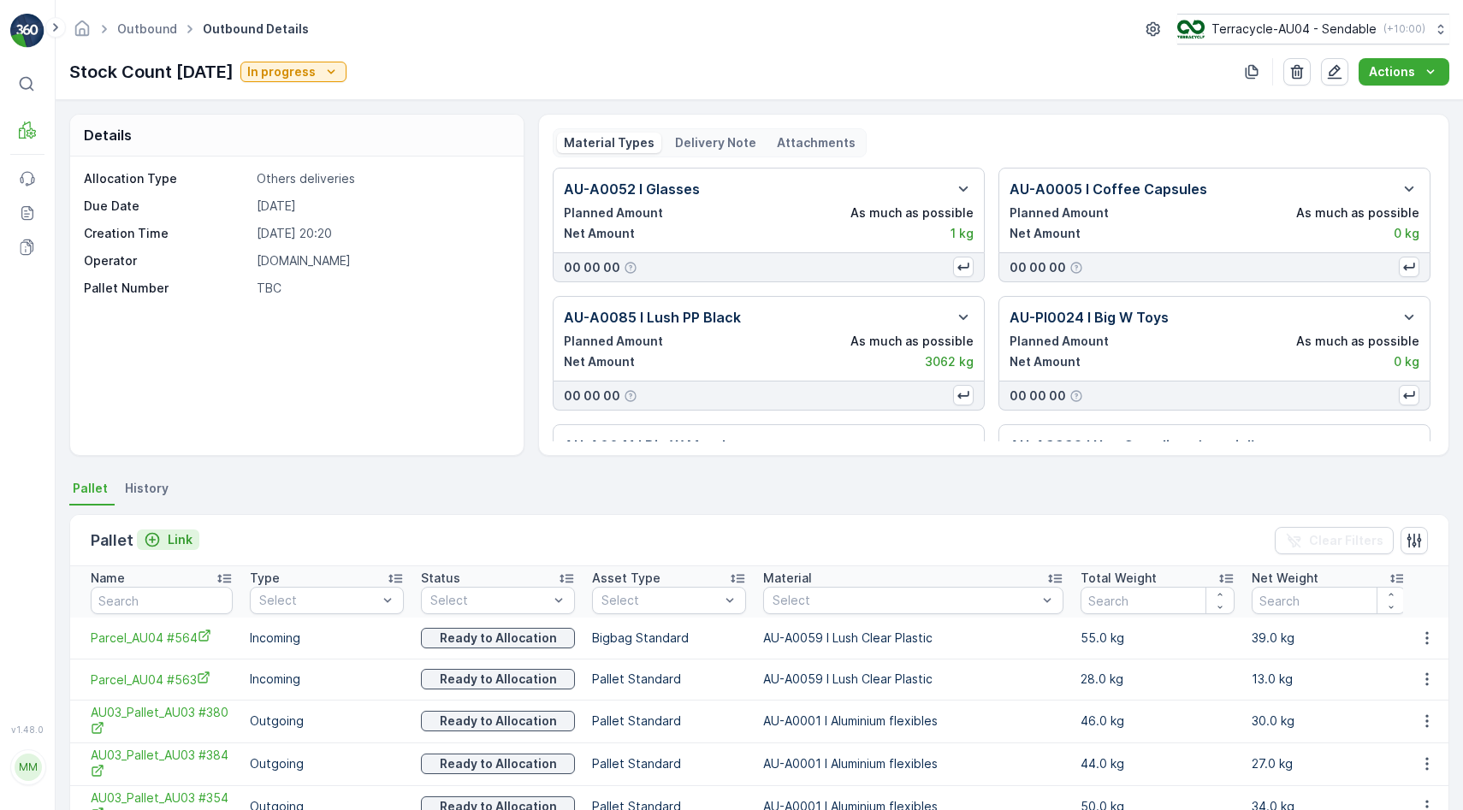
click at [179, 540] on p "Link" at bounding box center [180, 539] width 25 height 17
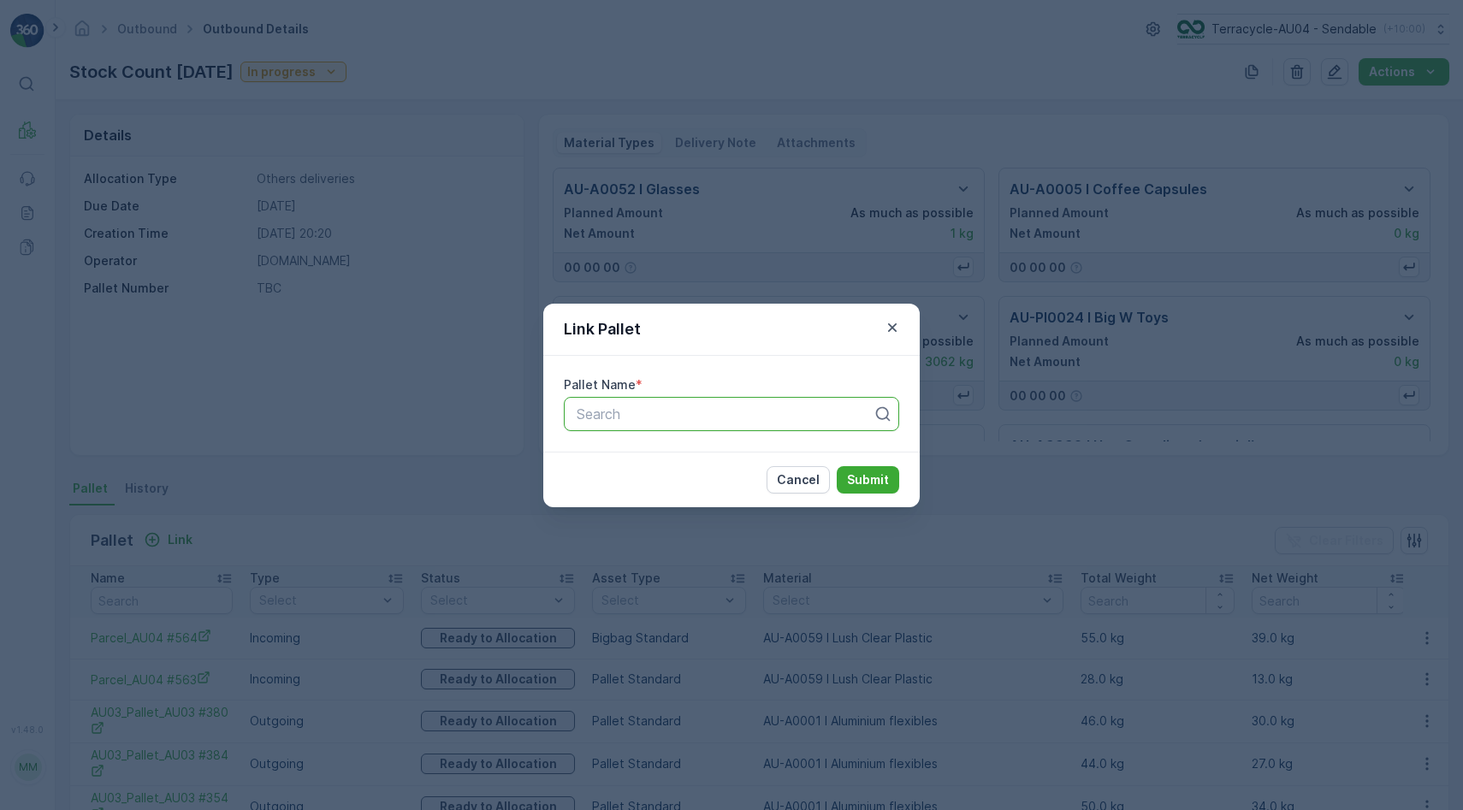
click at [592, 412] on div at bounding box center [724, 413] width 299 height 15
paste input "Parcel_AU04 #571"
type input "Parcel_AU04 #571"
click at [695, 454] on div "Parcel_AU04 #571" at bounding box center [731, 455] width 315 height 15
click at [860, 478] on p "Submit" at bounding box center [868, 479] width 42 height 17
